Goal: Task Accomplishment & Management: Use online tool/utility

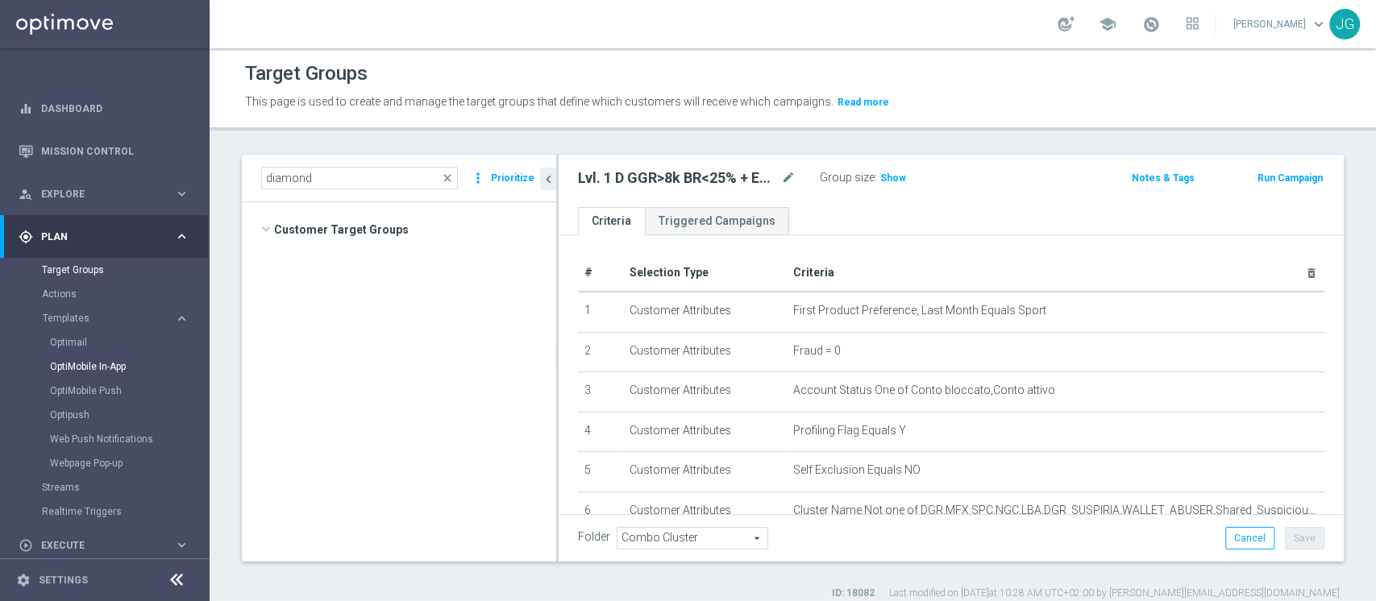
scroll to position [468, 0]
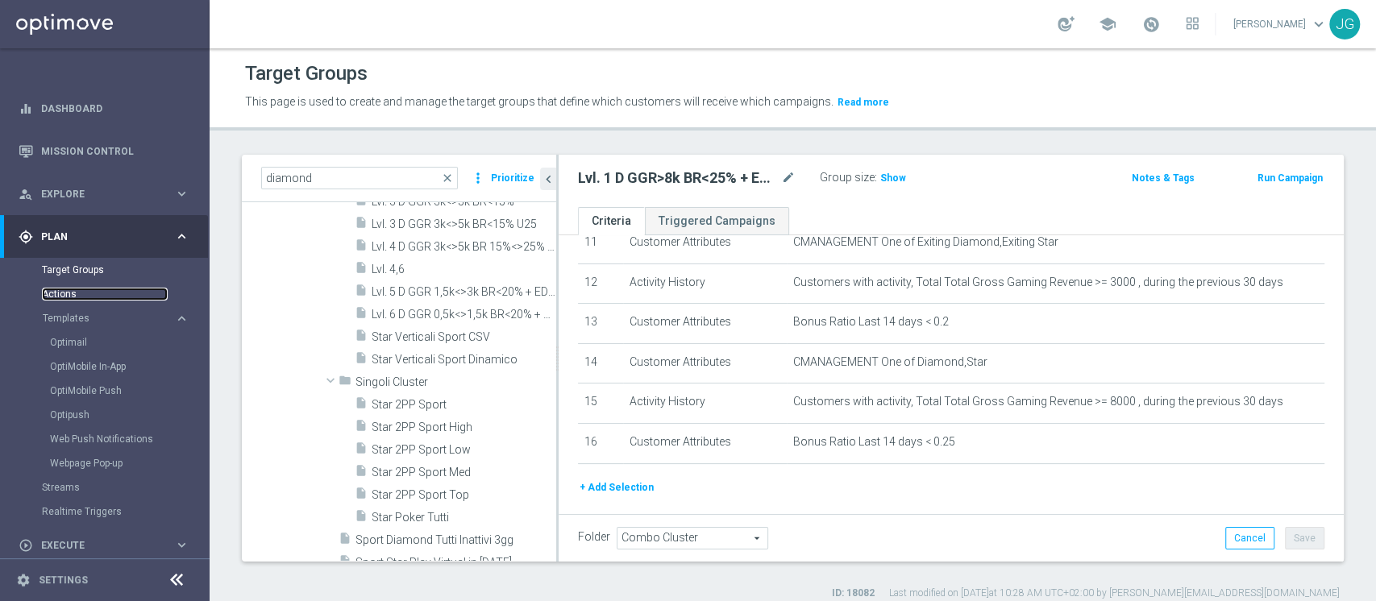
click at [67, 293] on link "Actions" at bounding box center [105, 294] width 126 height 13
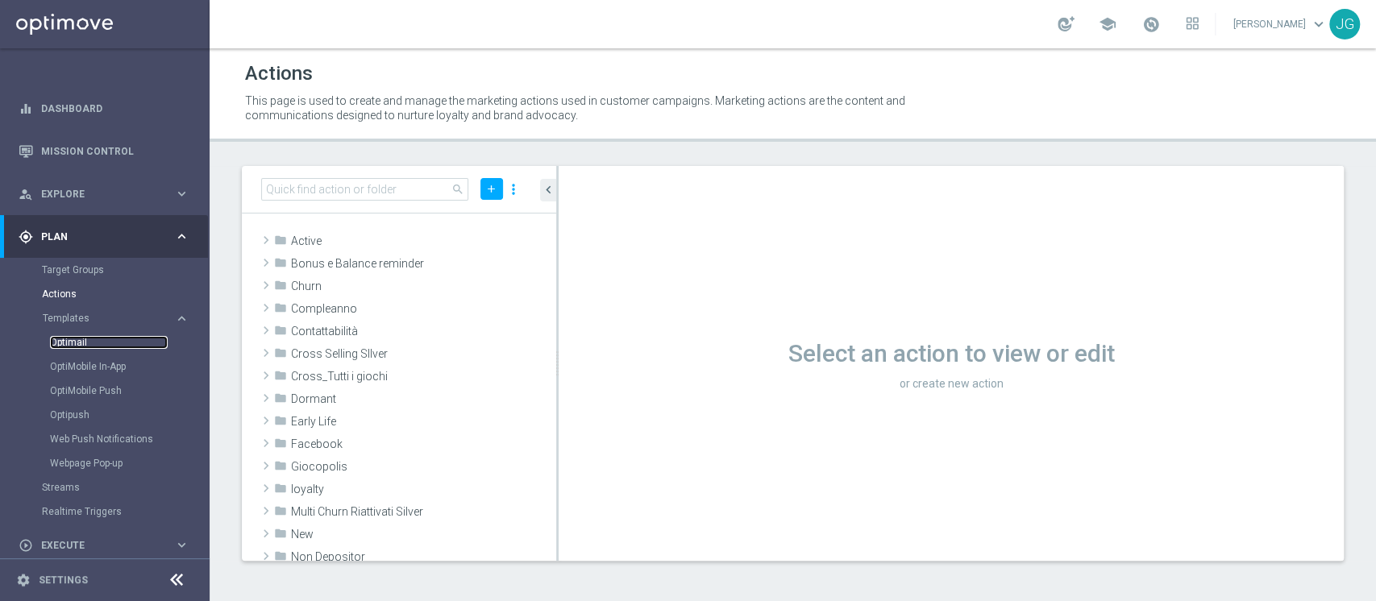
click at [68, 345] on link "Optimail" at bounding box center [109, 342] width 118 height 13
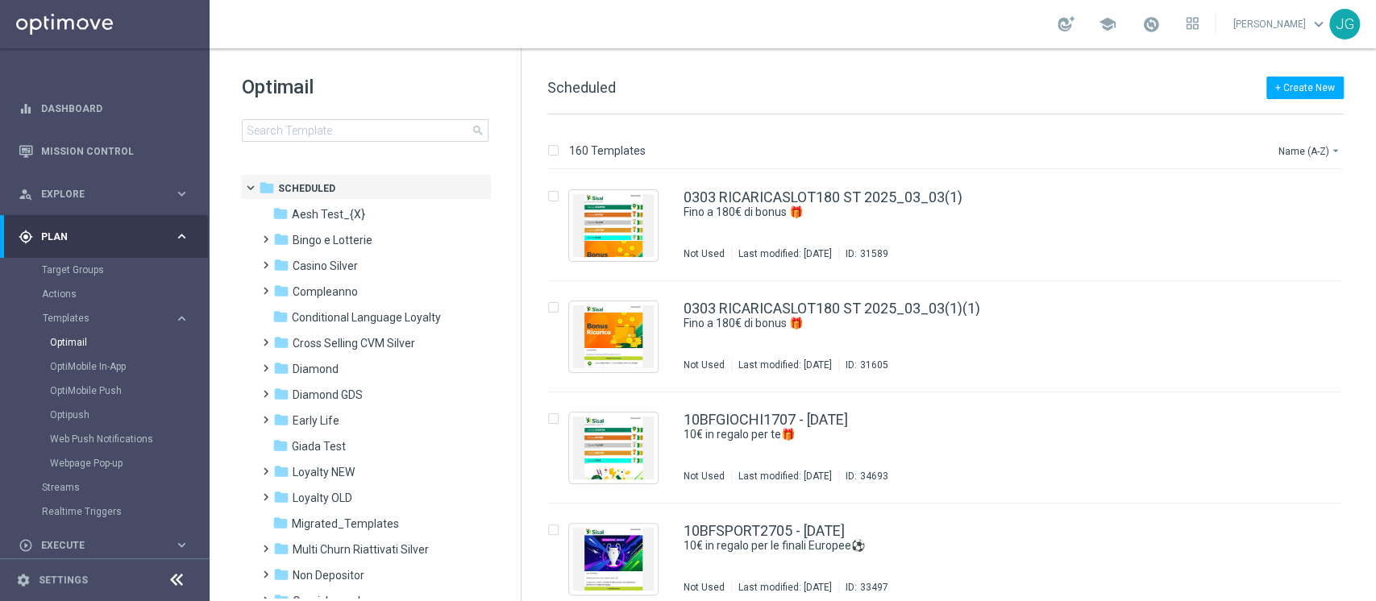
click at [355, 115] on div "Optimail search" at bounding box center [381, 108] width 279 height 68
click at [347, 122] on input at bounding box center [365, 130] width 247 height 23
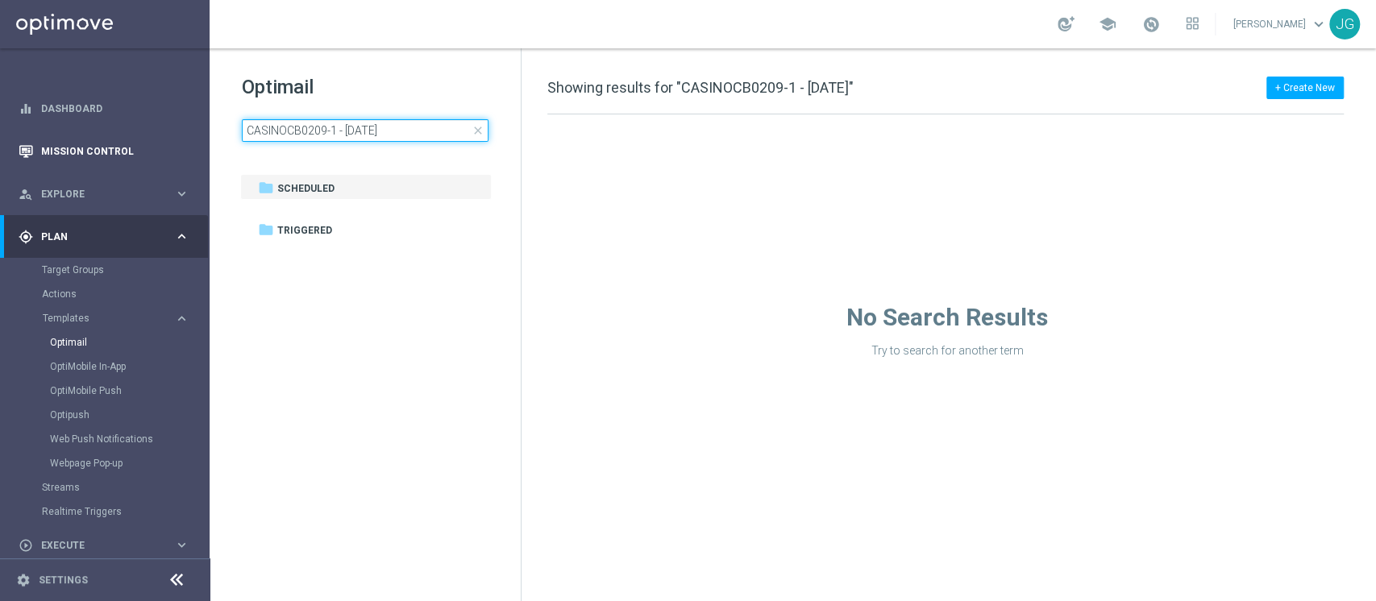
drag, startPoint x: 417, startPoint y: 134, endPoint x: 144, endPoint y: 154, distance: 273.9
click at [144, 154] on main "equalizer Dashboard Mission Control" at bounding box center [688, 300] width 1376 height 601
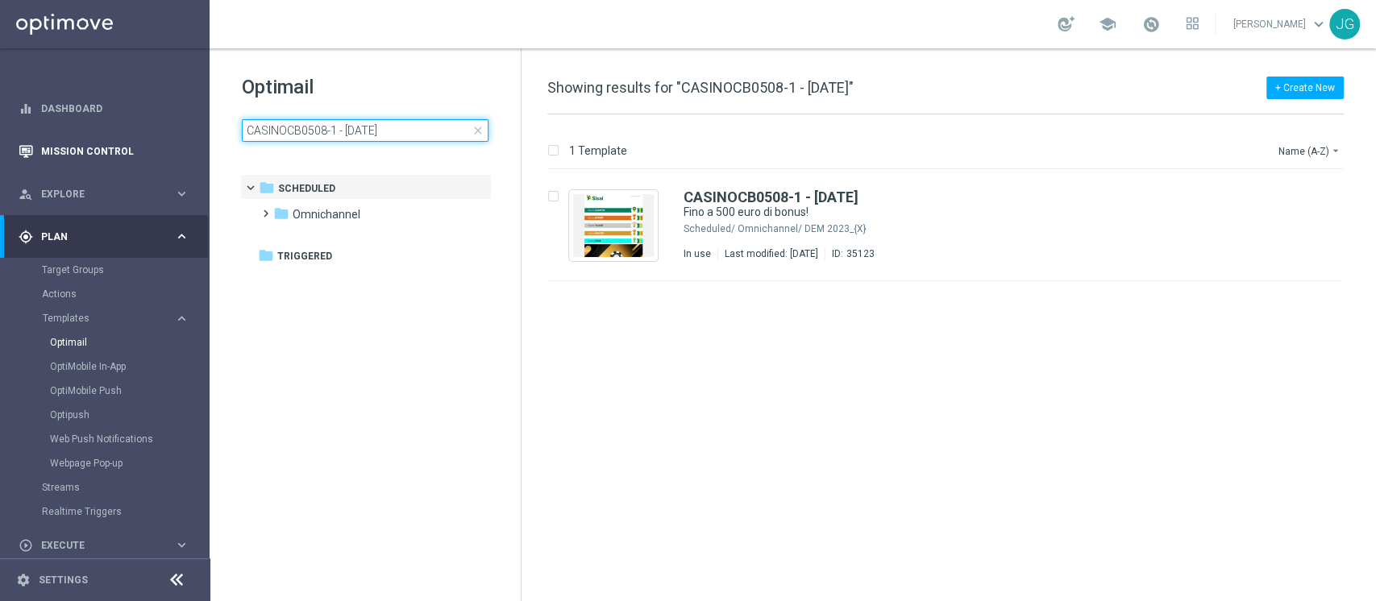
type input "CASINOCB0508-1 - [DATE]"
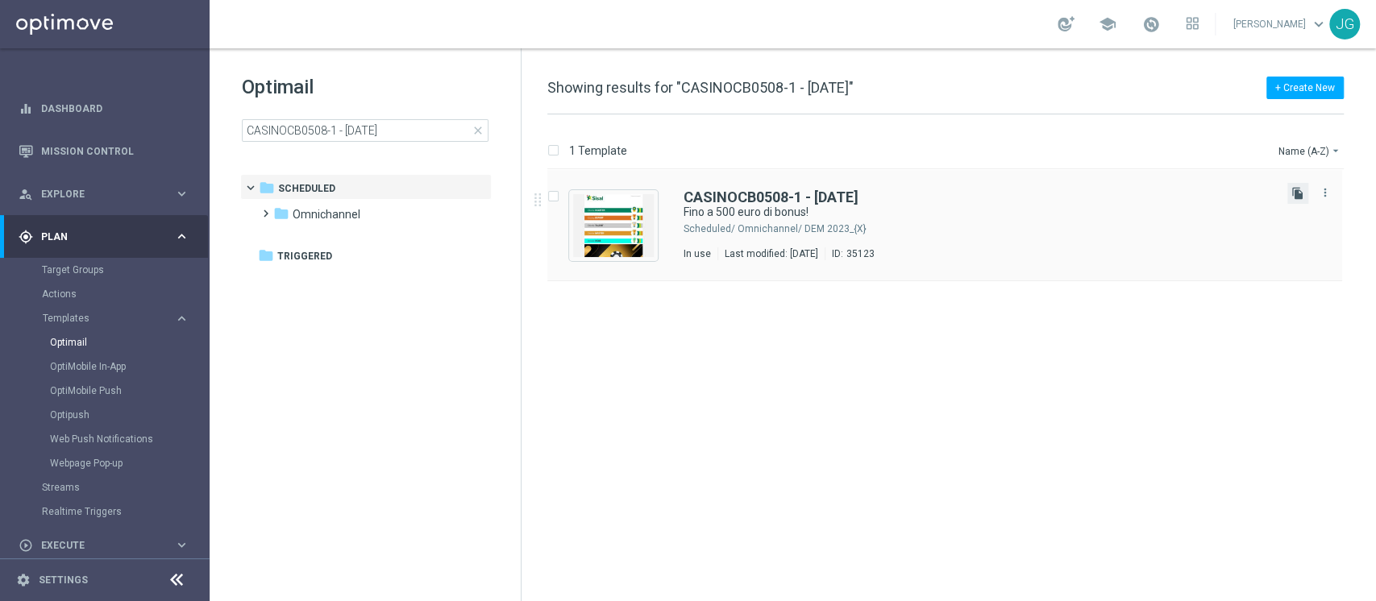
click at [1296, 199] on icon "file_copy" at bounding box center [1297, 193] width 13 height 13
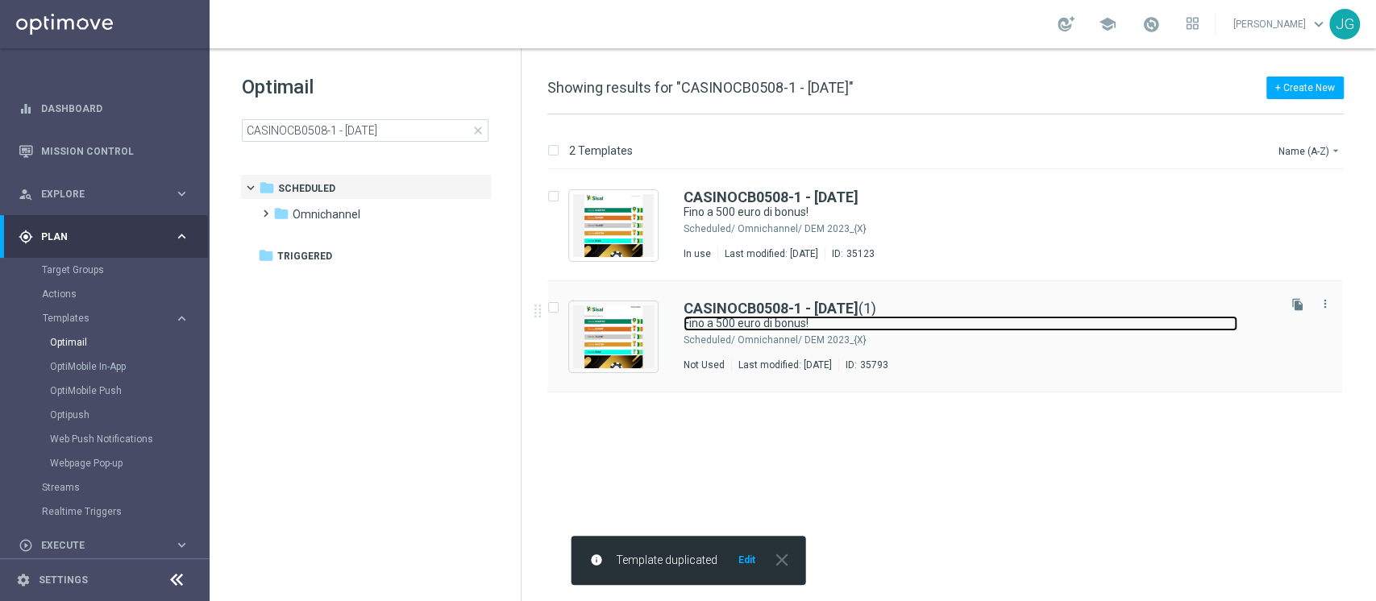
click at [1148, 316] on link "Fino a 500 euro di bonus!" at bounding box center [960, 323] width 554 height 15
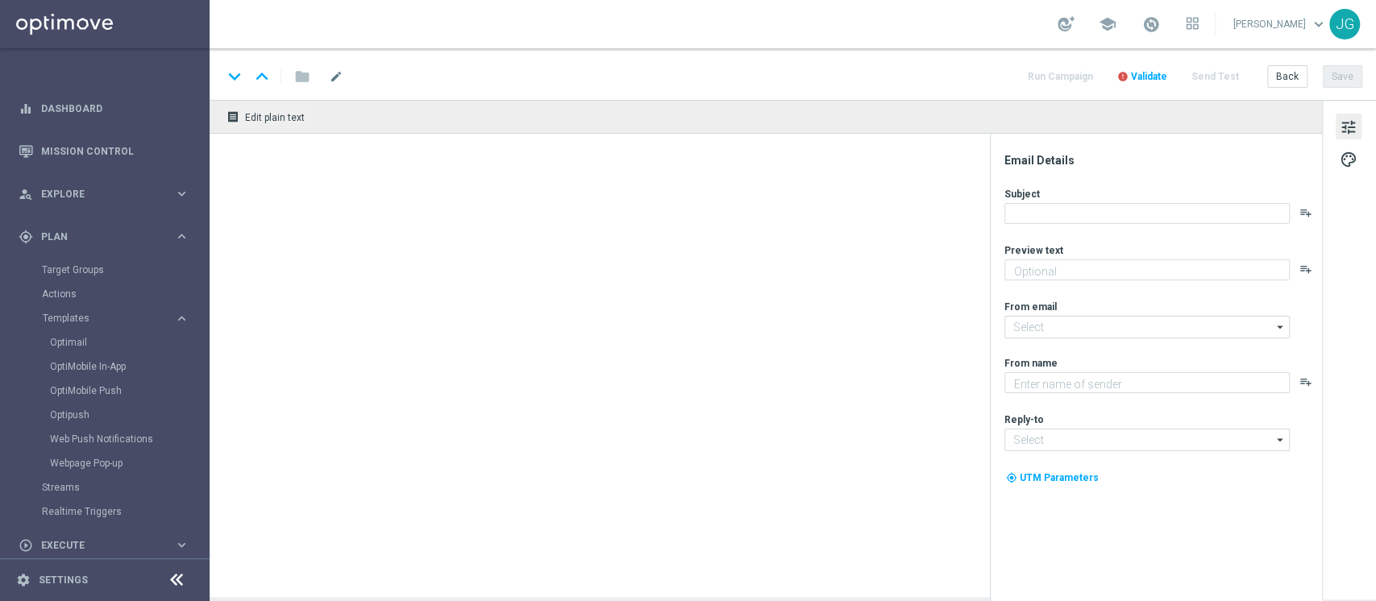
type textarea "Scopri cosa ti abbiamo riservato!"
type textarea "Sisal"
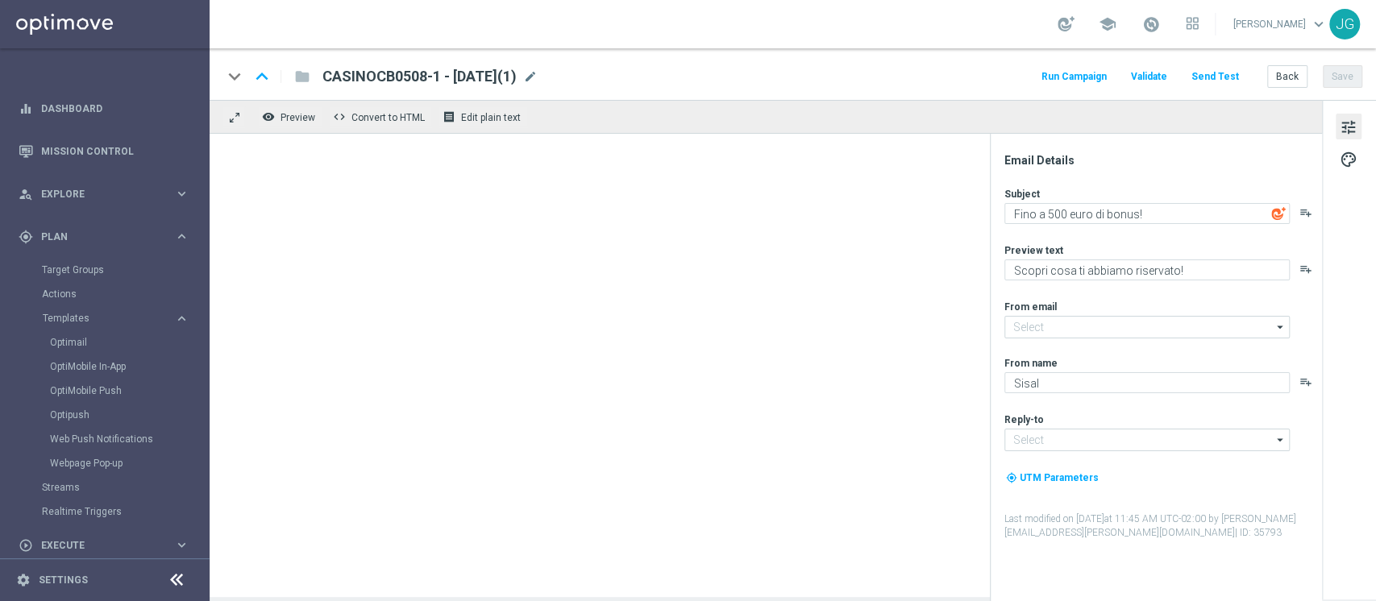
type input "[EMAIL_ADDRESS][DOMAIN_NAME]"
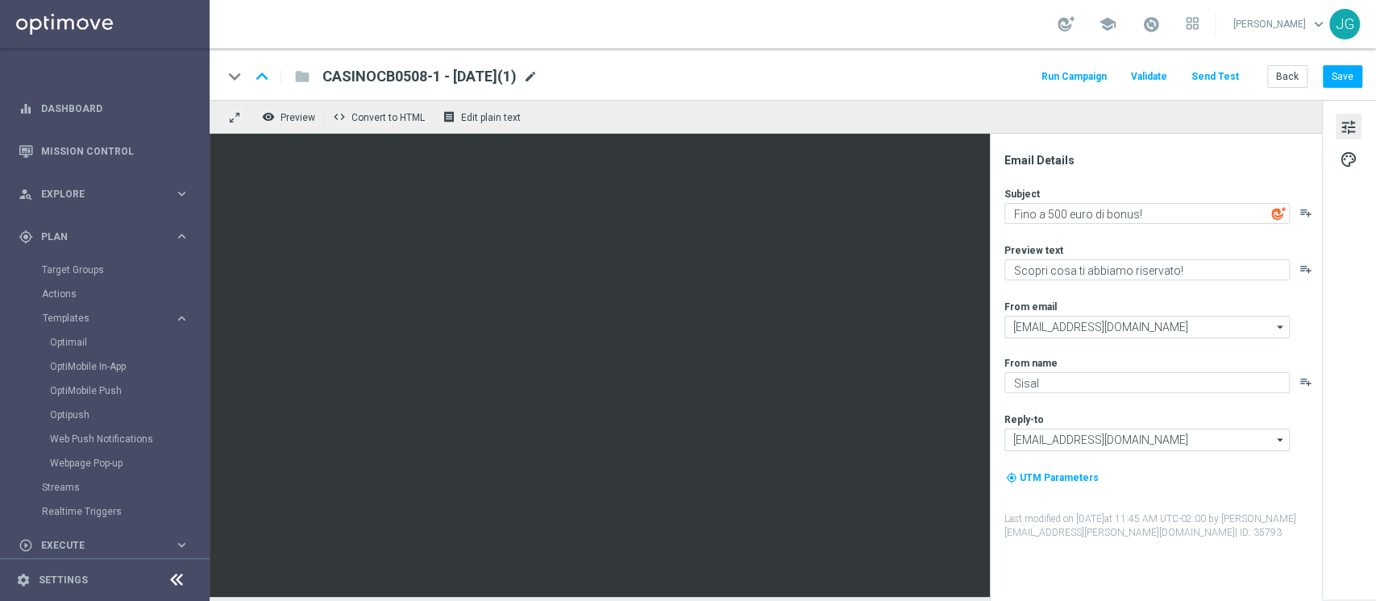
click at [537, 79] on span "mode_edit" at bounding box center [530, 76] width 15 height 15
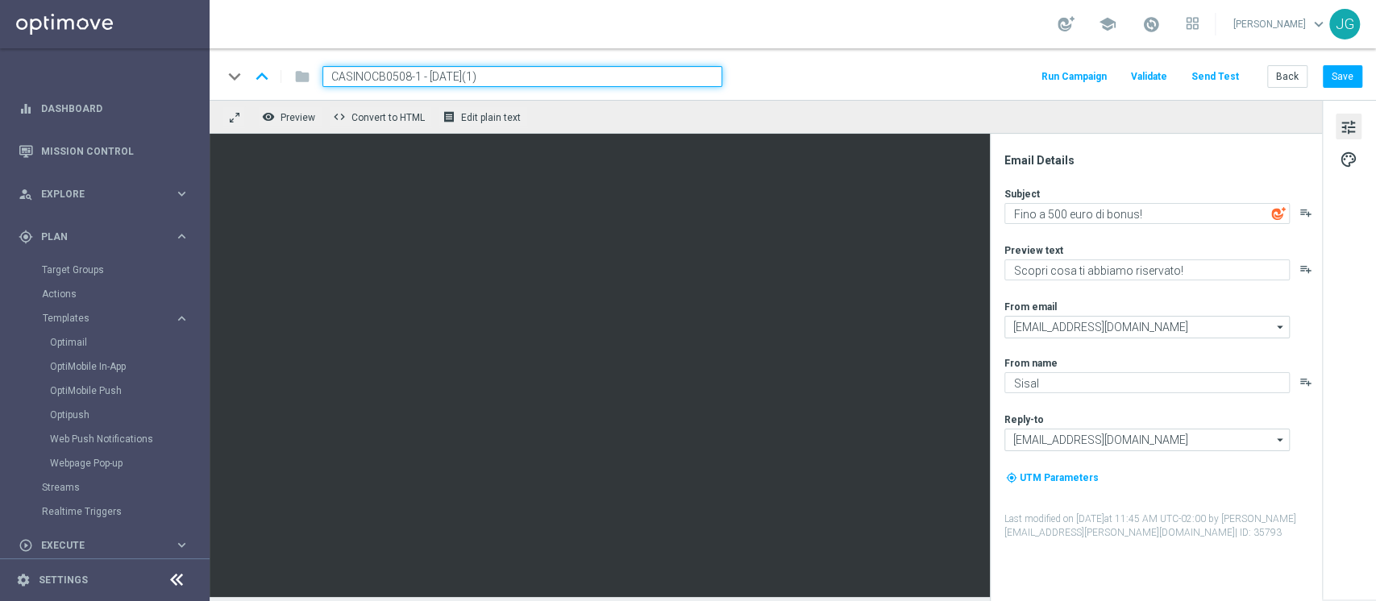
drag, startPoint x: 418, startPoint y: 77, endPoint x: 238, endPoint y: 70, distance: 180.6
click at [238, 70] on div "keyboard_arrow_down keyboard_arrow_up folder CASINOCB0508-1 - [DATE](1)" at bounding box center [472, 76] width 500 height 21
paste input "209"
click at [509, 74] on input "CASINOCB0209-1 - [DATE](1)" at bounding box center [522, 76] width 400 height 21
type input "CASINOCB0209-1 - [DATE]"
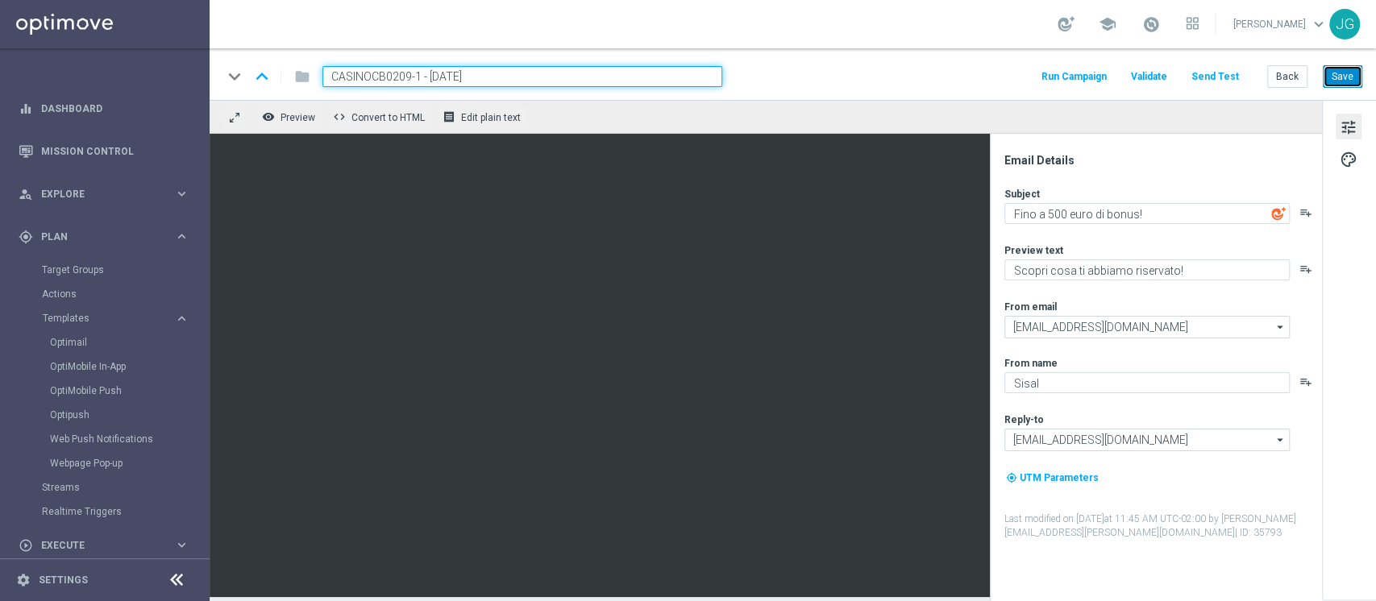
click at [1347, 79] on button "Save" at bounding box center [1341, 76] width 39 height 23
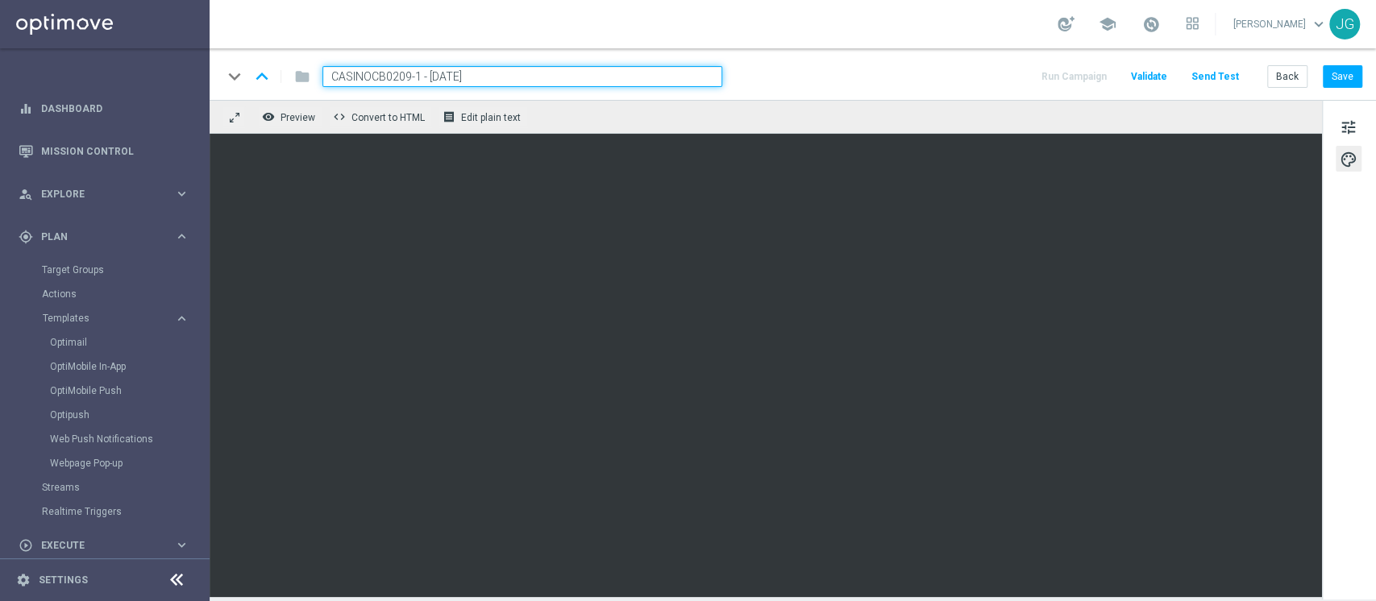
click at [1140, 34] on link at bounding box center [1150, 25] width 21 height 26
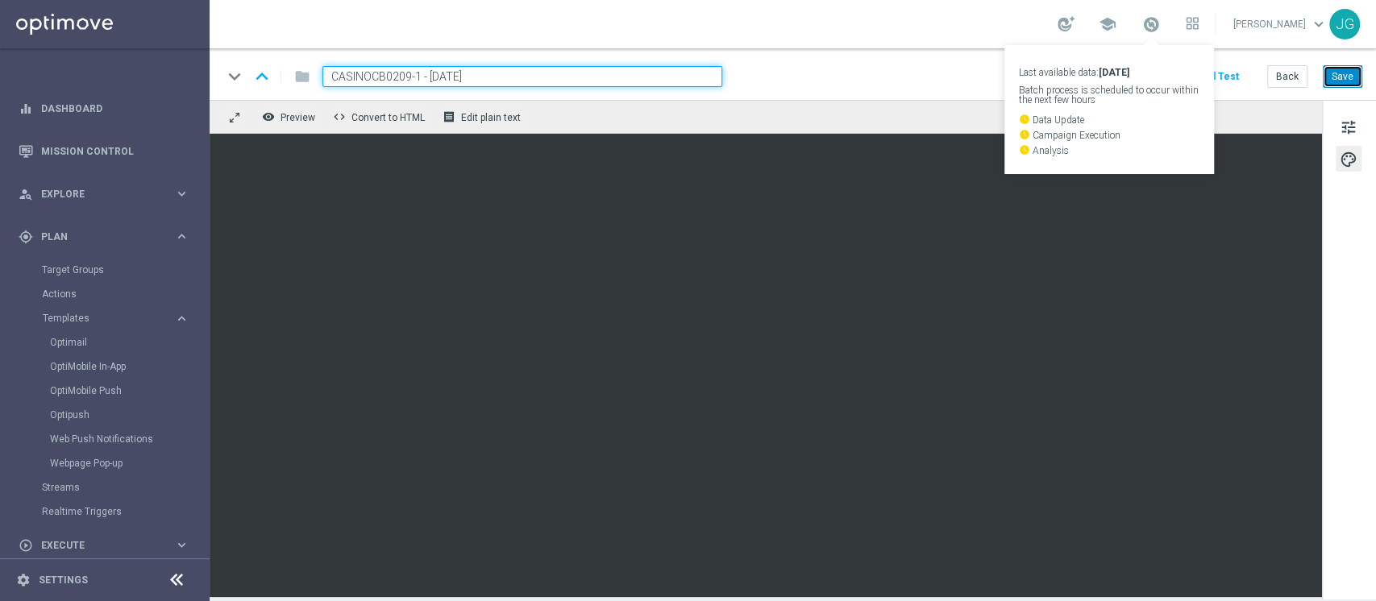
click at [1344, 74] on button "Save" at bounding box center [1341, 76] width 39 height 23
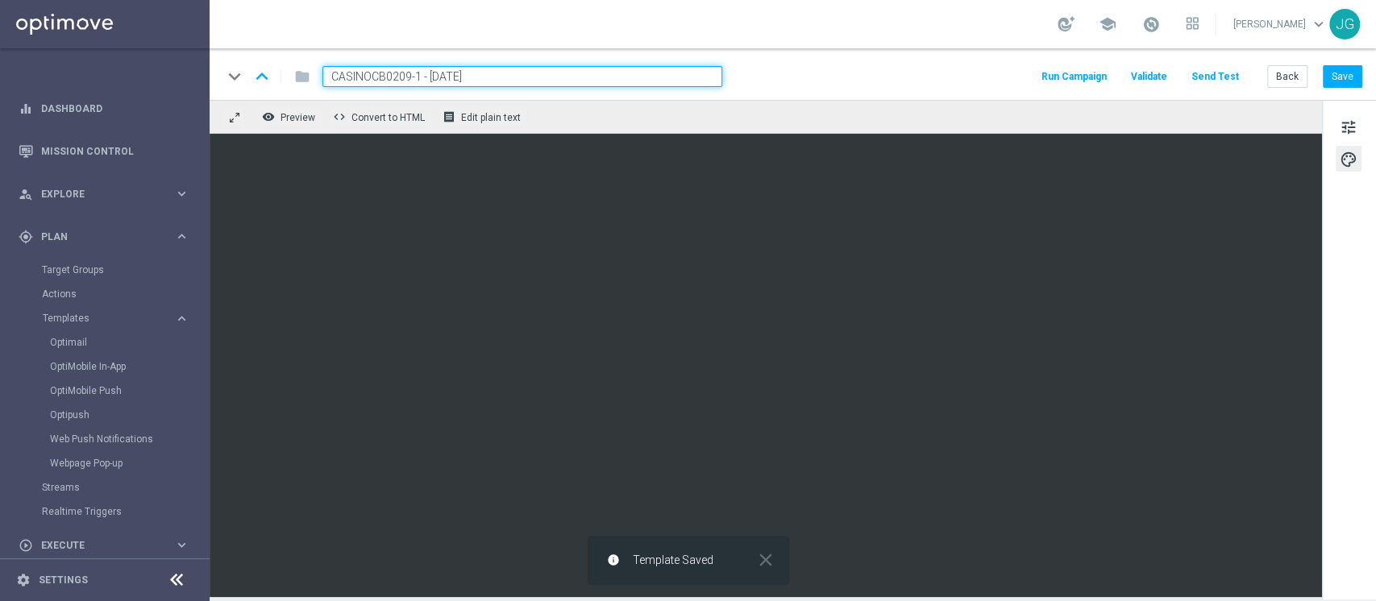
drag, startPoint x: 490, startPoint y: 80, endPoint x: 315, endPoint y: 92, distance: 175.3
click at [315, 92] on div "keyboard_arrow_down keyboard_arrow_up folder CASINOCB0209-1 - [DATE] Run Campai…" at bounding box center [793, 74] width 1166 height 52
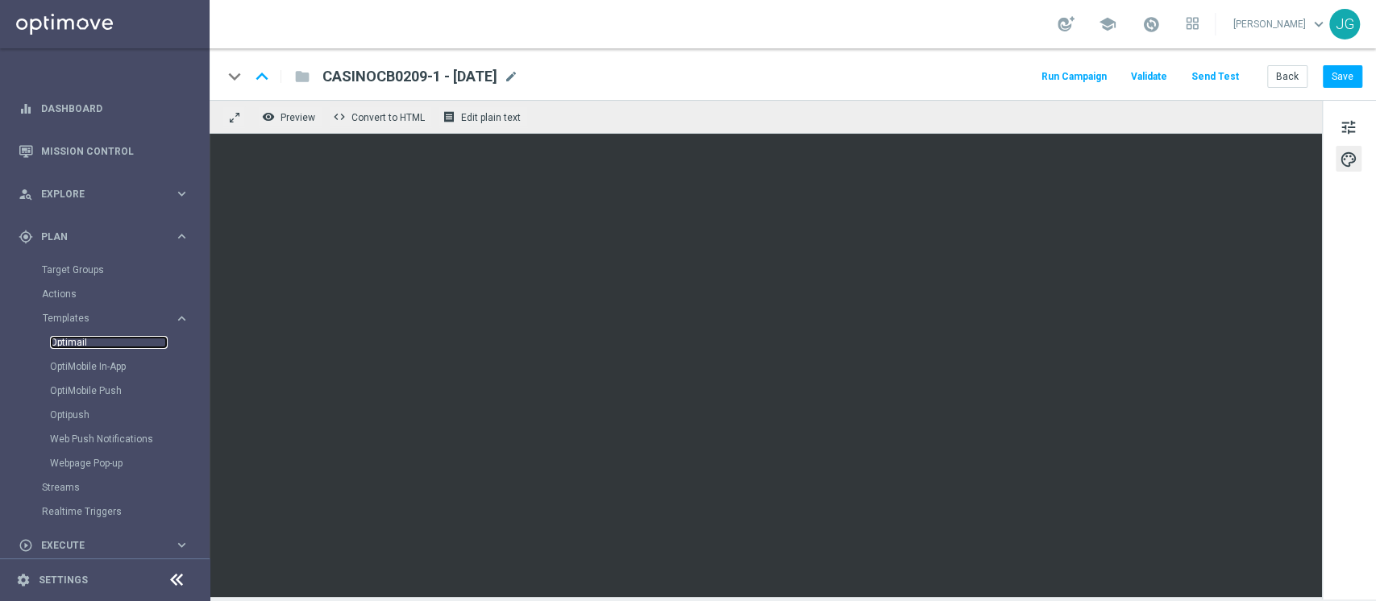
click at [78, 338] on link "Optimail" at bounding box center [109, 342] width 118 height 13
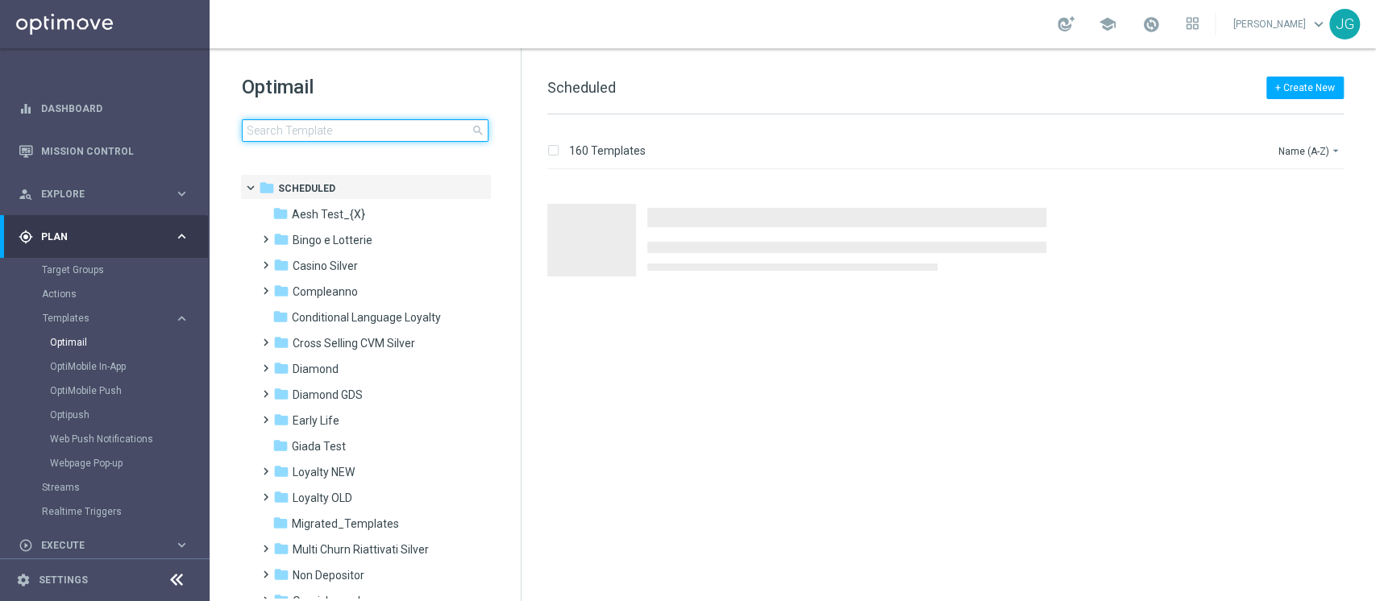
click at [347, 139] on input at bounding box center [365, 130] width 247 height 23
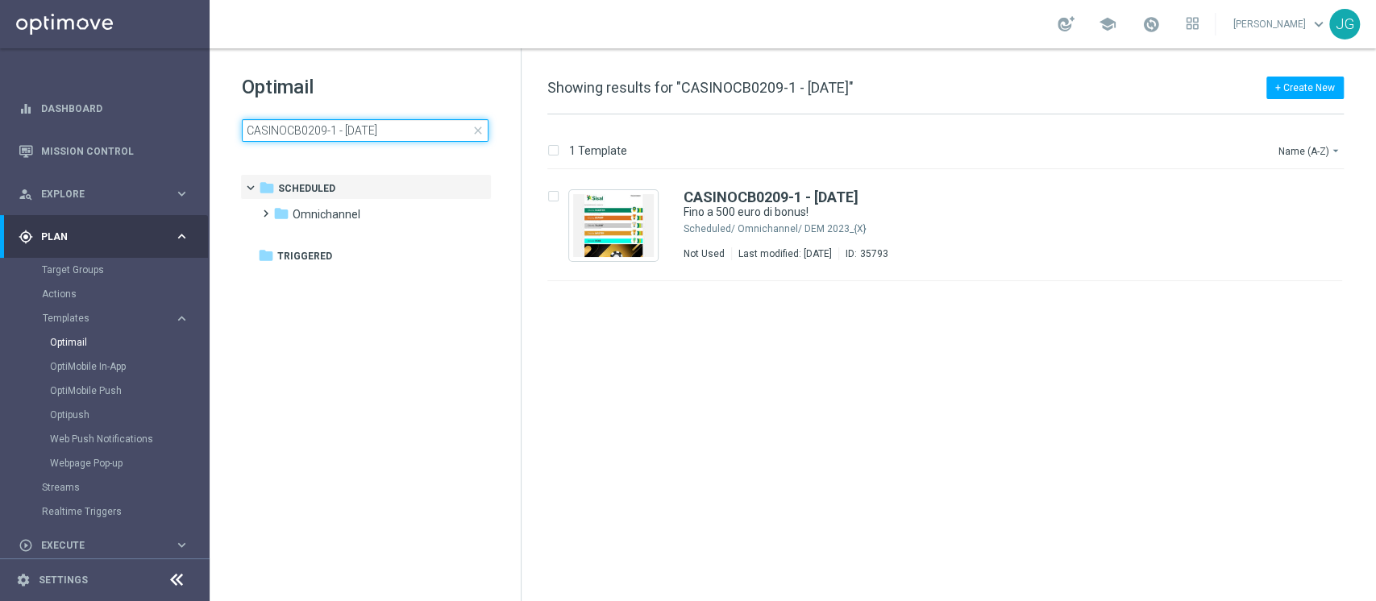
type input "CASINOCB0209-1 - [DATE]"
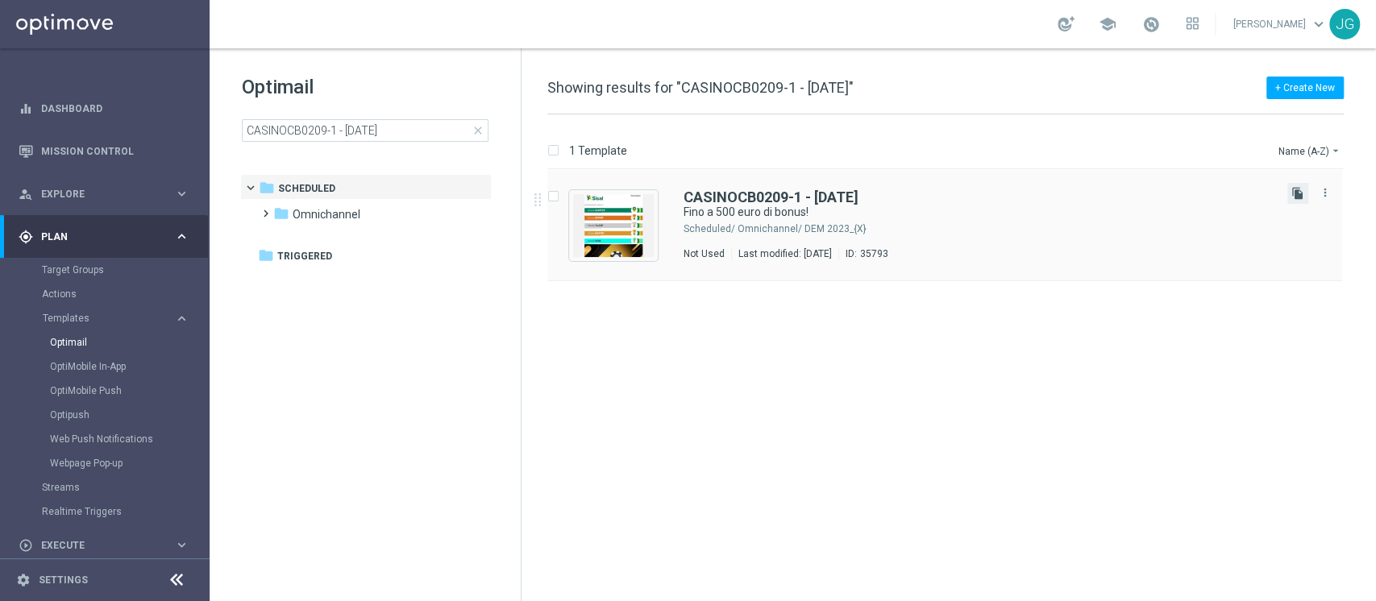
click at [1293, 197] on icon "file_copy" at bounding box center [1297, 193] width 13 height 13
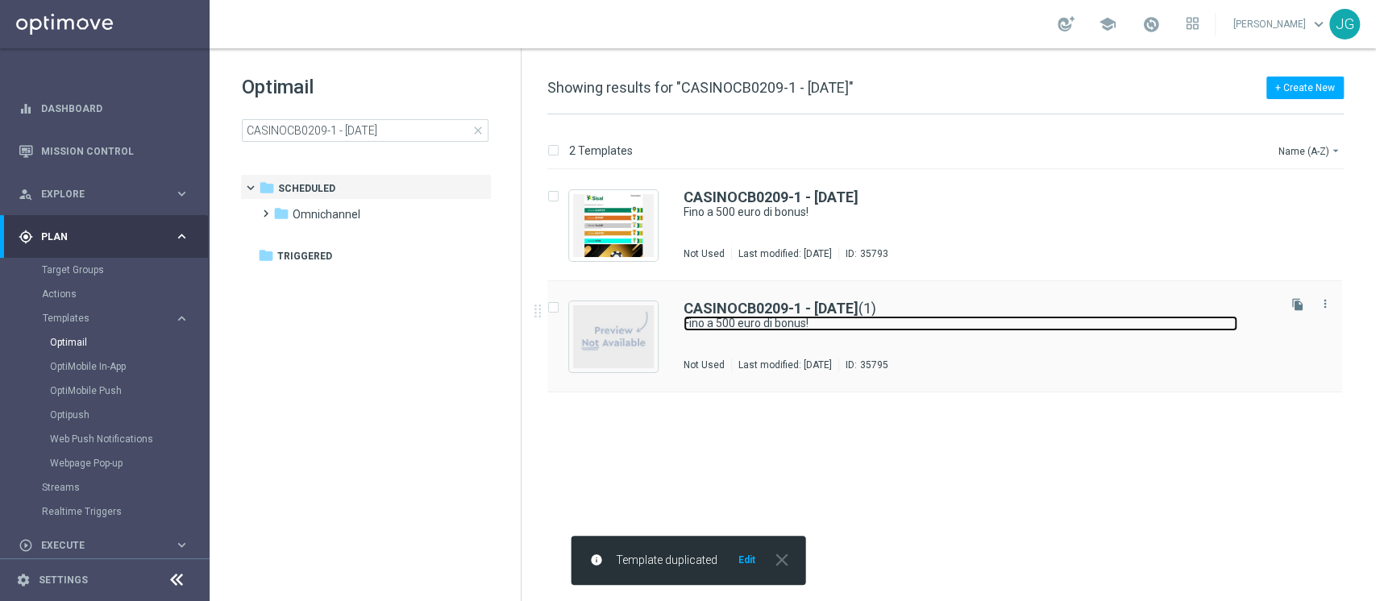
click at [805, 318] on link "Fino a 500 euro di bonus!" at bounding box center [960, 323] width 554 height 15
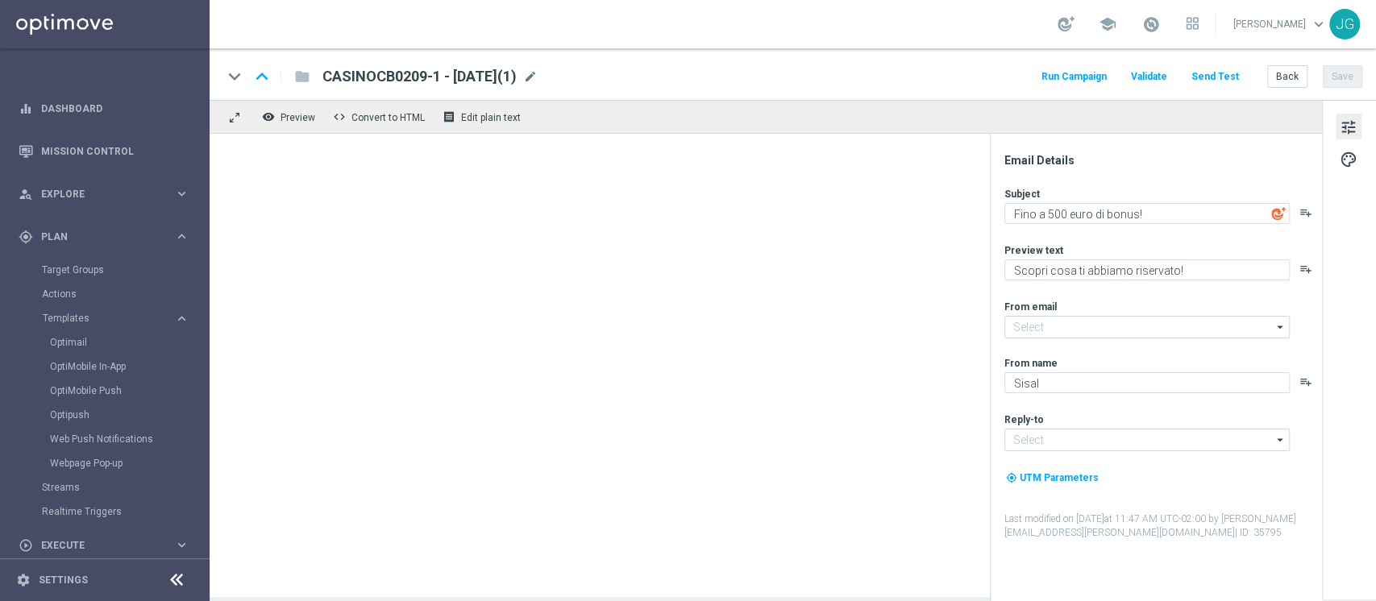
type input "[EMAIL_ADDRESS][DOMAIN_NAME]"
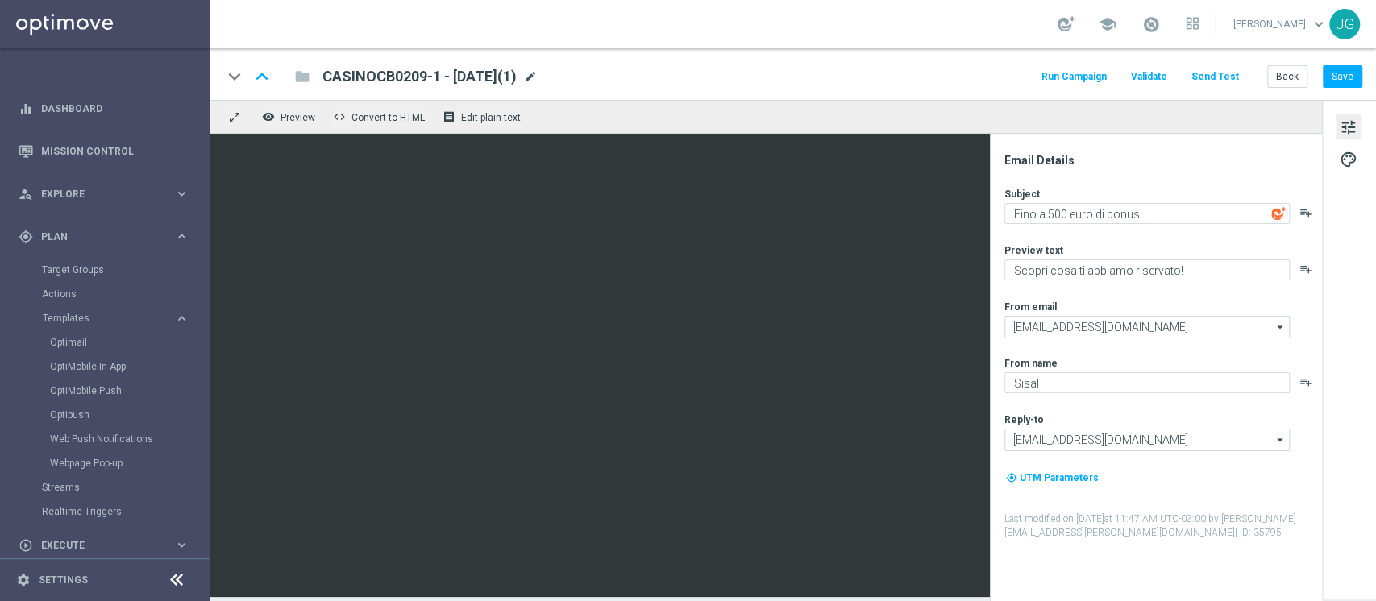
click at [537, 77] on span "mode_edit" at bounding box center [530, 76] width 15 height 15
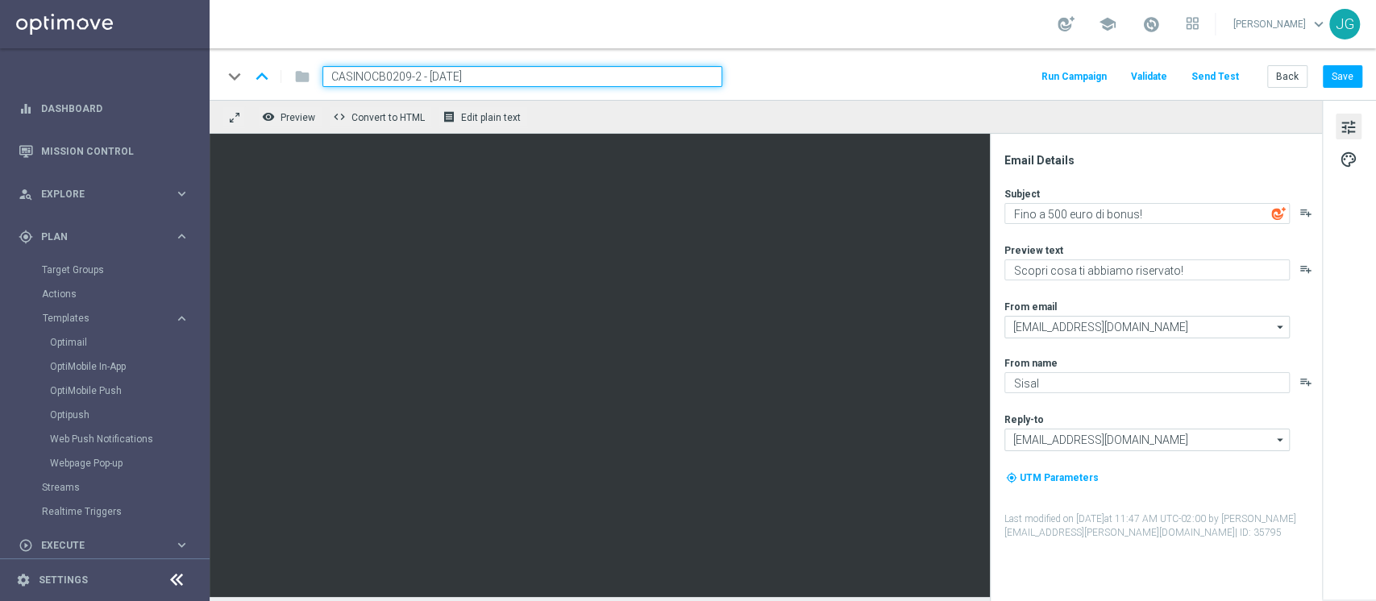
type input "CASINOCB0209-2 - [DATE]"
click at [884, 66] on div "keyboard_arrow_down keyboard_arrow_up folder CASINOCB0209-2 - [DATE] Run Campai…" at bounding box center [791, 76] width 1139 height 21
click at [1351, 77] on button "Save" at bounding box center [1341, 76] width 39 height 23
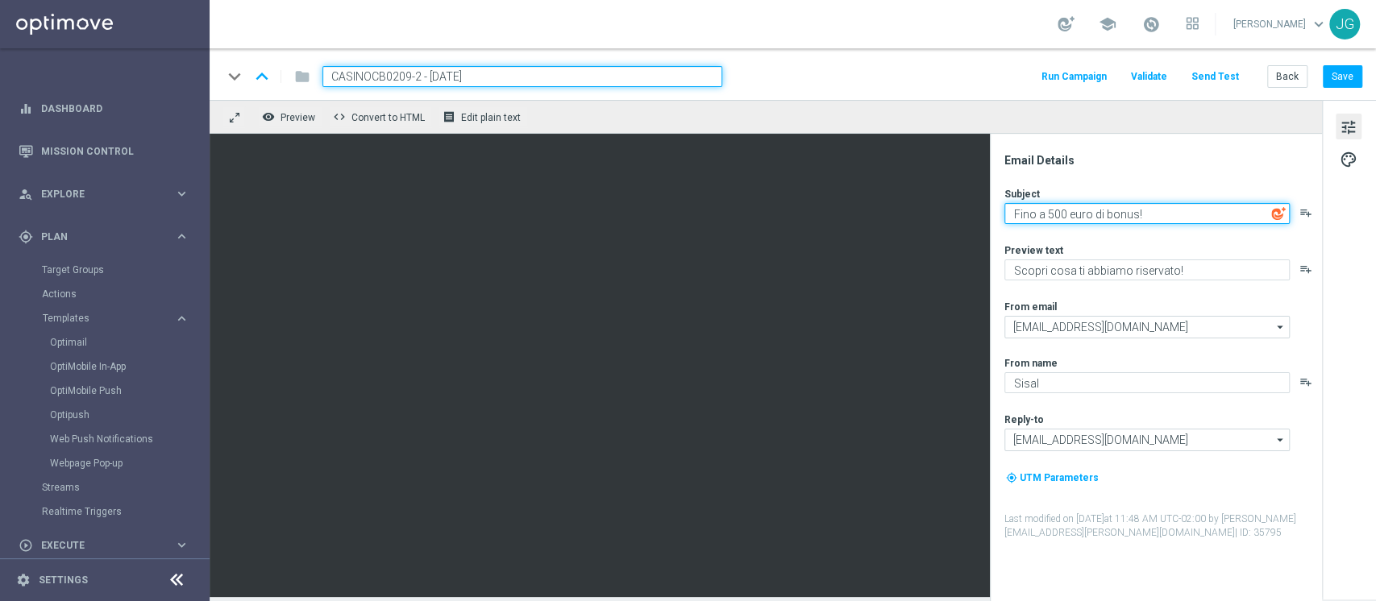
click at [1052, 207] on textarea "Fino a 500 euro di bonus!" at bounding box center [1146, 213] width 285 height 21
type textarea "Fino a 250 euro di bonus!"
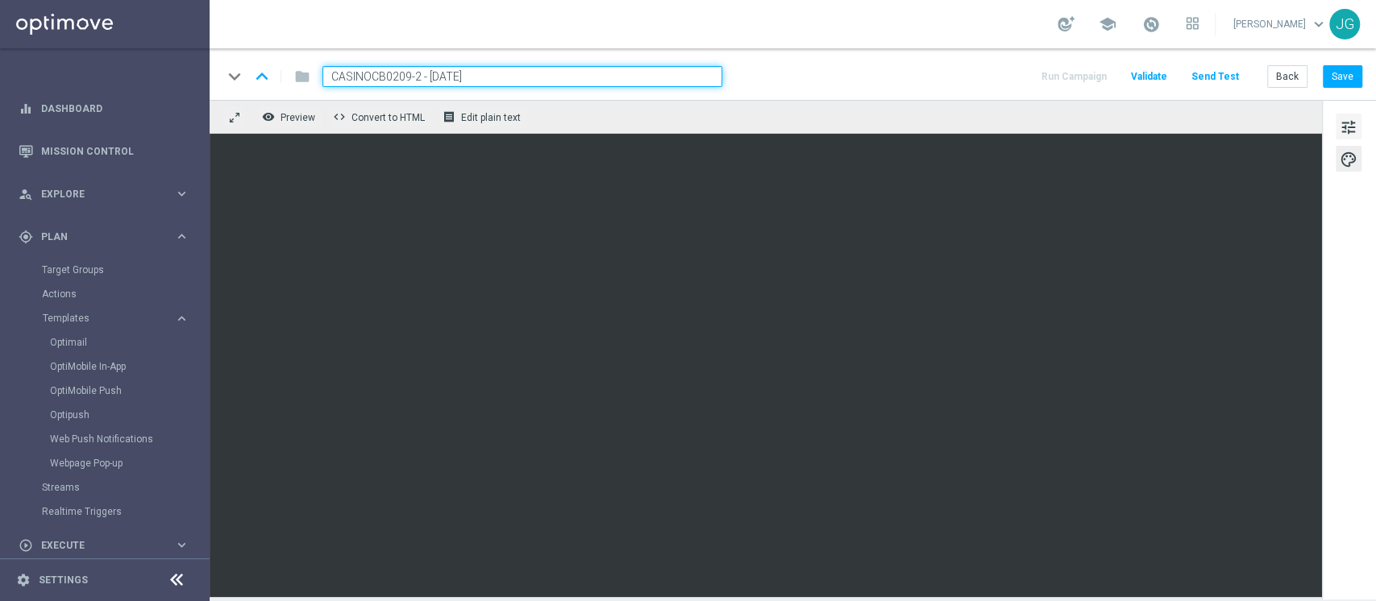
click at [1349, 127] on span "tune" at bounding box center [1348, 127] width 18 height 21
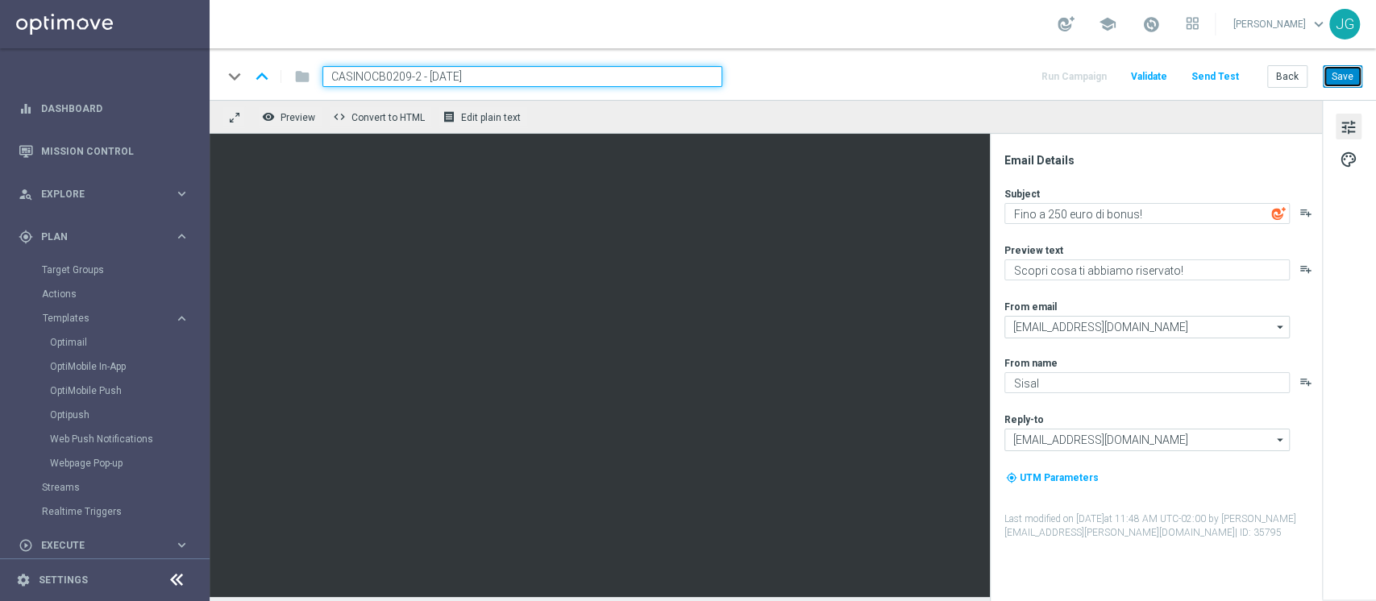
click at [1344, 82] on button "Save" at bounding box center [1341, 76] width 39 height 23
drag, startPoint x: 528, startPoint y: 77, endPoint x: 151, endPoint y: 73, distance: 376.4
click at [151, 73] on main "equalizer Dashboard Mission Control" at bounding box center [688, 300] width 1376 height 601
click at [73, 342] on link "Optimail" at bounding box center [109, 342] width 118 height 13
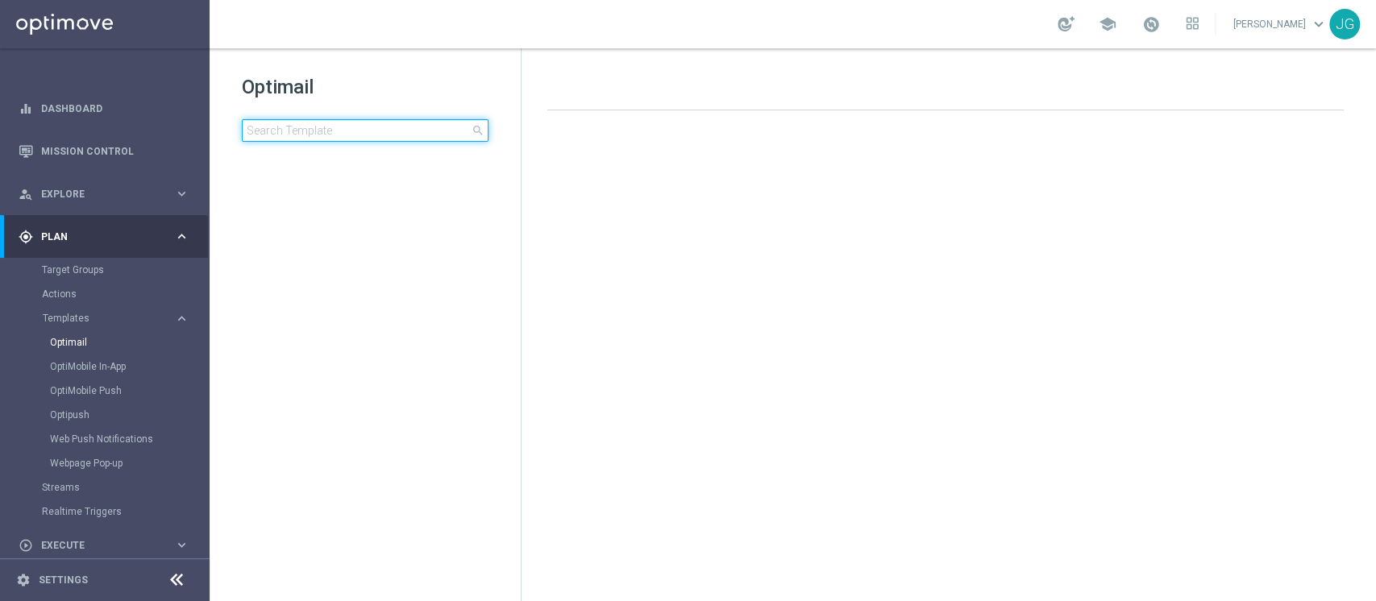
click at [367, 125] on input at bounding box center [365, 130] width 247 height 23
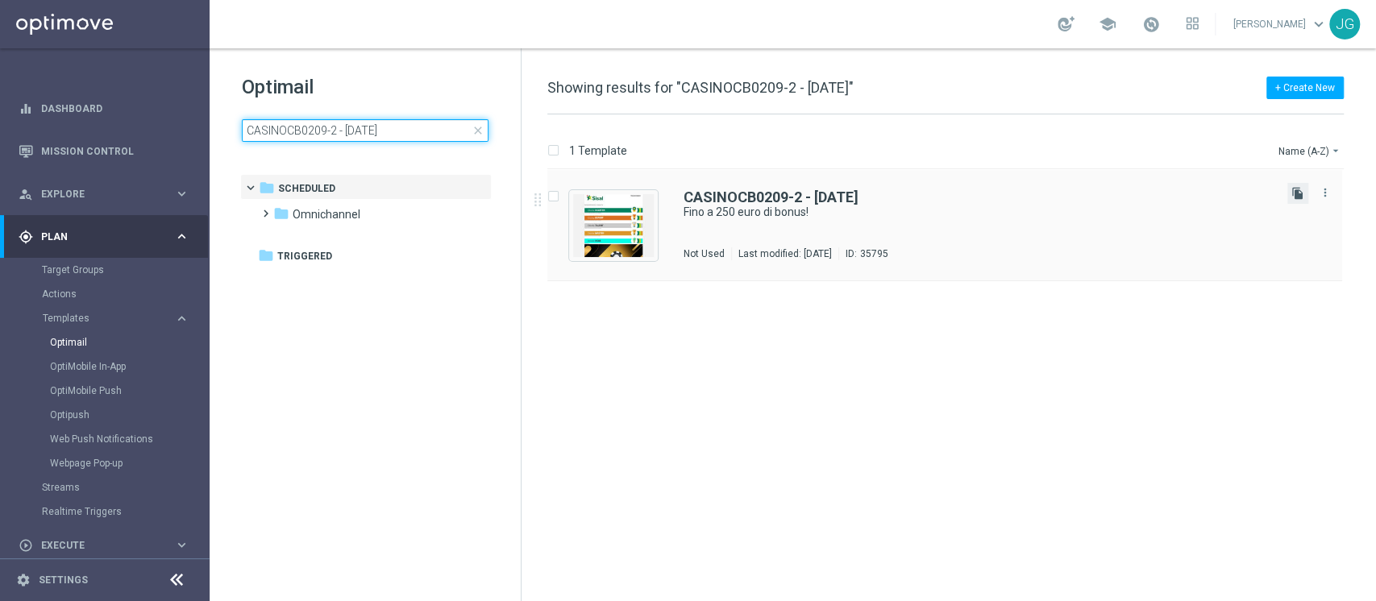
type input "CASINOCB0209-2 - [DATE]"
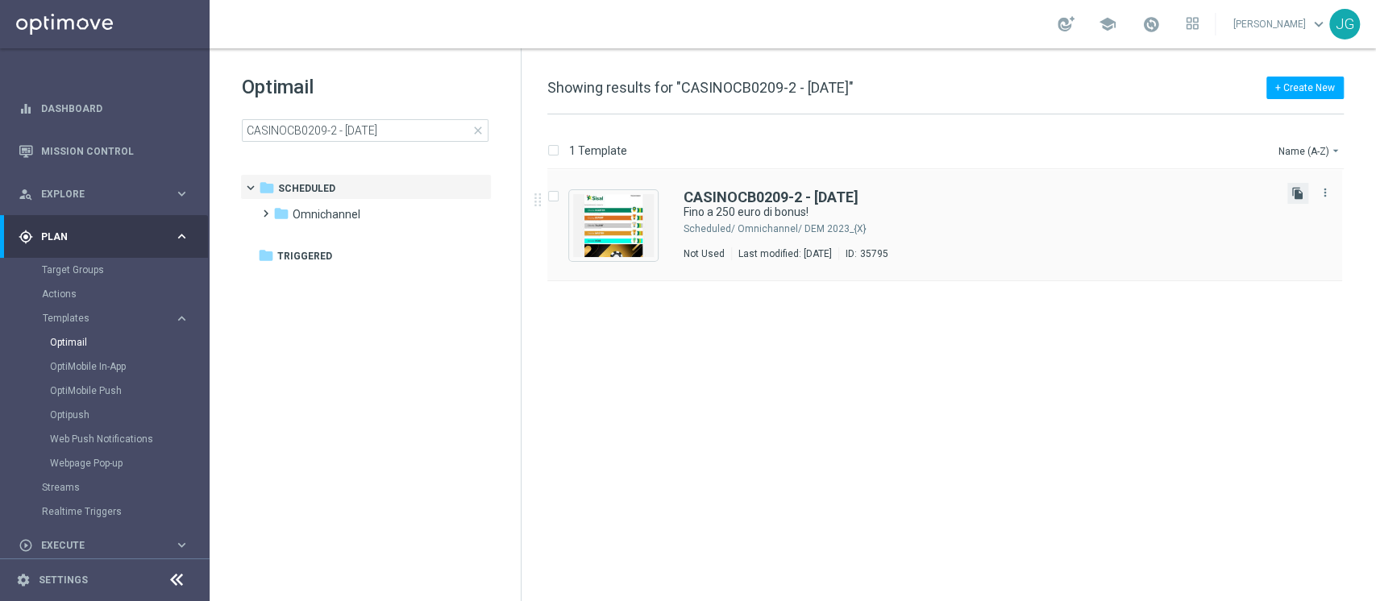
click at [1293, 198] on icon "file_copy" at bounding box center [1297, 193] width 13 height 13
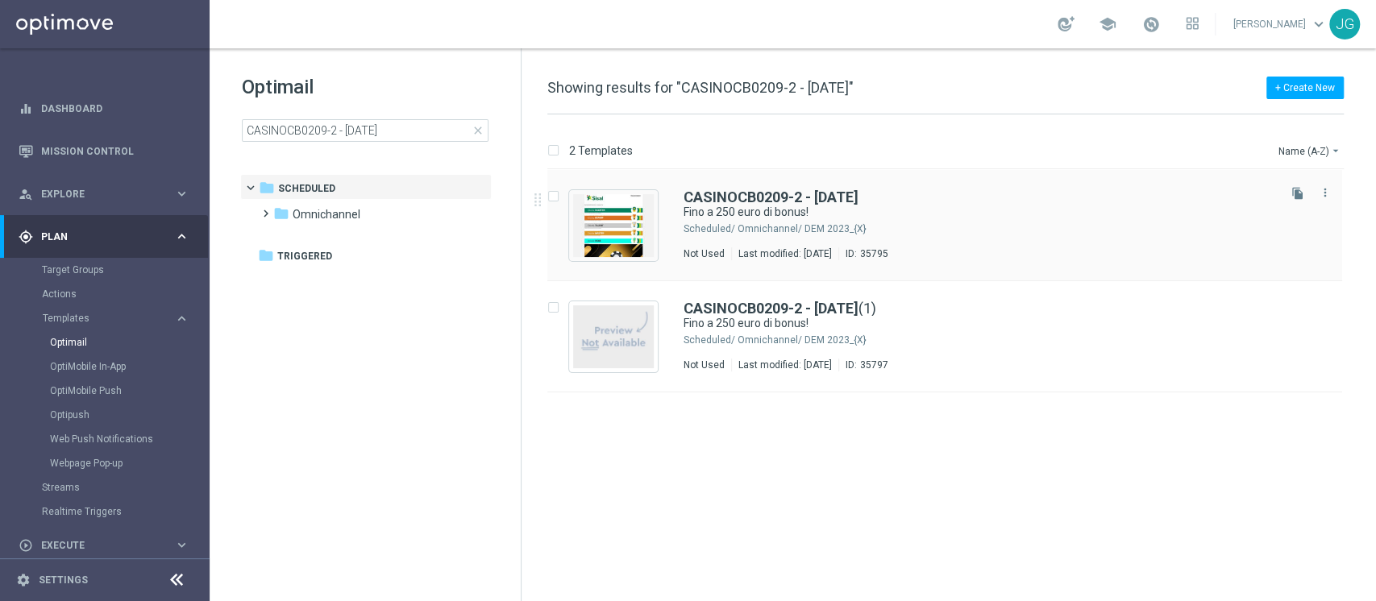
click at [977, 268] on div "CASINOCB0209-2 - [DATE] Fino a 250 euro di bonus! Scheduled/ Omnichannel/ DEM 2…" at bounding box center [944, 225] width 795 height 111
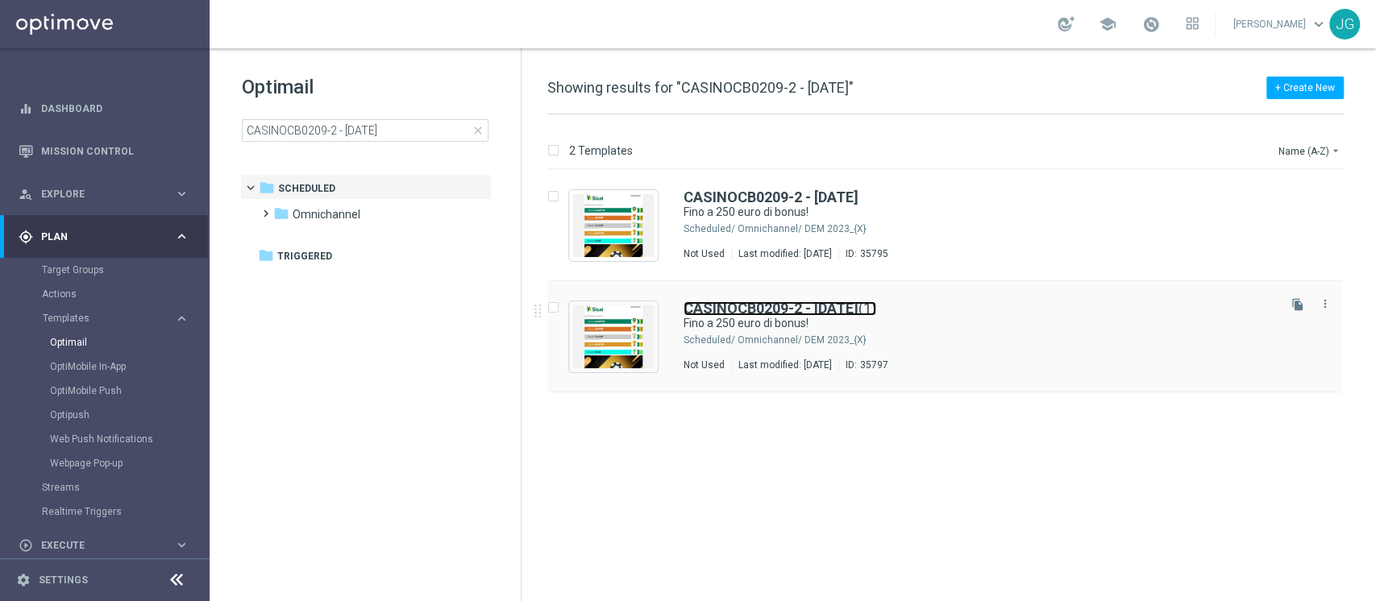
click at [876, 307] on link "CASINOCB0209-2 - [DATE] (1)" at bounding box center [779, 308] width 193 height 15
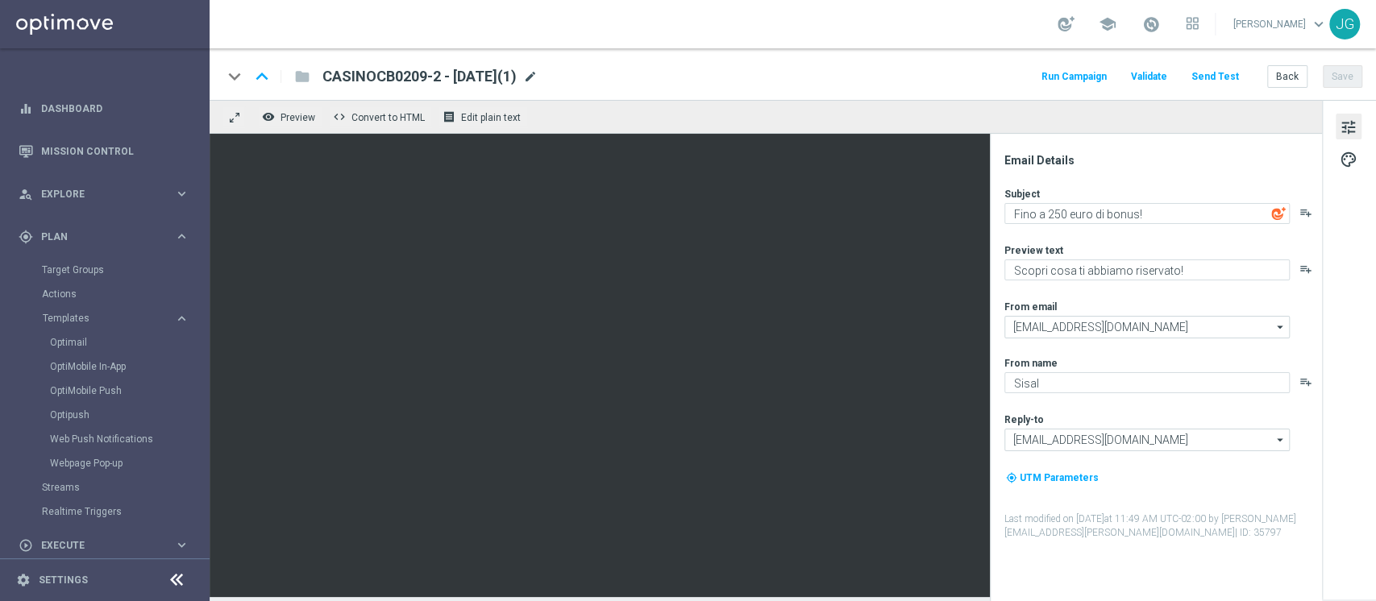
click at [537, 77] on span "mode_edit" at bounding box center [530, 76] width 15 height 15
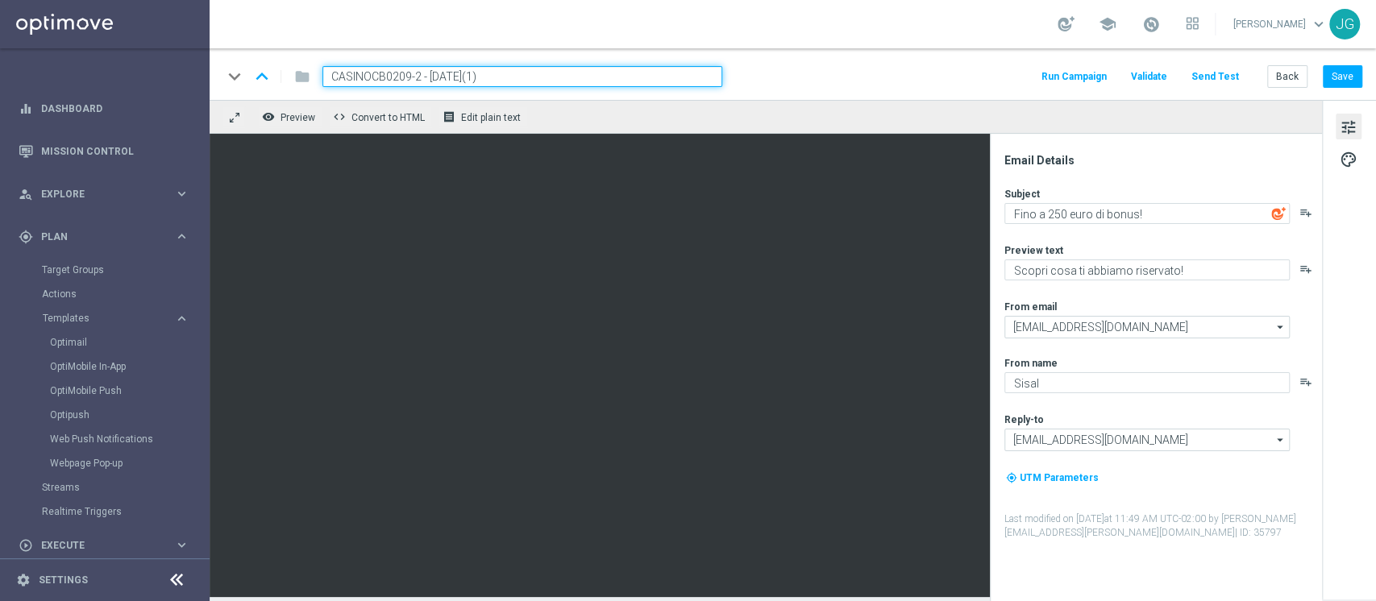
drag, startPoint x: 418, startPoint y: 73, endPoint x: 244, endPoint y: 81, distance: 174.2
click at [244, 81] on div "keyboard_arrow_down keyboard_arrow_up folder CASINOCB0209-2 - [DATE](1)" at bounding box center [472, 76] width 500 height 21
paste input "3"
click at [519, 73] on input "CASINOCB0209-3 - [DATE](1)" at bounding box center [522, 76] width 400 height 21
type input "CASINOCB0209-3 - [DATE]"
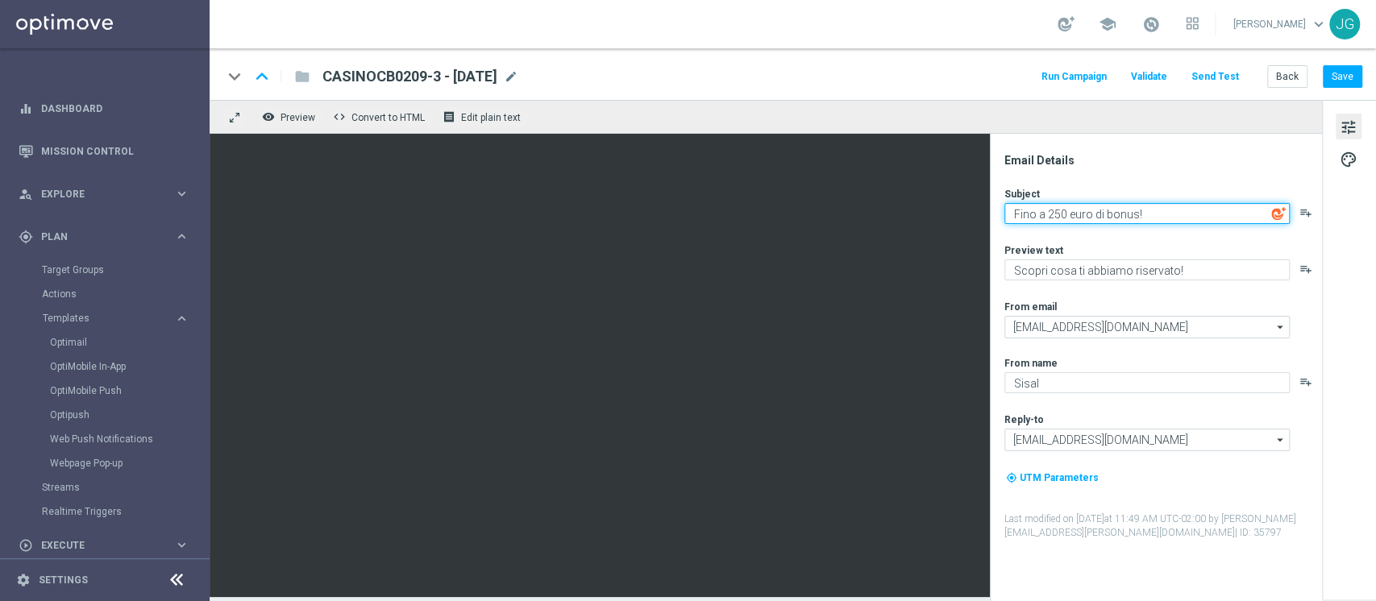
click at [1057, 211] on textarea "Fino a 250 euro di bonus!" at bounding box center [1146, 213] width 285 height 21
type textarea "Fino a 100 euro di bonus!"
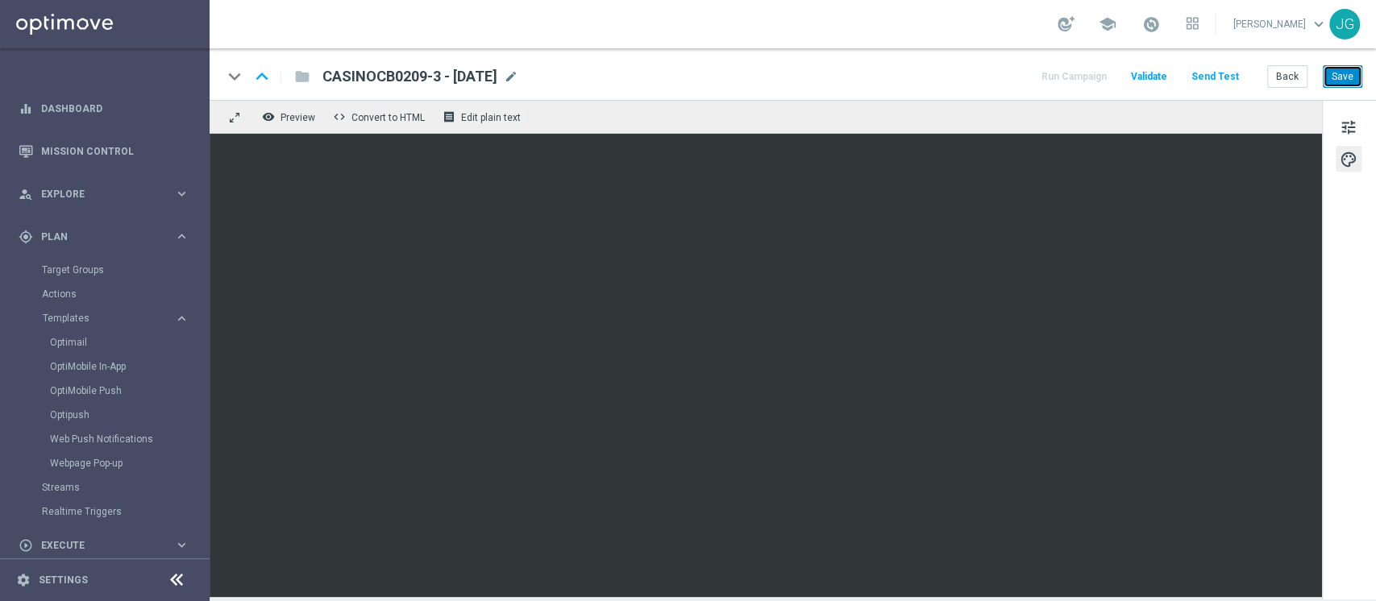
click at [1344, 73] on button "Save" at bounding box center [1341, 76] width 39 height 23
drag, startPoint x: 525, startPoint y: 78, endPoint x: 320, endPoint y: 77, distance: 205.5
click at [320, 77] on div "CASINOCB0209-3 - [DATE] CASINOCB0209-3 - [DATE] mode_edit" at bounding box center [413, 76] width 209 height 21
copy span "CASINOCB0209-3 - [DATE]"
click at [69, 342] on link "Optimail" at bounding box center [109, 342] width 118 height 13
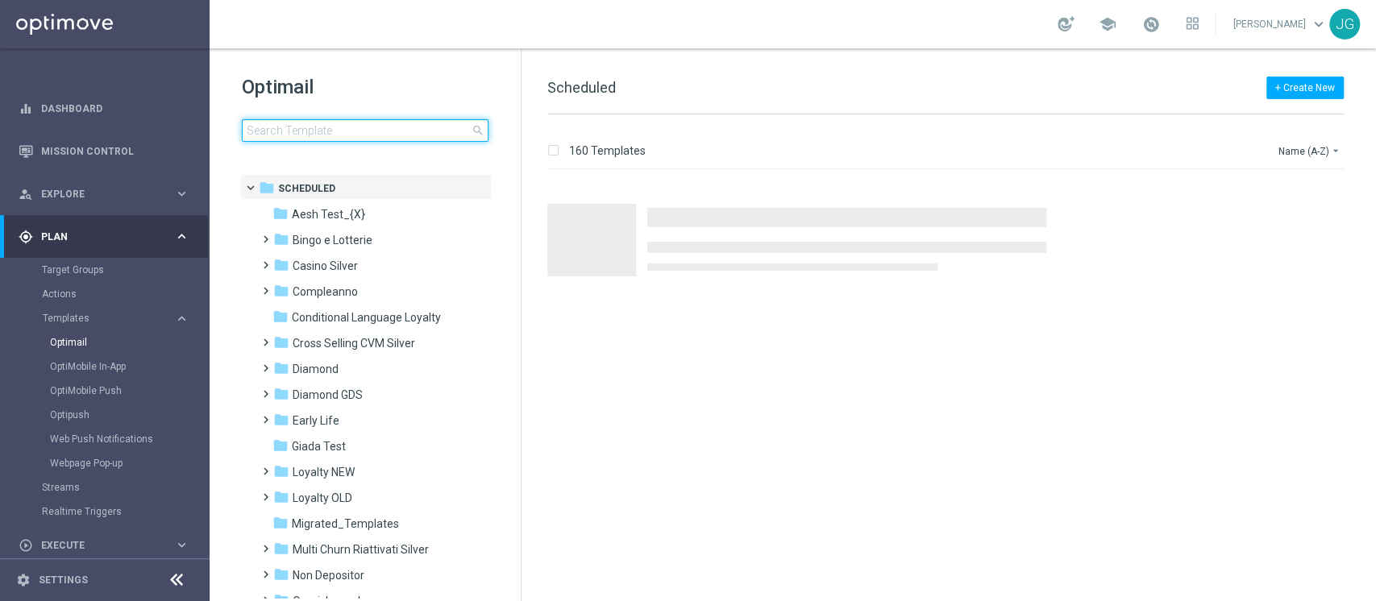
click at [376, 130] on input at bounding box center [365, 130] width 247 height 23
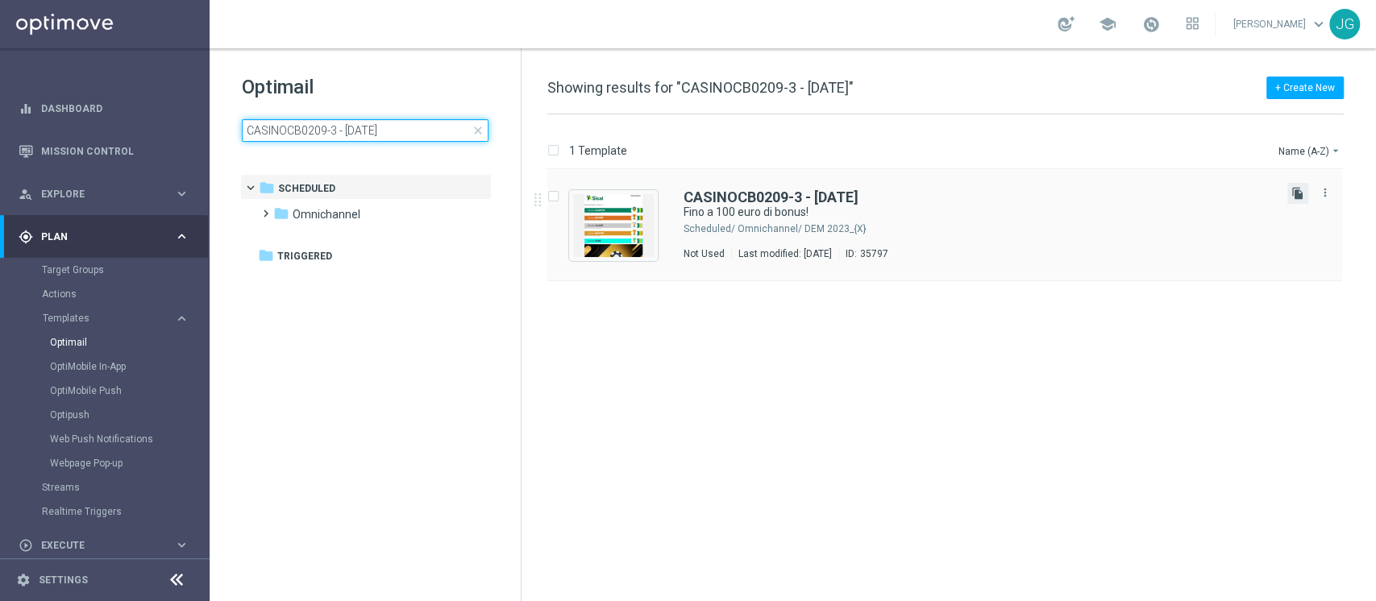
type input "CASINOCB0209-3 - [DATE]"
click at [1294, 194] on icon "file_copy" at bounding box center [1297, 193] width 13 height 13
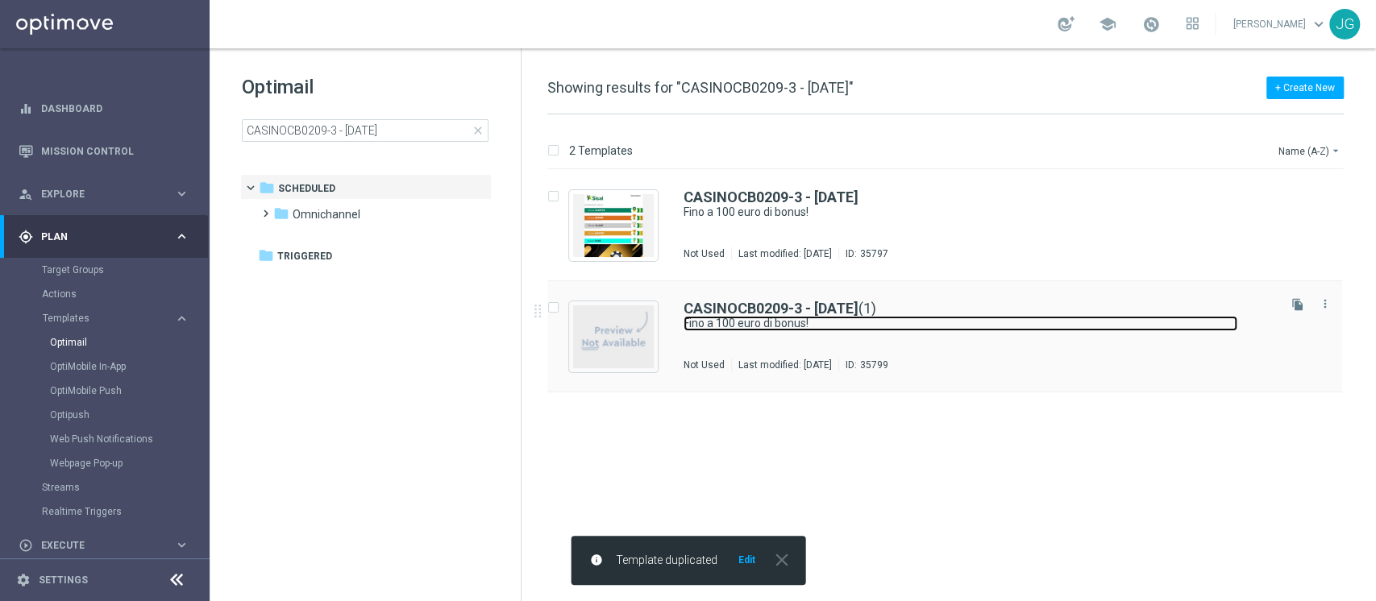
click at [799, 320] on link "Fino a 100 euro di bonus!" at bounding box center [960, 323] width 554 height 15
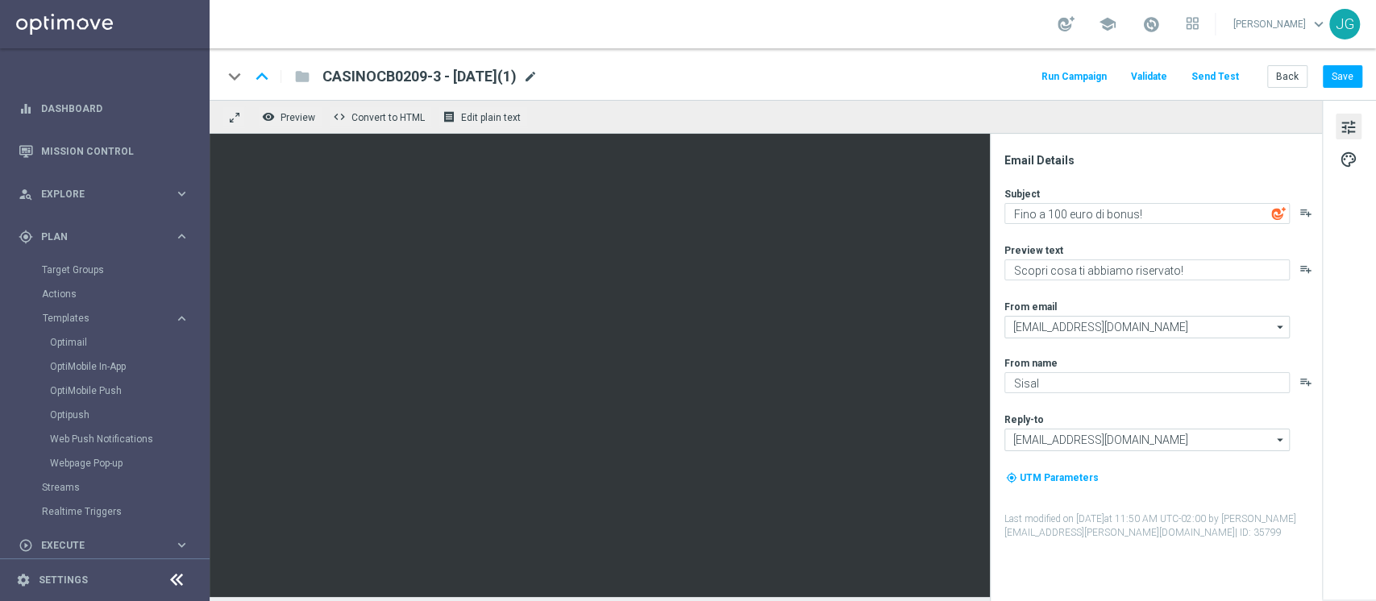
click at [537, 77] on span "mode_edit" at bounding box center [530, 76] width 15 height 15
drag, startPoint x: 419, startPoint y: 74, endPoint x: 227, endPoint y: 69, distance: 191.8
click at [227, 69] on div "keyboard_arrow_down keyboard_arrow_up folder CASINOCB0209-3 - [DATE] This name …" at bounding box center [472, 76] width 500 height 21
paste input "5"
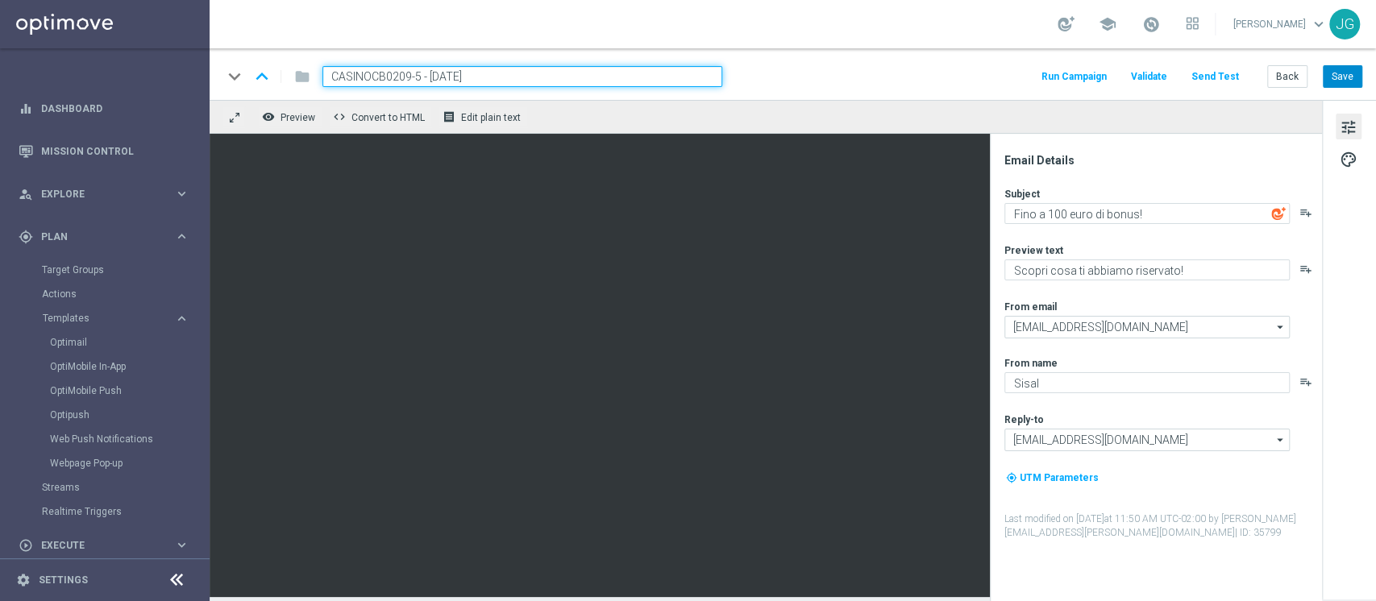
type input "CASINOCB0209-5 - [DATE]"
click at [1340, 73] on button "Save" at bounding box center [1341, 76] width 39 height 23
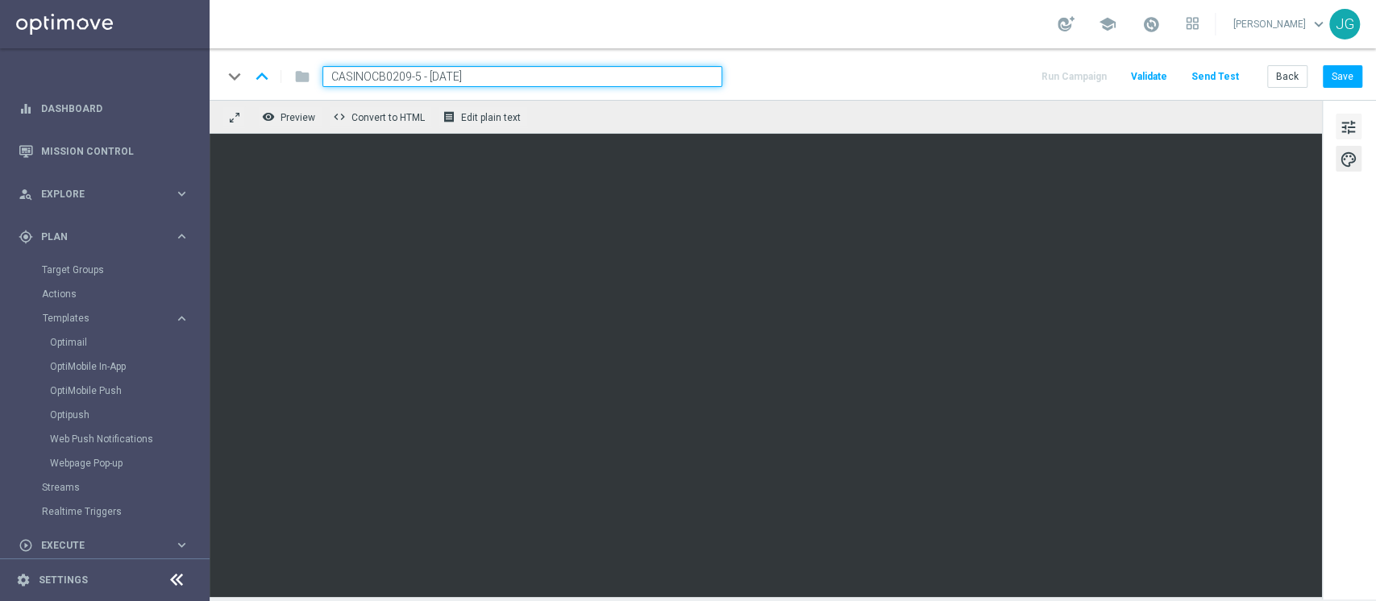
click at [1347, 132] on span "tune" at bounding box center [1348, 127] width 18 height 21
click at [1351, 80] on button "Save" at bounding box center [1341, 76] width 39 height 23
drag, startPoint x: 514, startPoint y: 74, endPoint x: 106, endPoint y: 91, distance: 408.1
click at [106, 91] on main "equalizer Dashboard Mission Control" at bounding box center [688, 300] width 1376 height 601
click at [1335, 78] on button "Save" at bounding box center [1341, 76] width 39 height 23
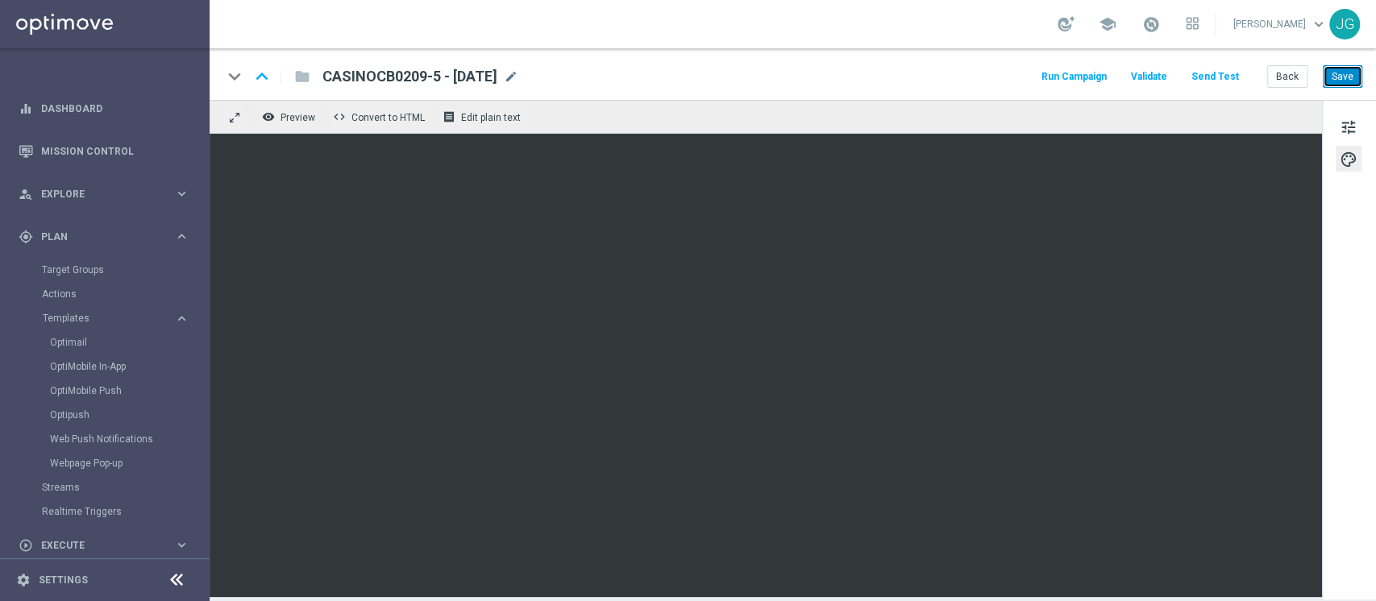
click at [1338, 78] on button "Save" at bounding box center [1341, 76] width 39 height 23
click at [78, 343] on link "Optimail" at bounding box center [109, 342] width 118 height 13
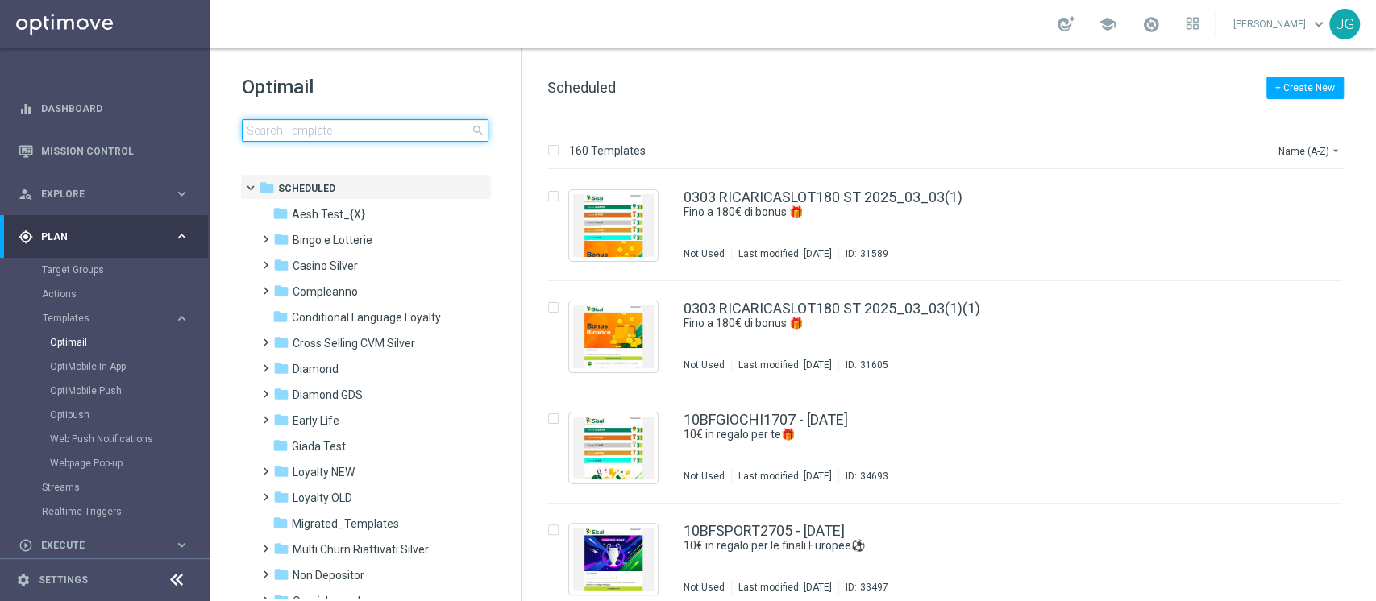
click at [339, 137] on input at bounding box center [365, 130] width 247 height 23
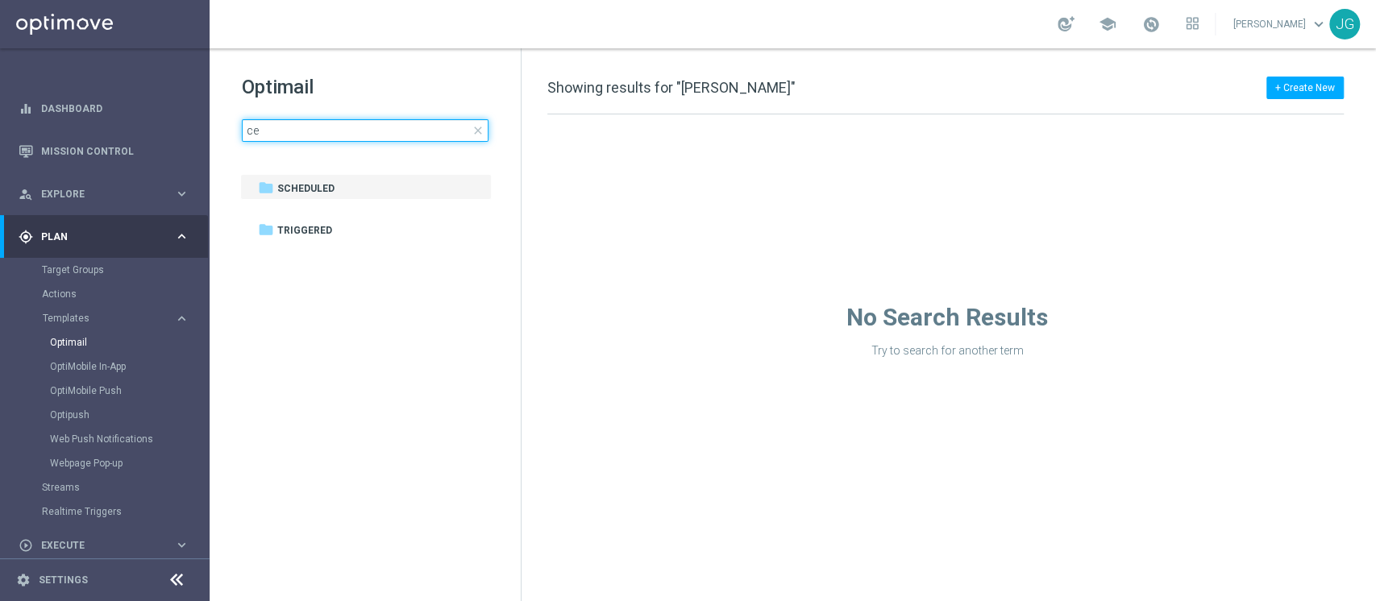
type input "c"
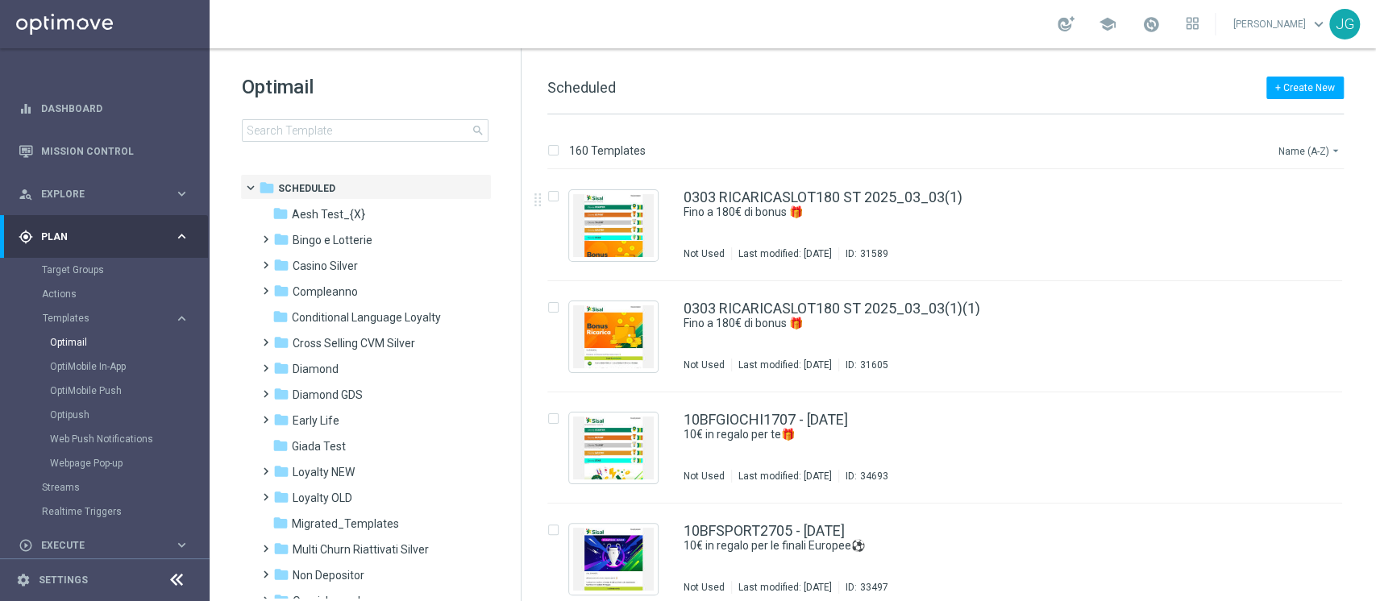
click at [1293, 146] on button "Name (A-Z) arrow_drop_down" at bounding box center [1309, 150] width 67 height 19
click at [358, 275] on div "folder Casino Silver" at bounding box center [365, 266] width 185 height 19
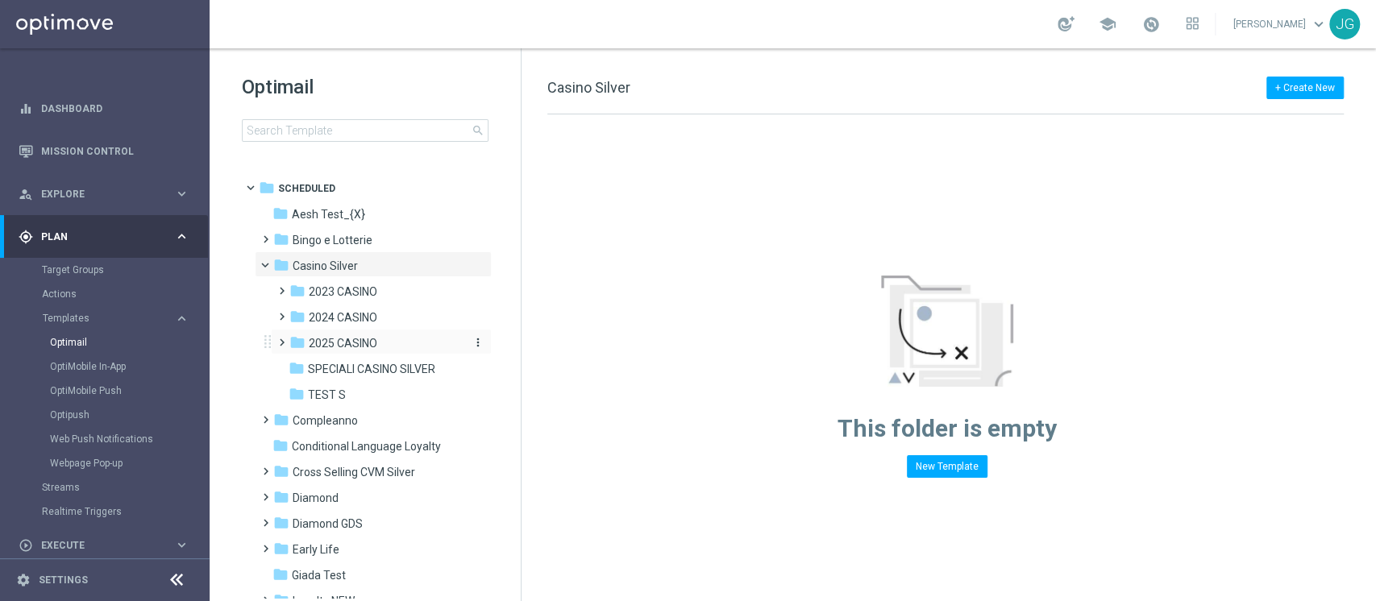
click at [342, 345] on span "2025 CASINO" at bounding box center [343, 343] width 68 height 15
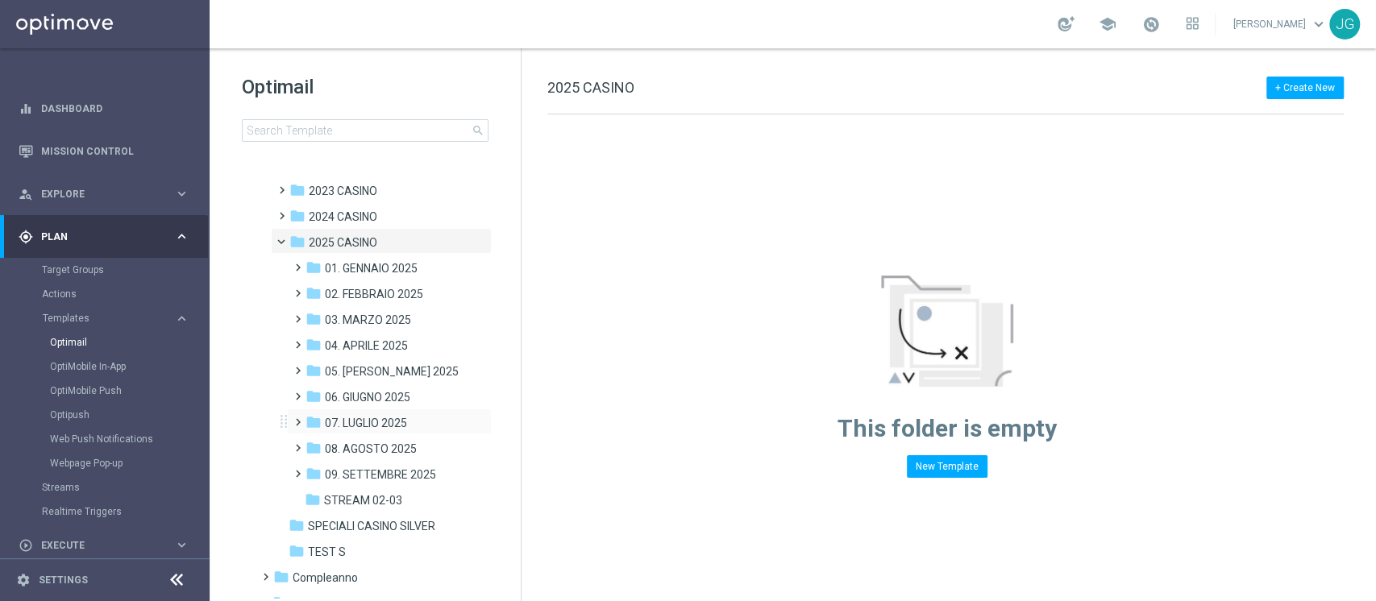
scroll to position [102, 0]
click at [367, 467] on span "09. SETTEMBRE 2025" at bounding box center [380, 473] width 111 height 15
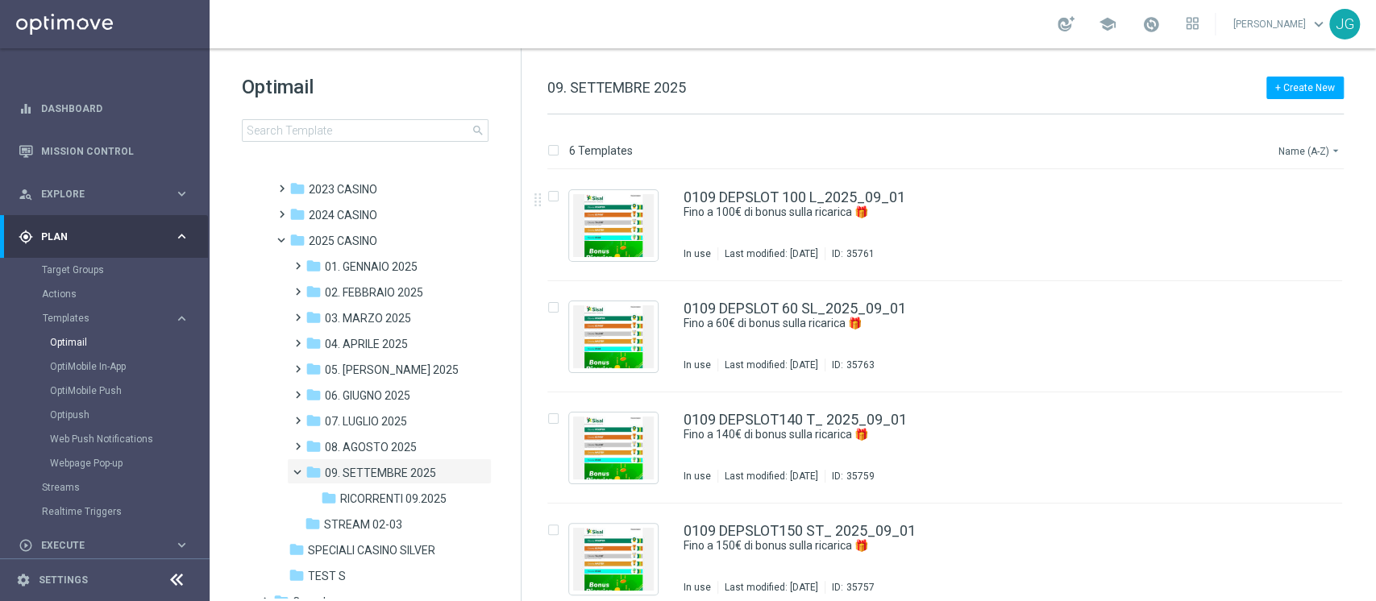
click at [1326, 154] on button "Name (A-Z) arrow_drop_down" at bounding box center [1309, 150] width 67 height 19
click at [1314, 229] on div "Date Modified (Newest)" at bounding box center [1278, 222] width 129 height 23
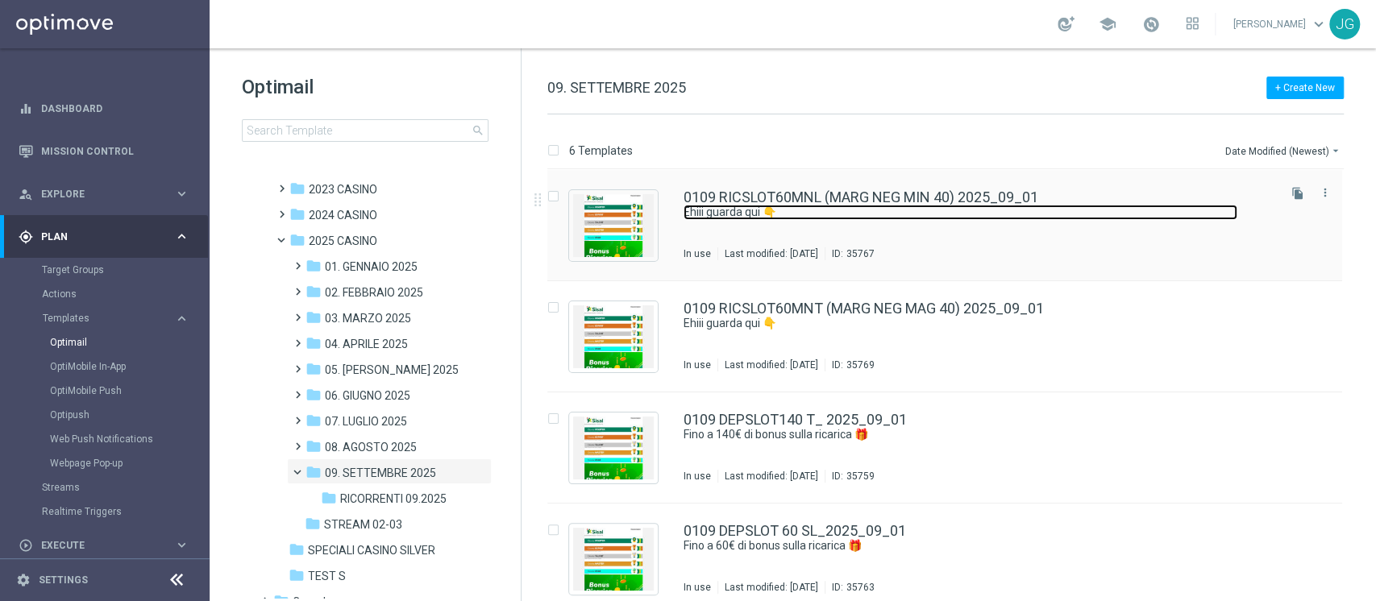
click at [829, 213] on link "Ehiii guarda qui 👇" at bounding box center [960, 212] width 554 height 15
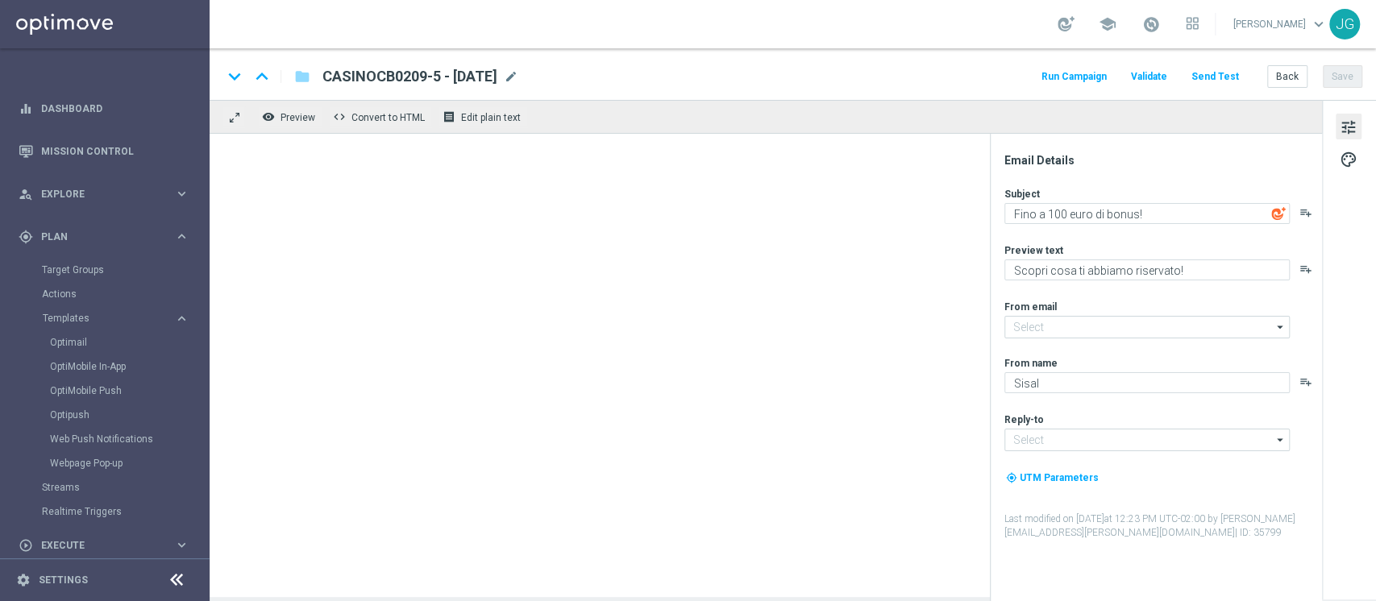
type textarea "Ehiii guarda qui 👇"
type textarea "​​Fino a 20.000 Sisal point"
type input "[EMAIL_ADDRESS][DOMAIN_NAME]"
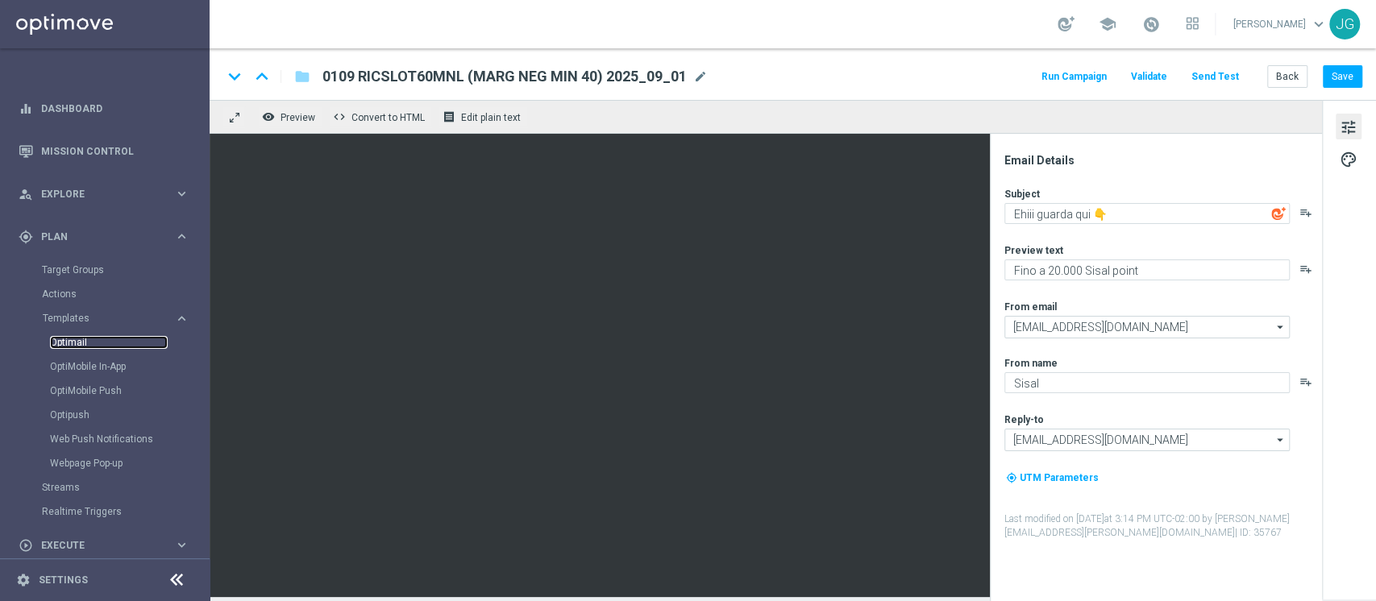
click at [65, 342] on link "Optimail" at bounding box center [109, 342] width 118 height 13
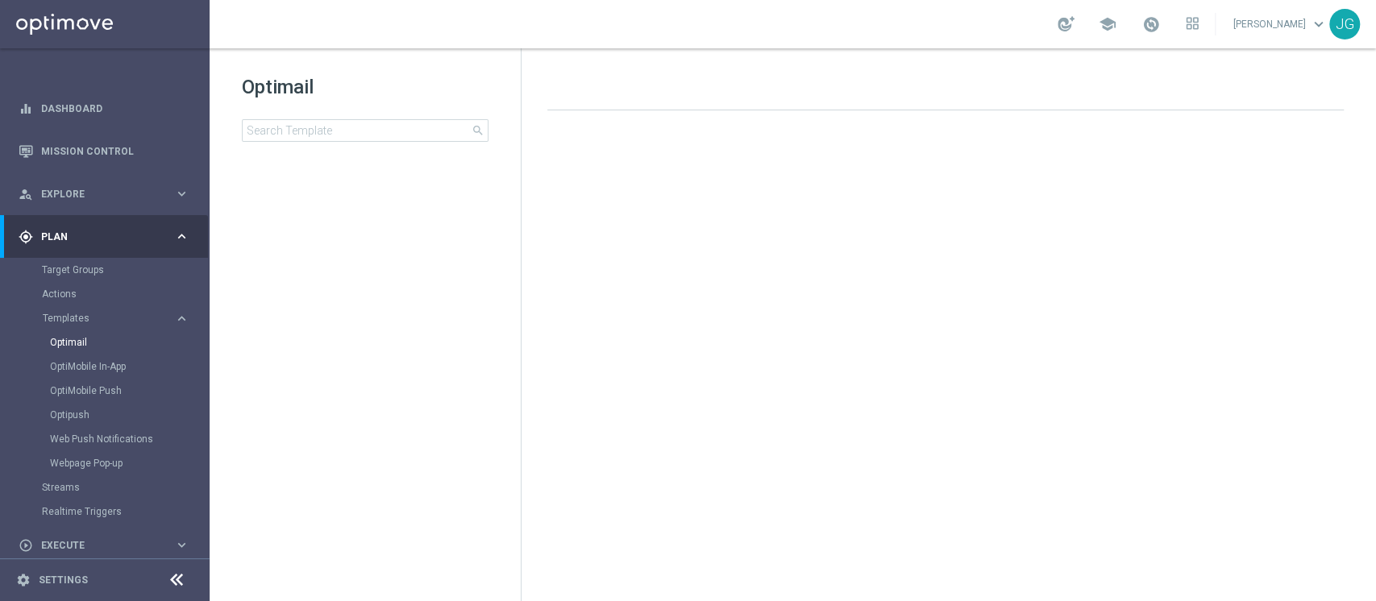
click at [368, 118] on div "Optimail search" at bounding box center [381, 108] width 279 height 68
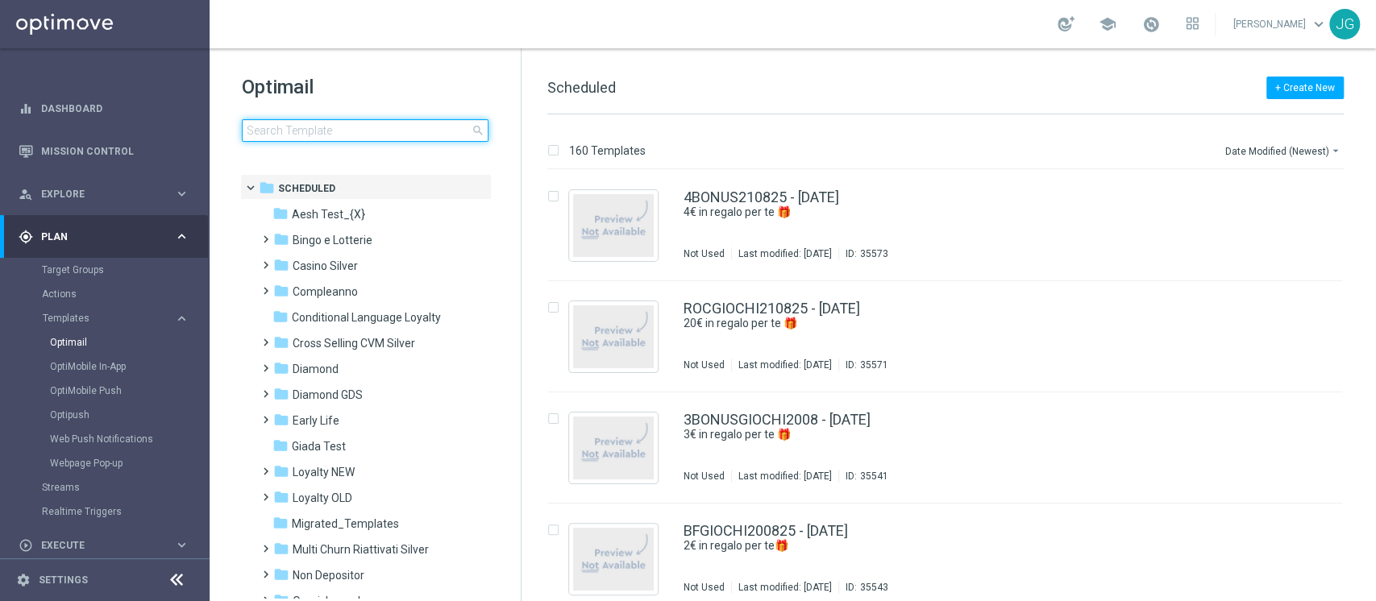
click at [348, 132] on input at bounding box center [365, 130] width 247 height 23
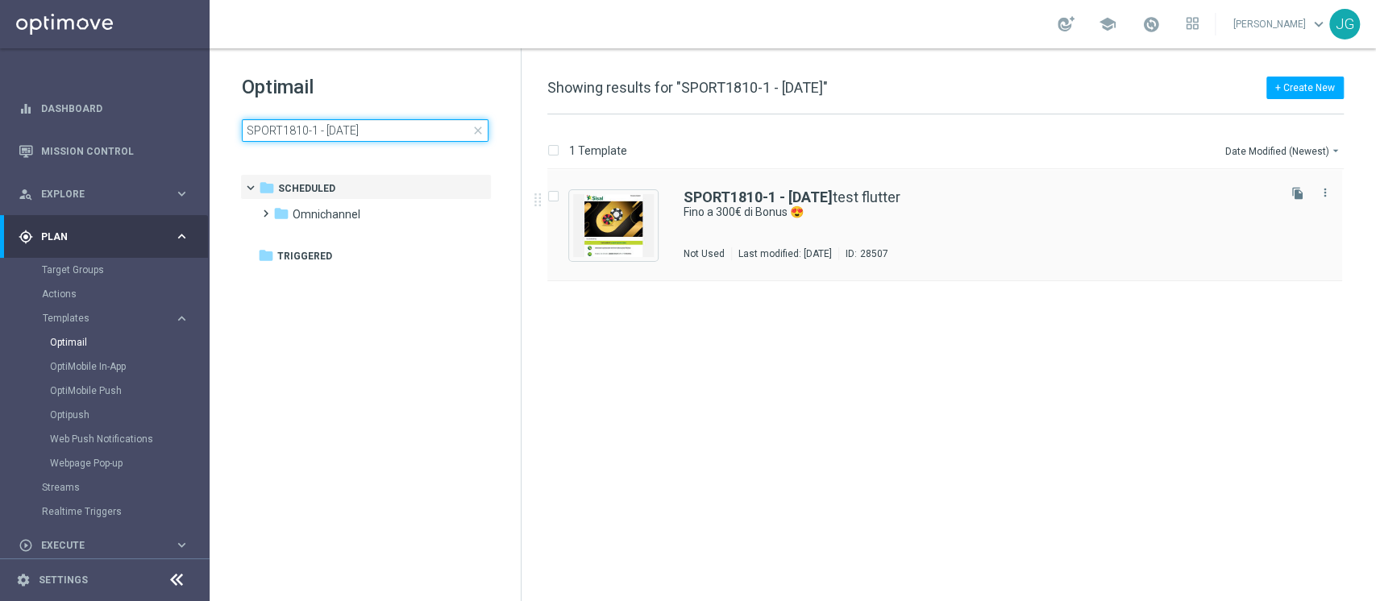
type input "SPORT1810-1 - [DATE]"
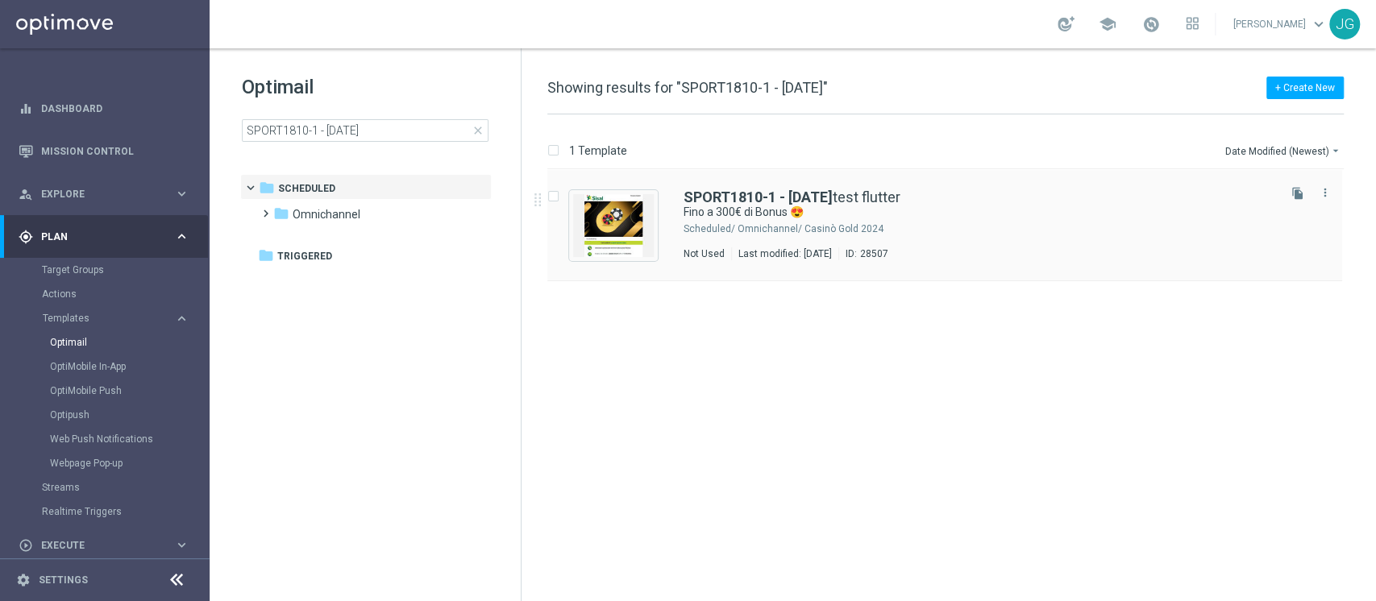
click at [948, 237] on div "SPORT1810-1 - [DATE] test flutter Fino a 300€ di Bonus 😍 Scheduled/ Omnichannel…" at bounding box center [978, 225] width 591 height 70
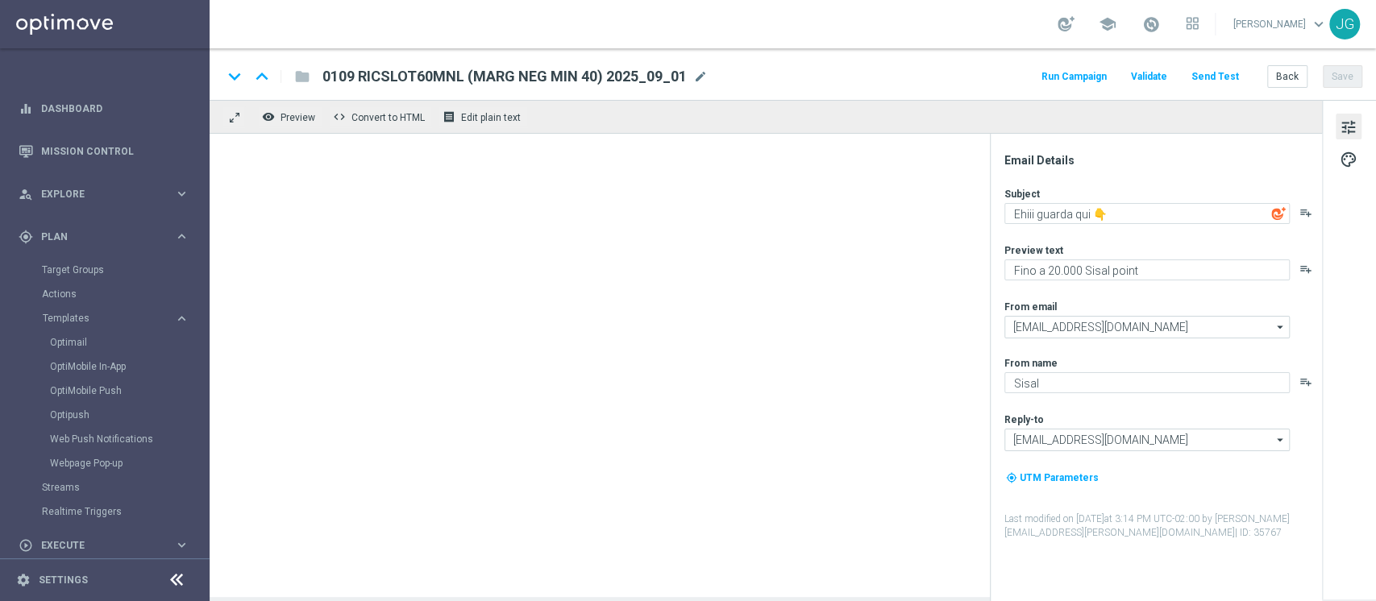
type textarea "Fino a 300€ di Bonus 😍"
type textarea "Non perderti la promozione!✨"
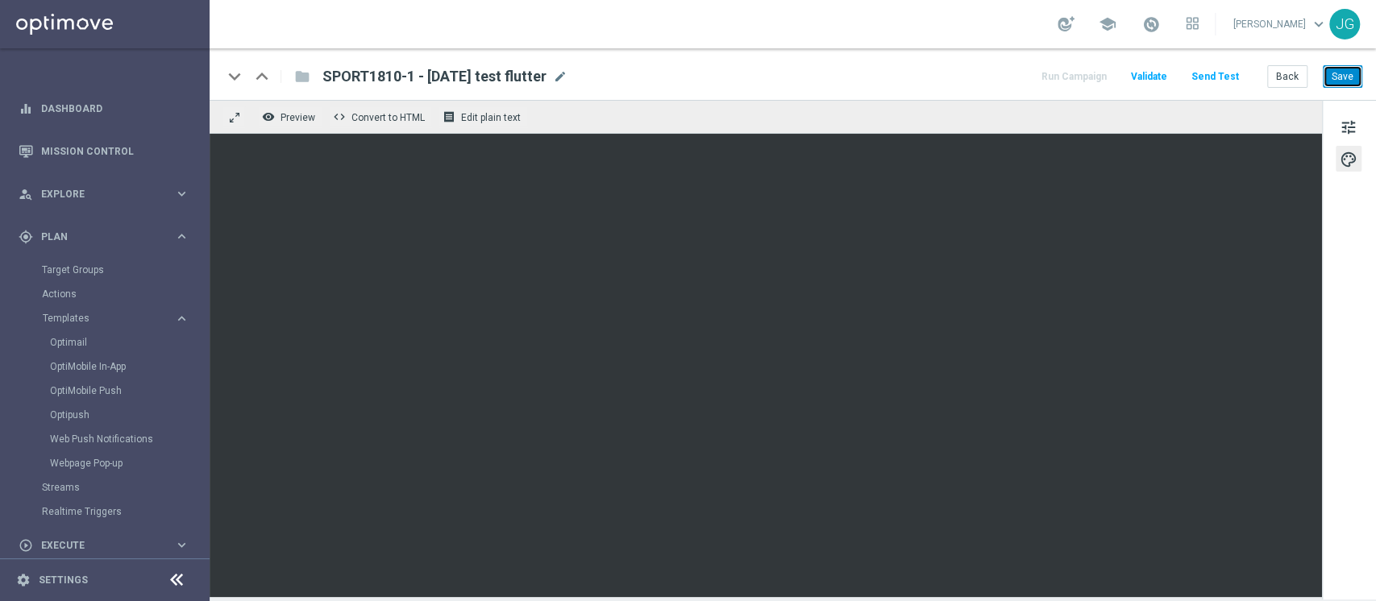
click at [1341, 71] on button "Save" at bounding box center [1341, 76] width 39 height 23
click at [1354, 77] on button "Save" at bounding box center [1341, 76] width 39 height 23
click at [1340, 76] on button "Save" at bounding box center [1341, 76] width 39 height 23
click at [1336, 82] on button "Save" at bounding box center [1341, 76] width 39 height 23
click at [1219, 73] on button "Send Test" at bounding box center [1215, 77] width 52 height 22
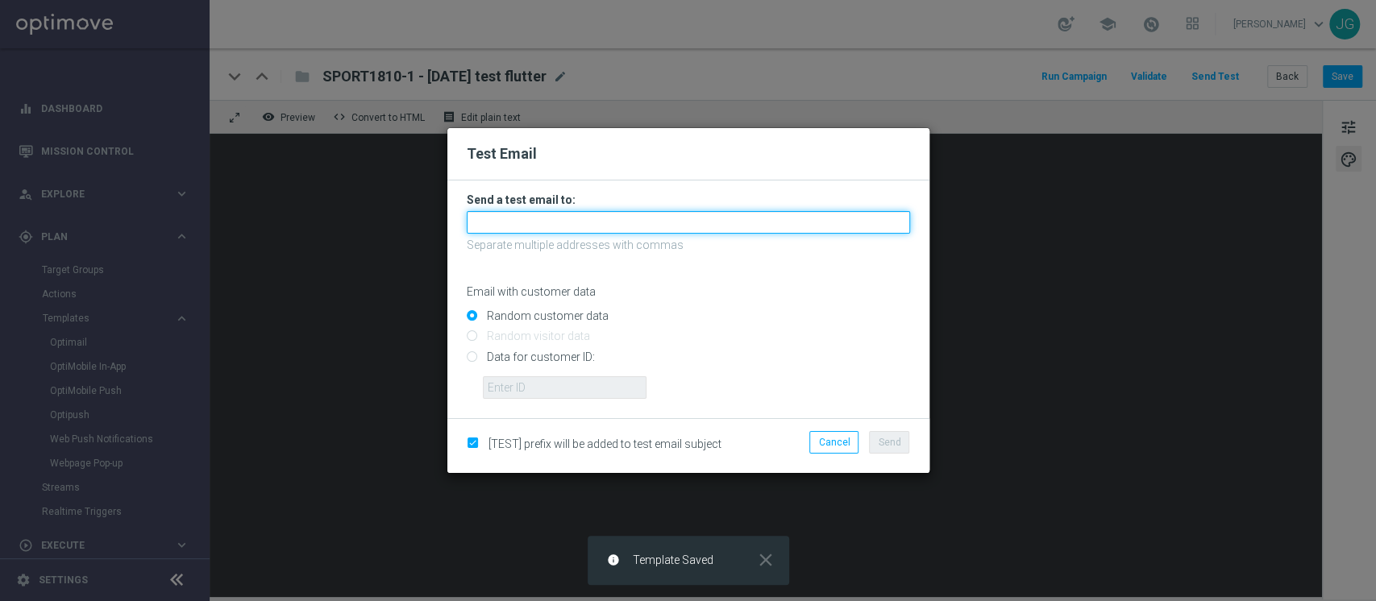
click at [720, 222] on input "text" at bounding box center [688, 222] width 443 height 23
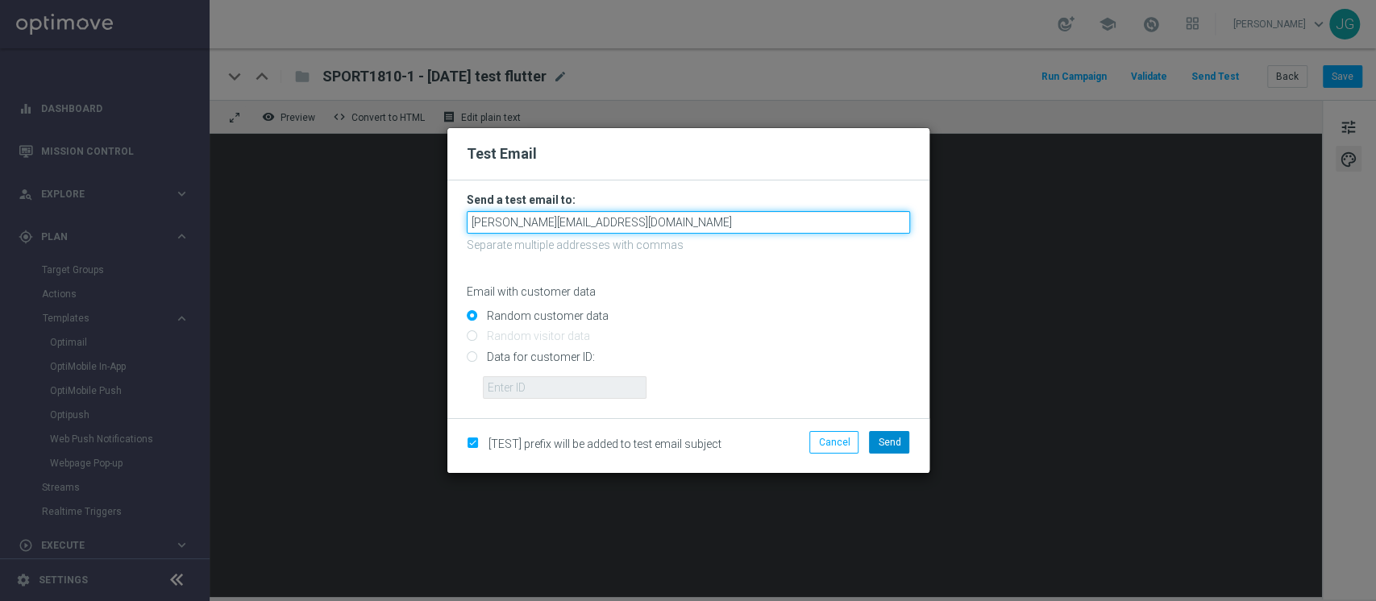
type input "[PERSON_NAME][EMAIL_ADDRESS][DOMAIN_NAME]"
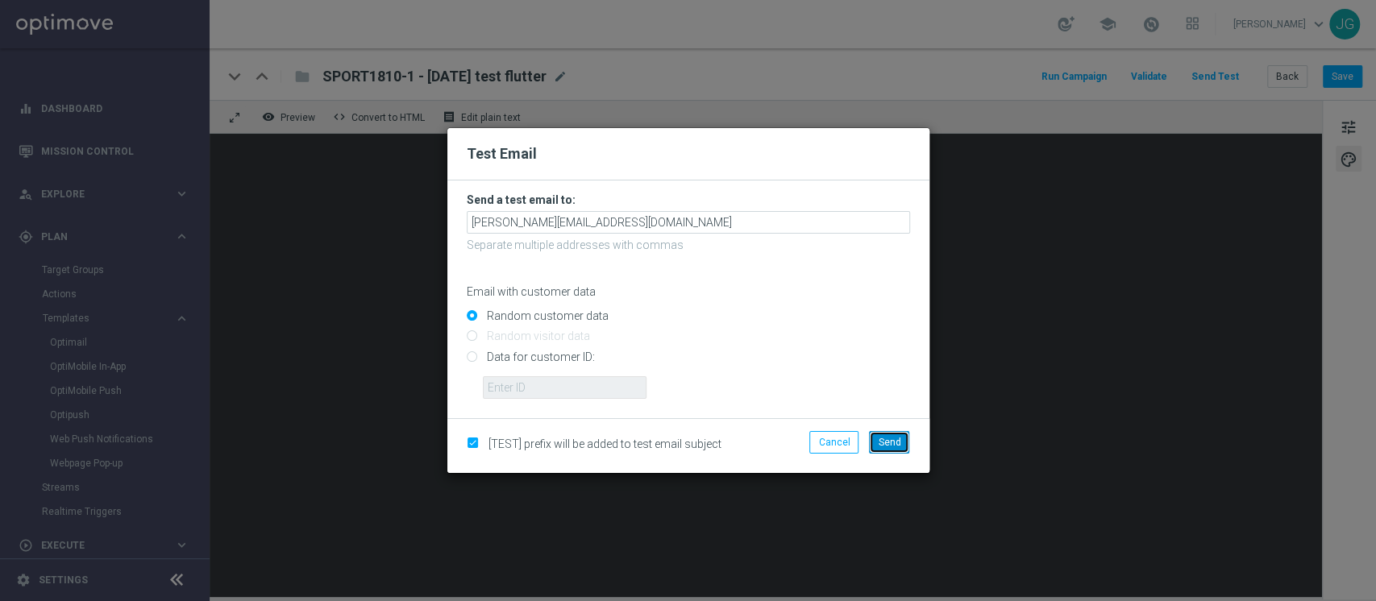
click at [883, 439] on span "Send" at bounding box center [889, 442] width 23 height 11
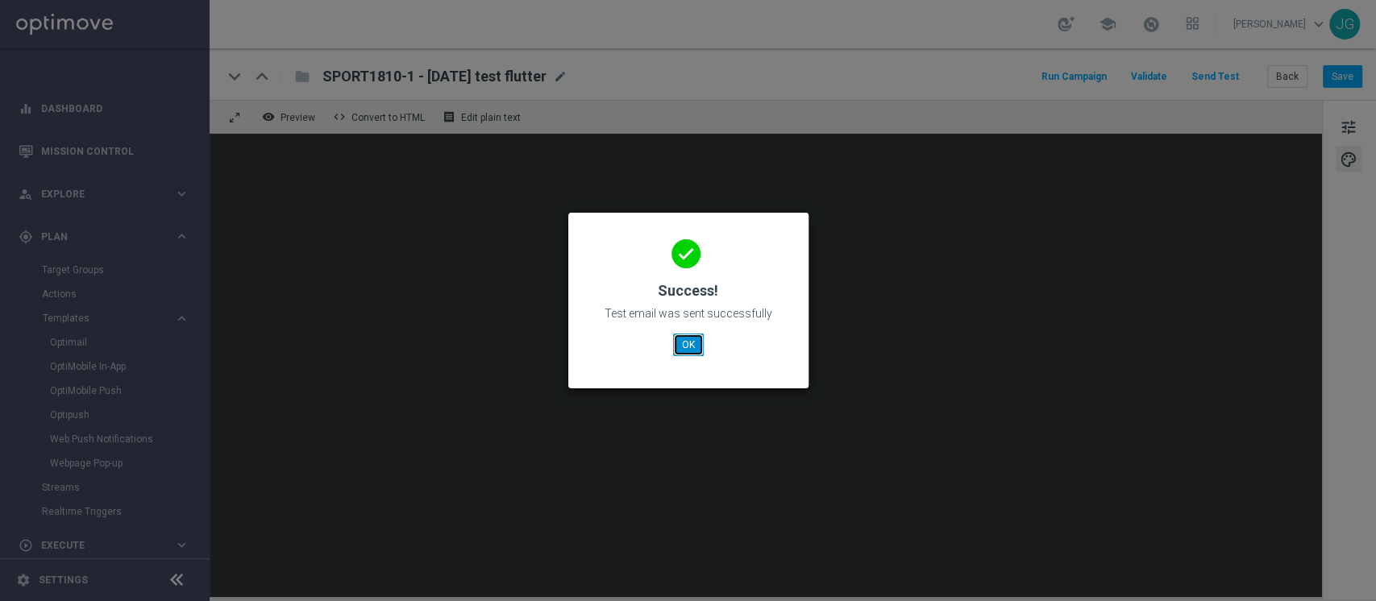
click at [681, 345] on button "OK" at bounding box center [688, 345] width 31 height 23
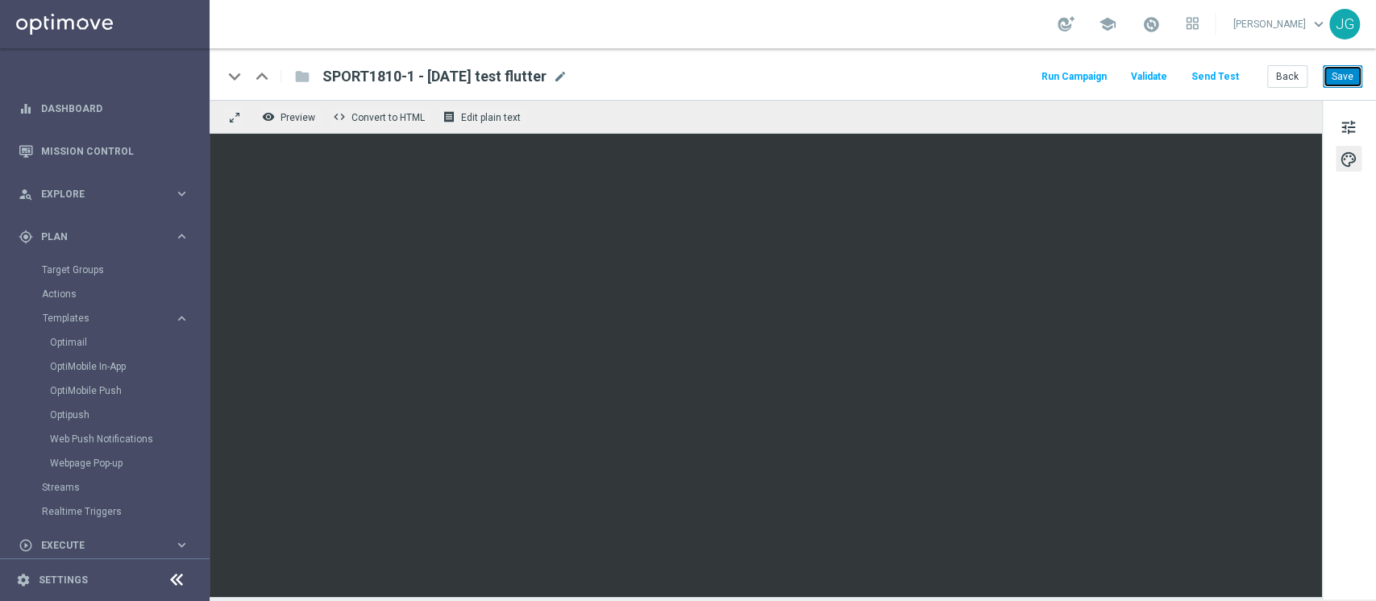
click at [1347, 75] on button "Save" at bounding box center [1341, 76] width 39 height 23
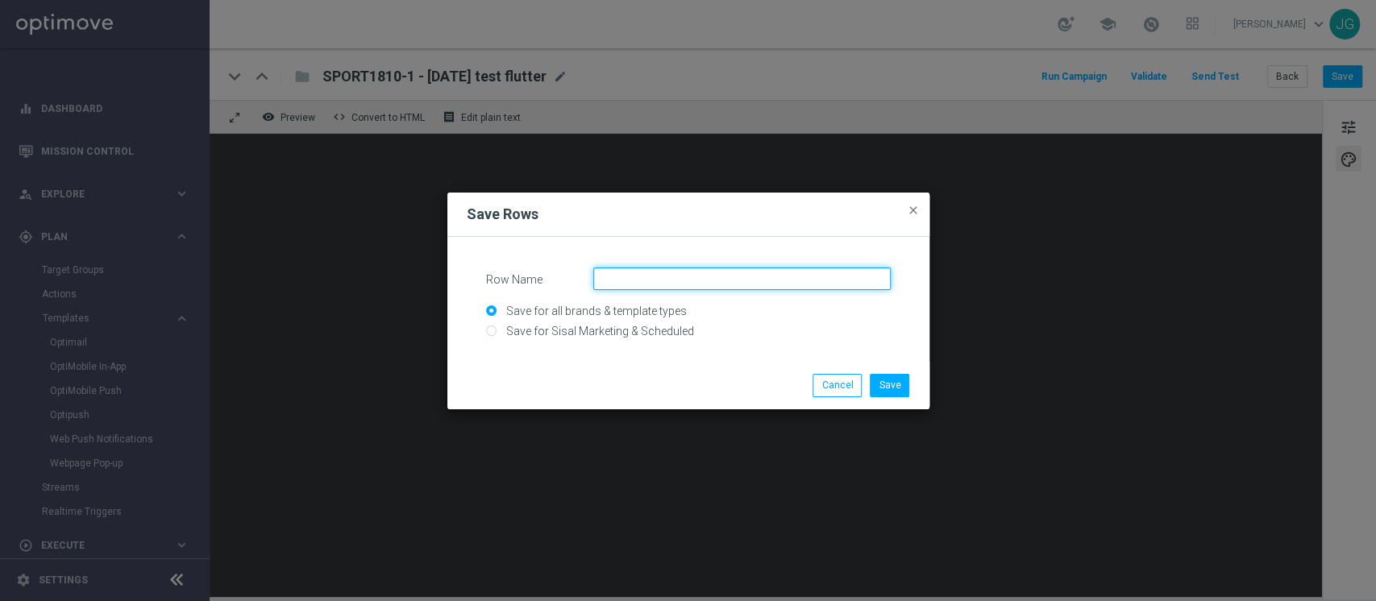
click at [648, 283] on input "Row Name" at bounding box center [741, 279] width 297 height 23
type input "Tabella con tre colonne"
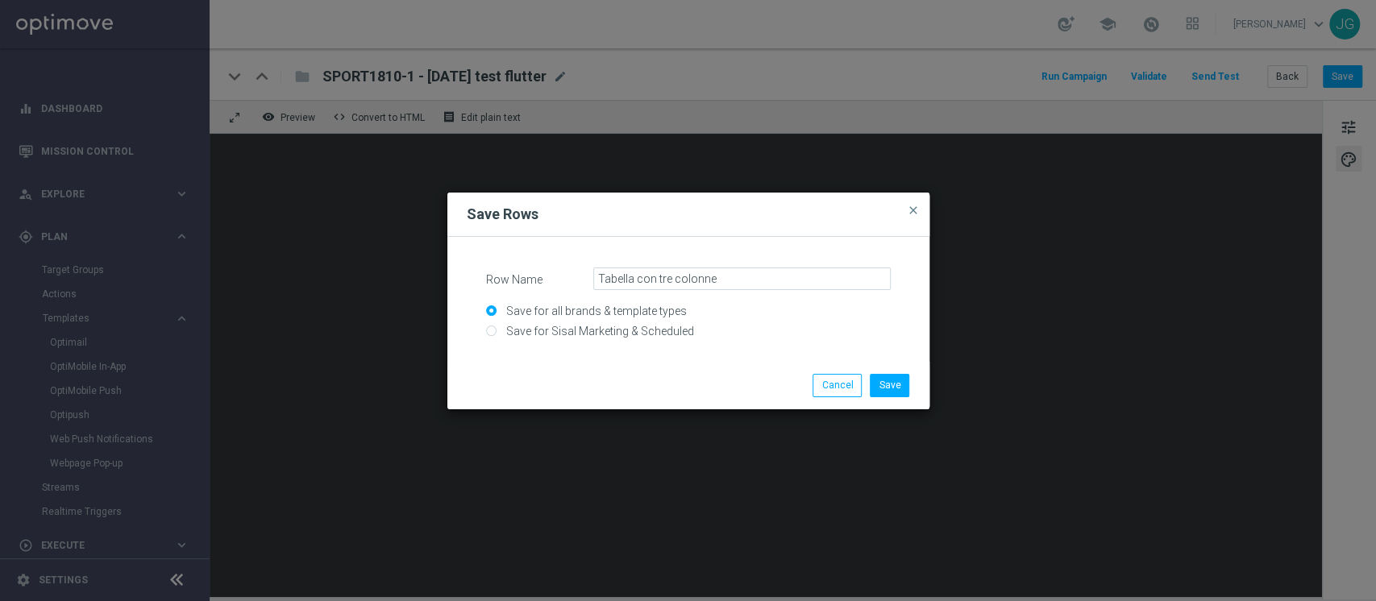
click at [614, 310] on input "Save for all brands & template types" at bounding box center [688, 318] width 405 height 23
click at [591, 330] on input "Save for Sisal Marketing & Scheduled" at bounding box center [688, 338] width 405 height 23
radio input "true"
click at [887, 386] on button "Save" at bounding box center [888, 385] width 39 height 23
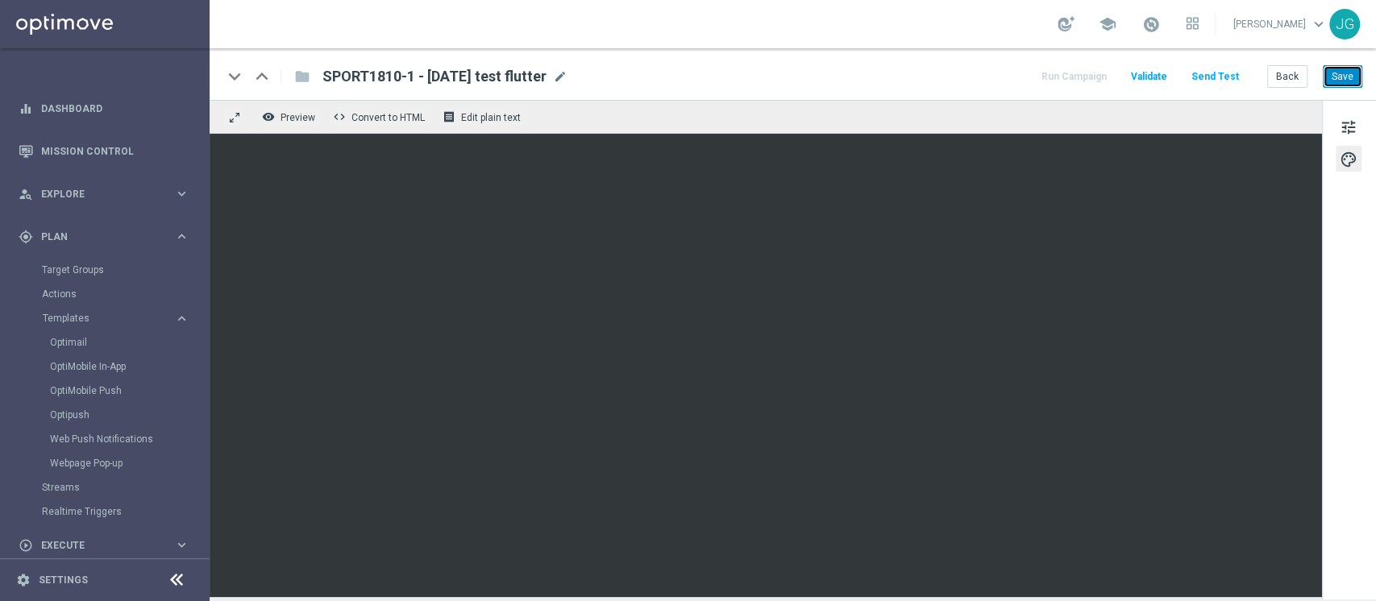
click at [1349, 85] on button "Save" at bounding box center [1341, 76] width 39 height 23
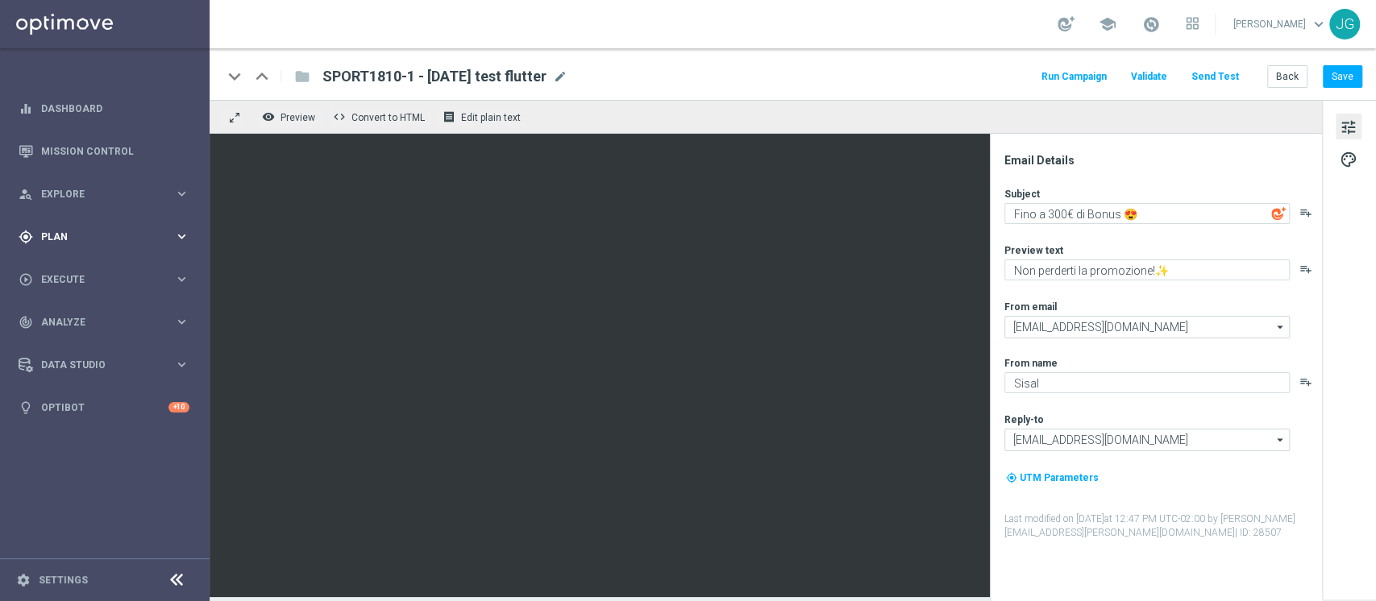
click at [66, 255] on div "gps_fixed Plan keyboard_arrow_right" at bounding box center [104, 236] width 208 height 43
click at [75, 273] on link "Target Groups" at bounding box center [105, 270] width 126 height 13
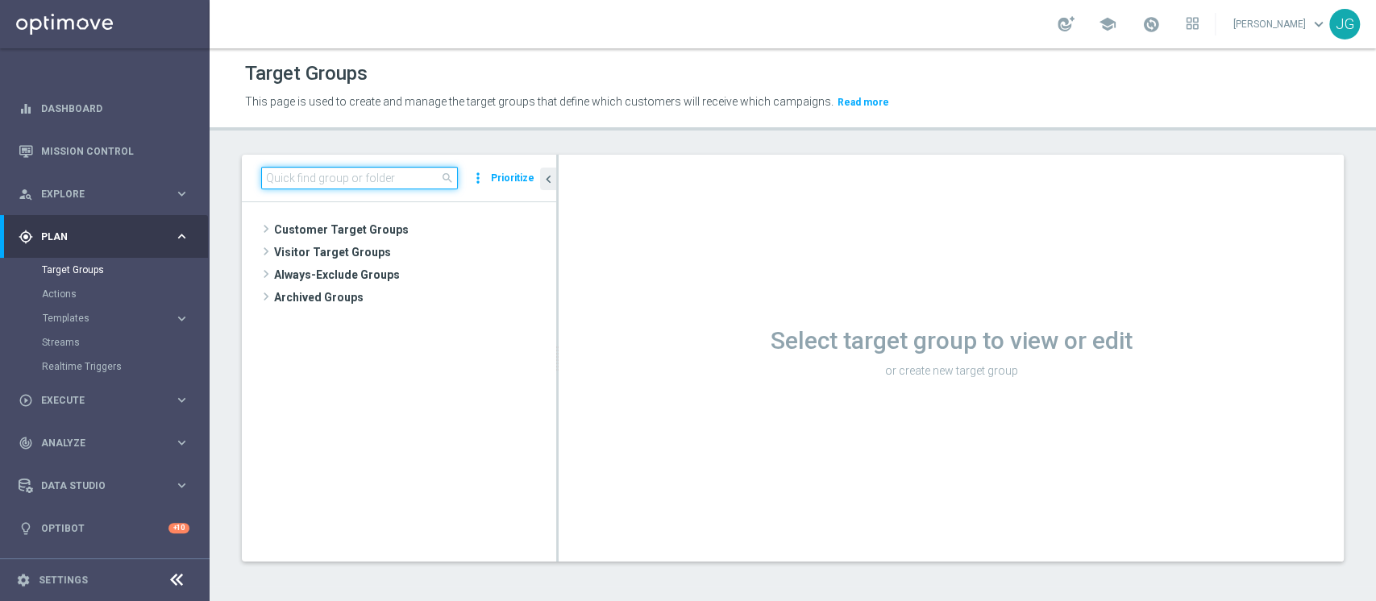
click at [356, 173] on input at bounding box center [359, 178] width 197 height 23
paste input "RICARICASPORT22 - 2 22.08.2025"
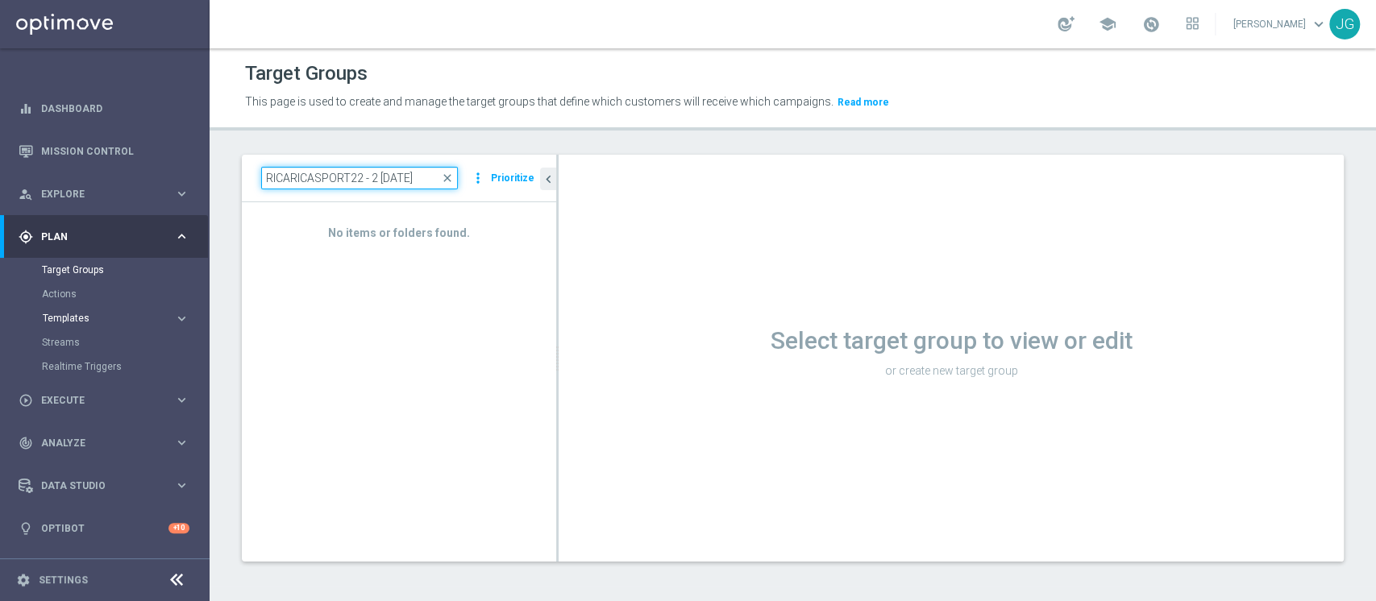
type input "RICARICASPORT22 - 2 22.08.2025"
click at [79, 318] on span "Templates" at bounding box center [100, 318] width 115 height 10
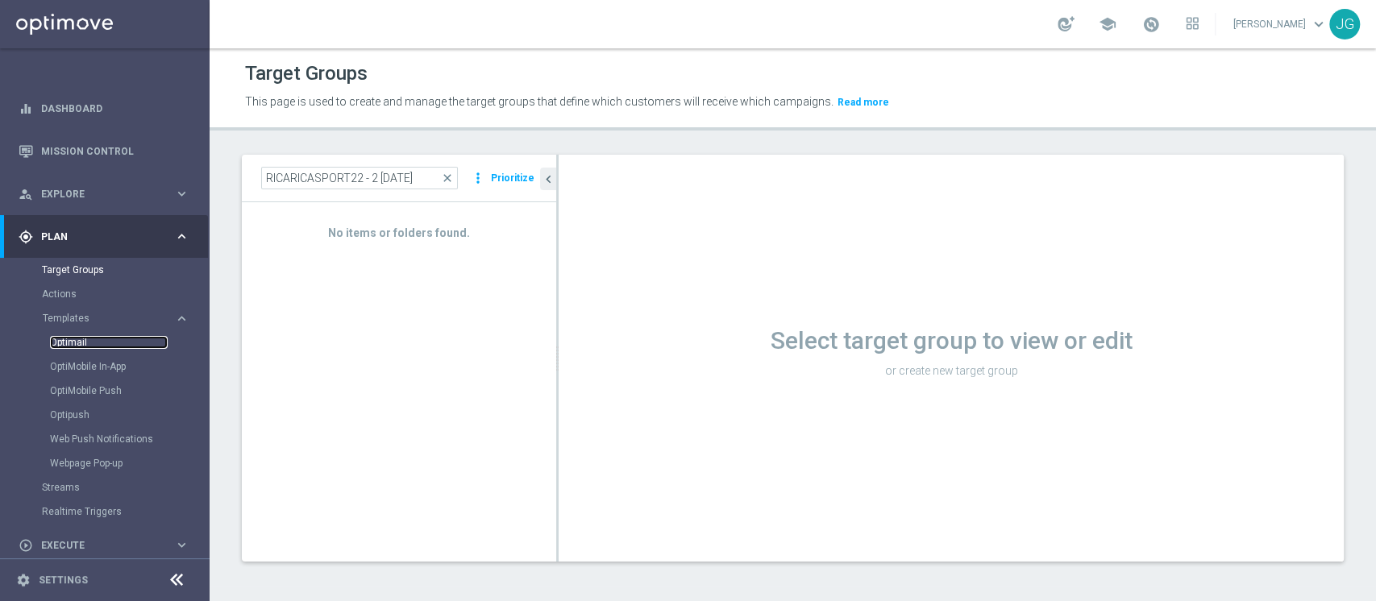
click at [70, 347] on link "Optimail" at bounding box center [109, 342] width 118 height 13
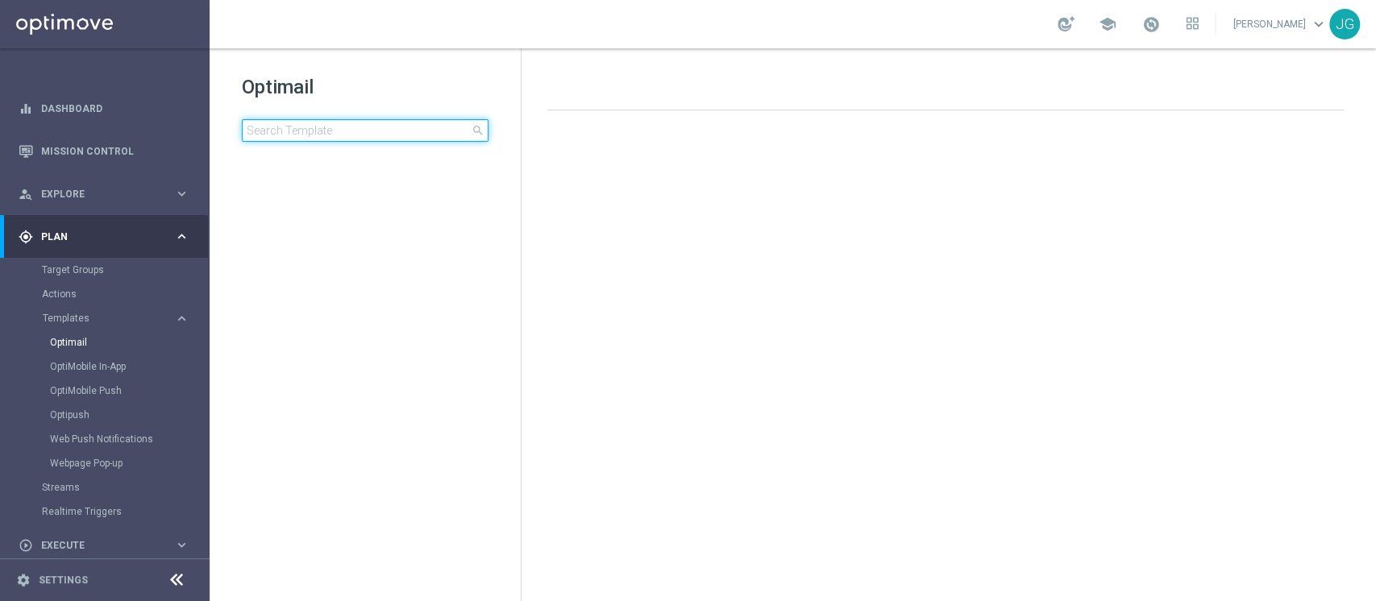
click at [338, 128] on input at bounding box center [365, 130] width 247 height 23
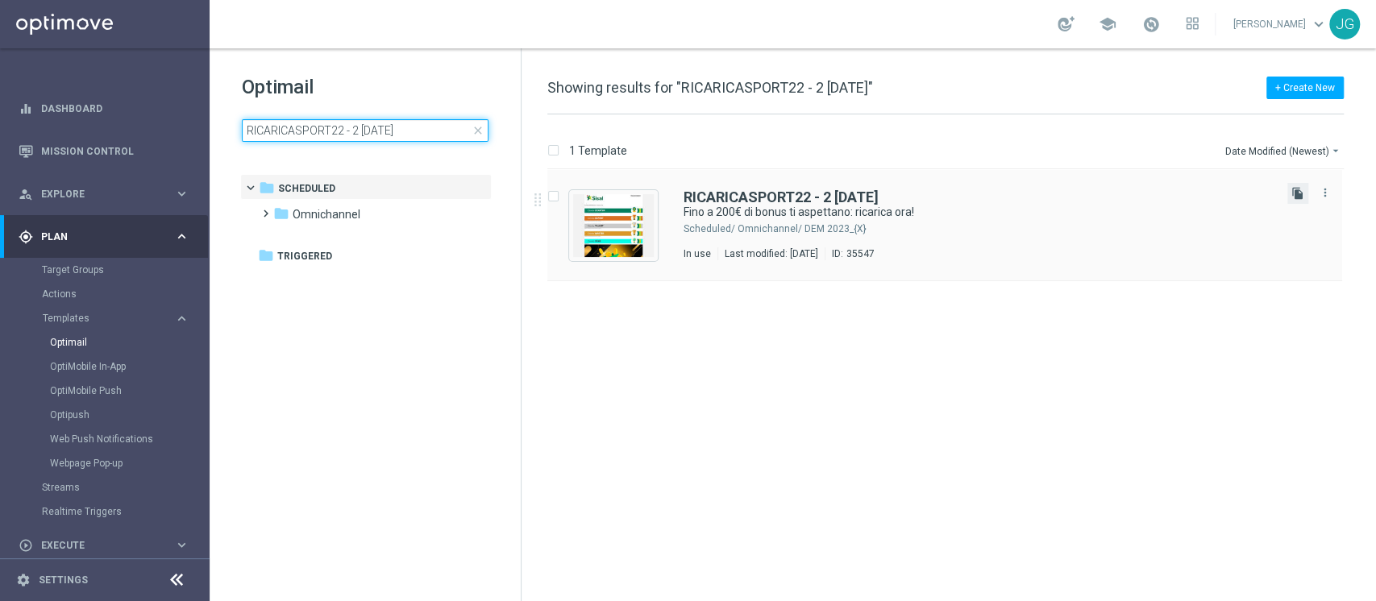
type input "RICARICASPORT22 - 2 22.08.2025"
click at [1298, 193] on icon "file_copy" at bounding box center [1297, 193] width 13 height 13
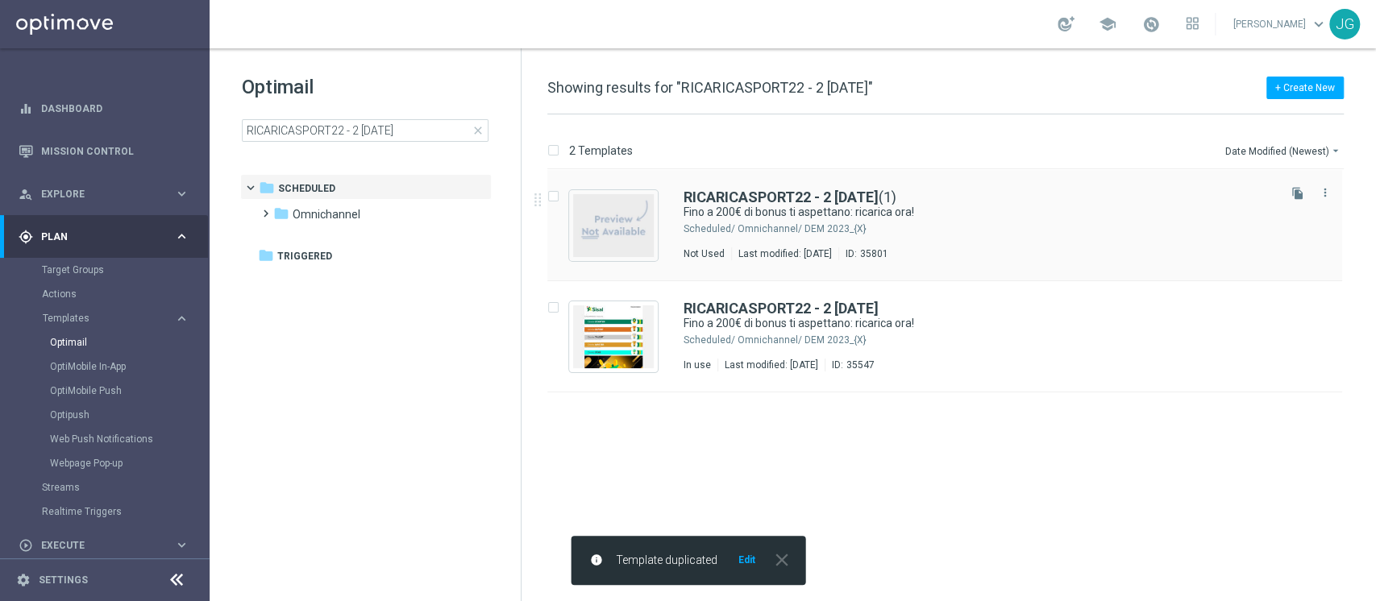
click at [971, 232] on div "Omnichannel/ DEM 2023_{X}" at bounding box center [1005, 228] width 537 height 13
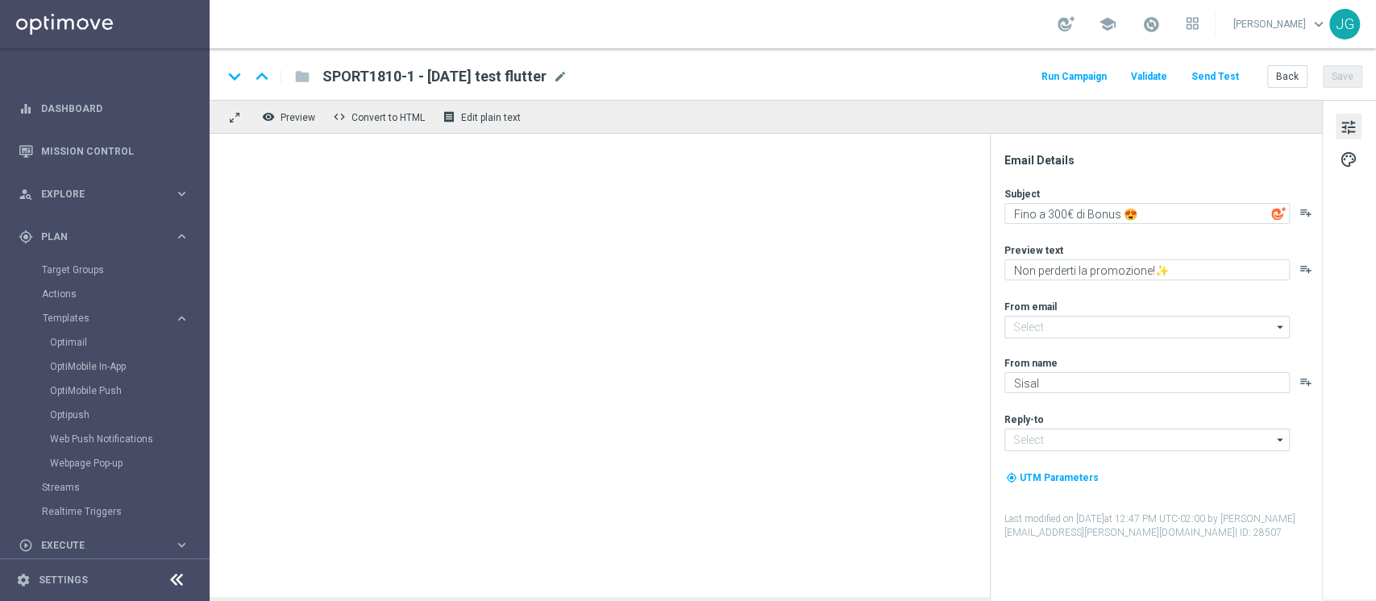
type input "[EMAIL_ADDRESS][DOMAIN_NAME]"
type textarea "Fino a 200€ di bonus ti aspettano: ricarica ora!"
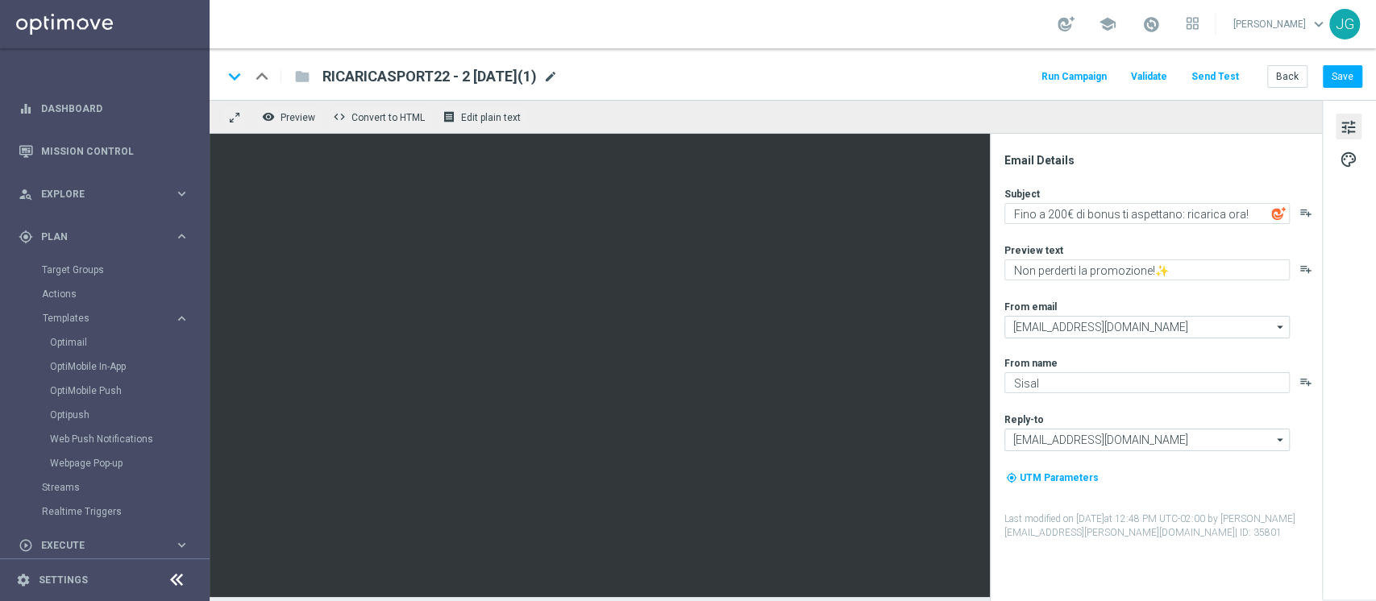
click at [558, 74] on span "mode_edit" at bounding box center [550, 76] width 15 height 15
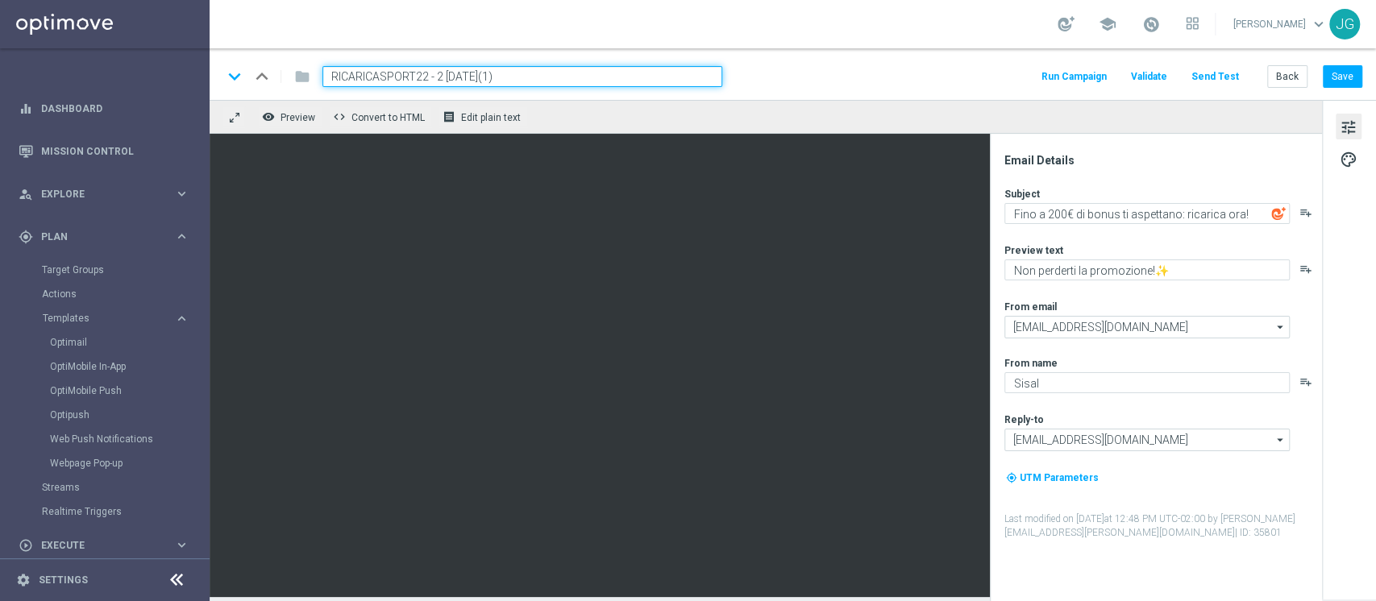
drag, startPoint x: 427, startPoint y: 74, endPoint x: 261, endPoint y: 84, distance: 166.3
click at [261, 84] on div "keyboard_arrow_down keyboard_arrow_up folder RICARICASPORT22 - 2 22.08.2025(1)" at bounding box center [472, 76] width 500 height 21
paste input "CASINOCB0209-7"
click at [517, 73] on input "CASINOCB0209-7 - 2 22.08.2025(1)" at bounding box center [522, 76] width 400 height 21
type input "CASINOCB0209-7 - 2 02.09.2025"
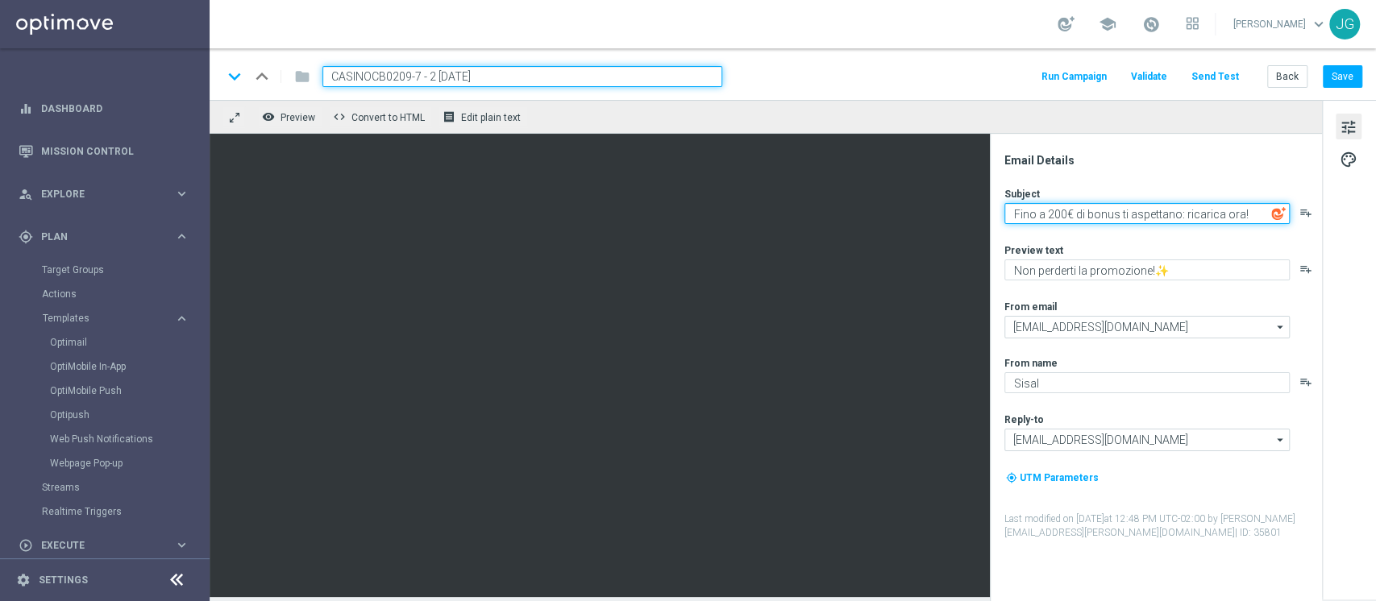
click at [1051, 211] on textarea "Fino a 200€ di bonus ti aspettano: ricarica ora!" at bounding box center [1146, 213] width 285 height 21
type textarea "Fino a 500€ di bonus ti aspettano: ricarica ora!"
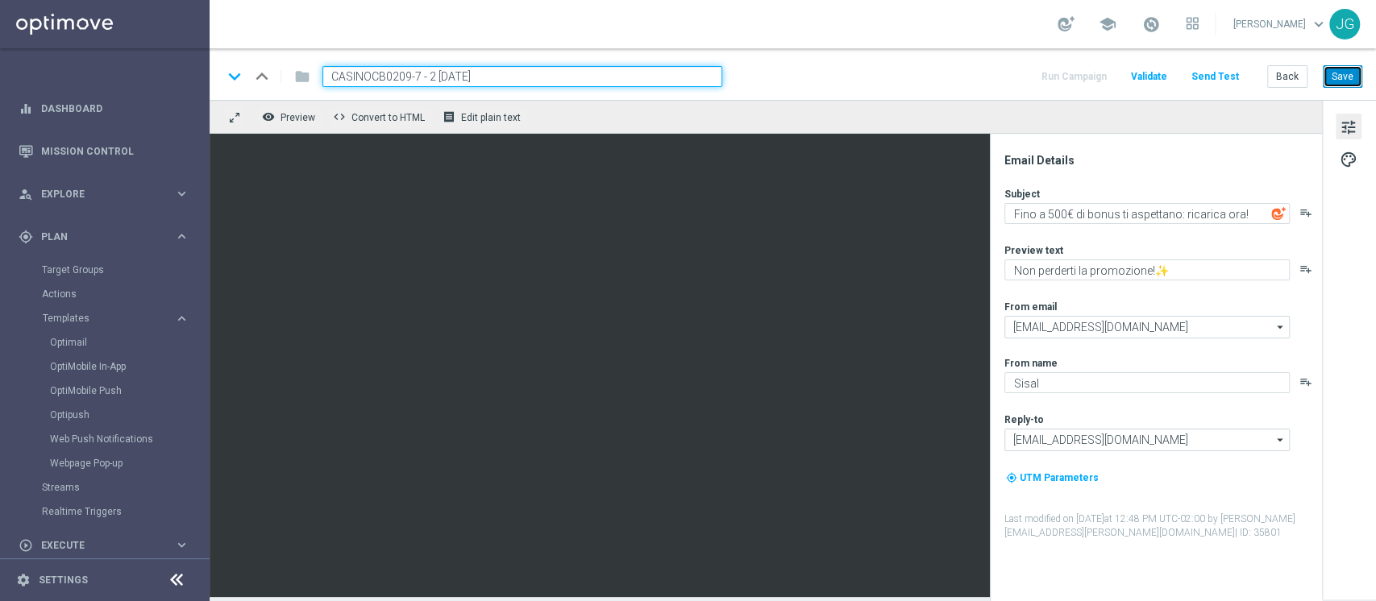
click at [1340, 79] on button "Save" at bounding box center [1341, 76] width 39 height 23
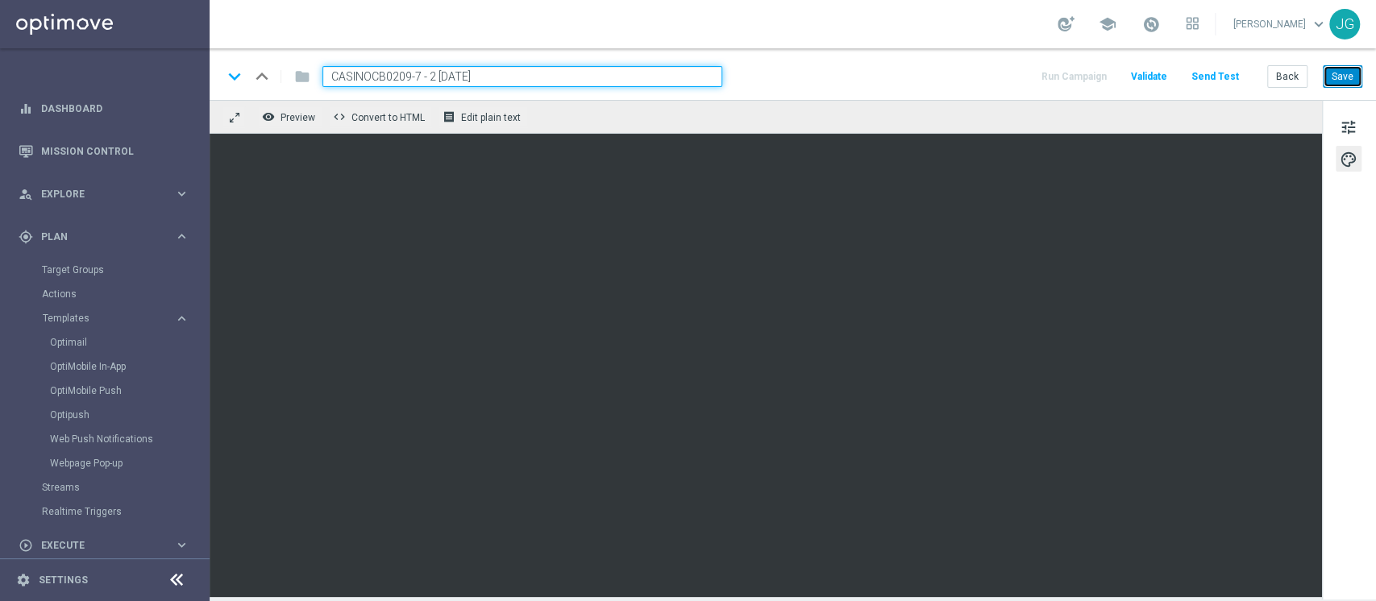
click at [1341, 76] on button "Save" at bounding box center [1341, 76] width 39 height 23
click at [1338, 71] on button "Save" at bounding box center [1341, 76] width 39 height 23
drag, startPoint x: 531, startPoint y: 68, endPoint x: 188, endPoint y: 71, distance: 343.3
click at [188, 71] on main "equalizer Dashboard Mission Control" at bounding box center [688, 300] width 1376 height 601
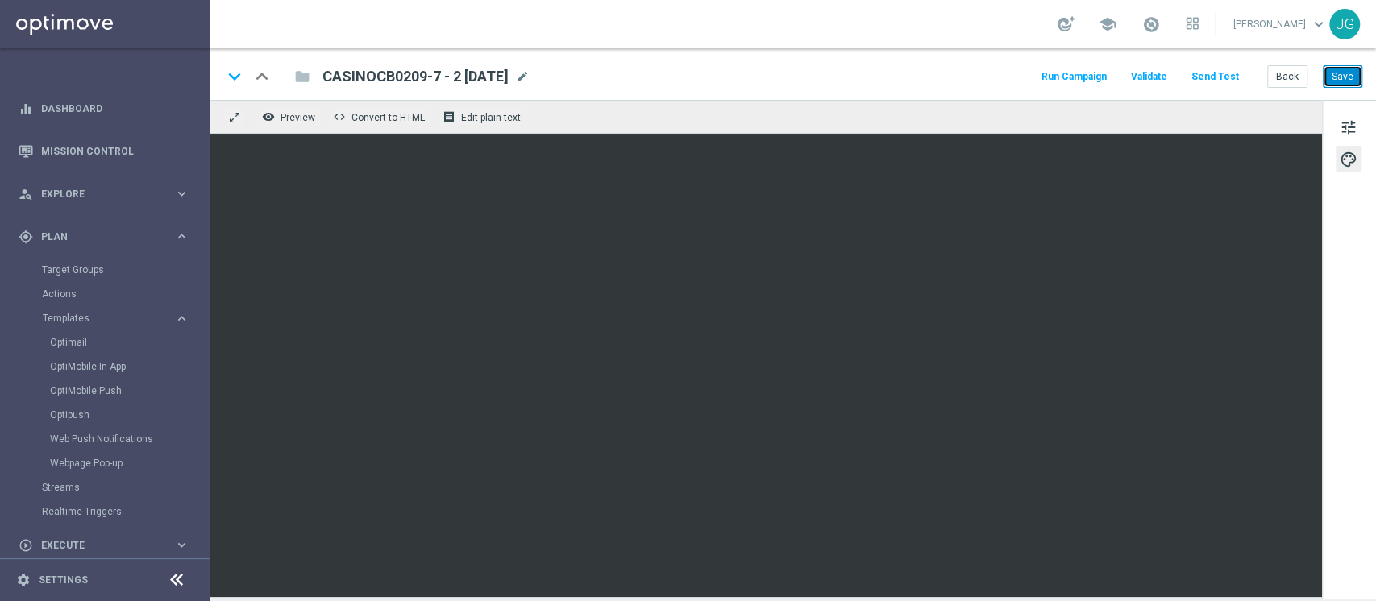
click at [1355, 81] on button "Save" at bounding box center [1341, 76] width 39 height 23
click at [1338, 68] on button "Save" at bounding box center [1341, 76] width 39 height 23
drag, startPoint x: 538, startPoint y: 73, endPoint x: 295, endPoint y: 73, distance: 243.4
click at [295, 73] on div "keyboard_arrow_down keyboard_arrow_up folder CASINOCB0209-7 - 2 02.09.2025 CASI…" at bounding box center [375, 76] width 307 height 21
copy span "CASINOCB0209-7 - 2 02.09.2025"
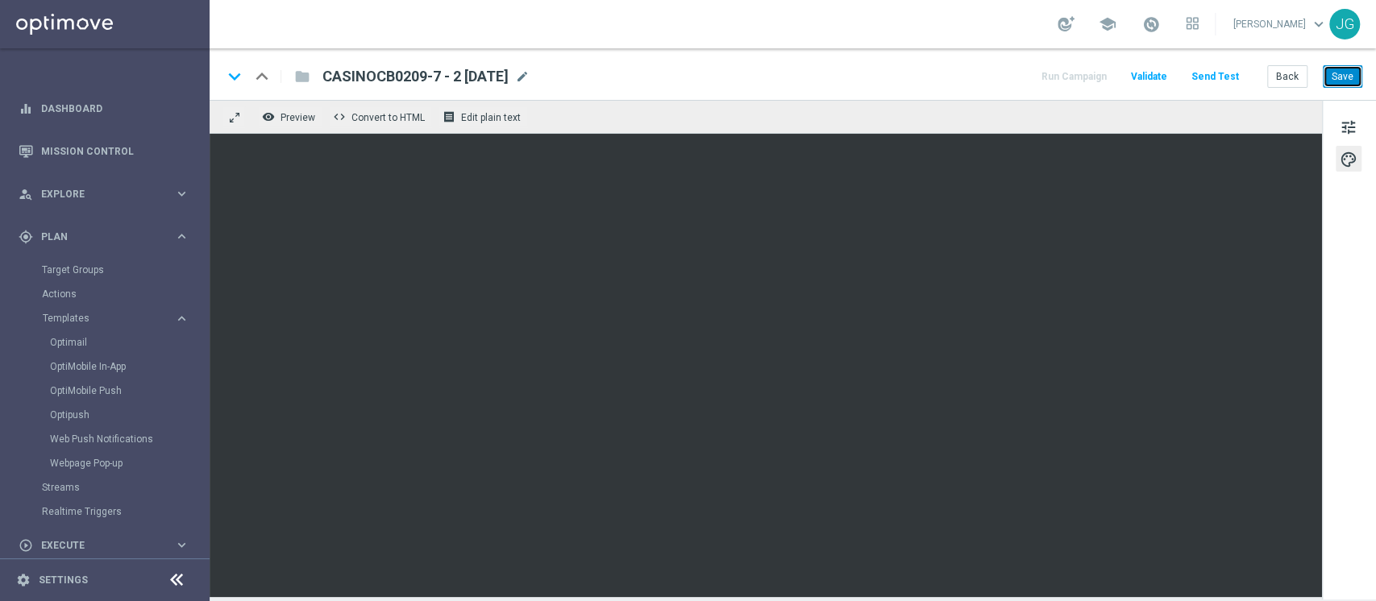
click at [1343, 75] on button "Save" at bounding box center [1341, 76] width 39 height 23
click at [1344, 69] on button "Save" at bounding box center [1341, 76] width 39 height 23
